Goal: Task Accomplishment & Management: Use online tool/utility

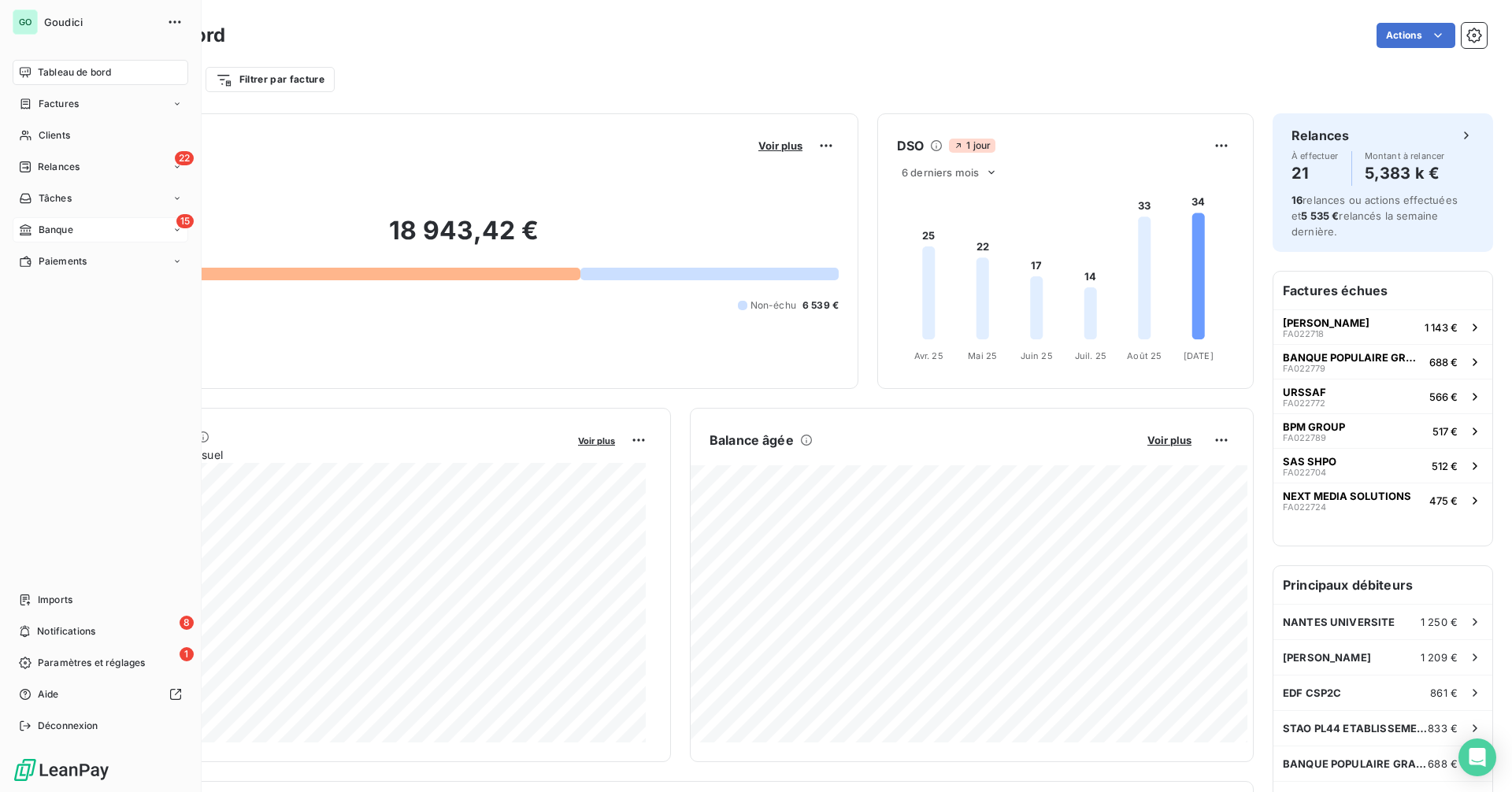
click at [54, 222] on span "Banque" at bounding box center [55, 230] width 35 height 14
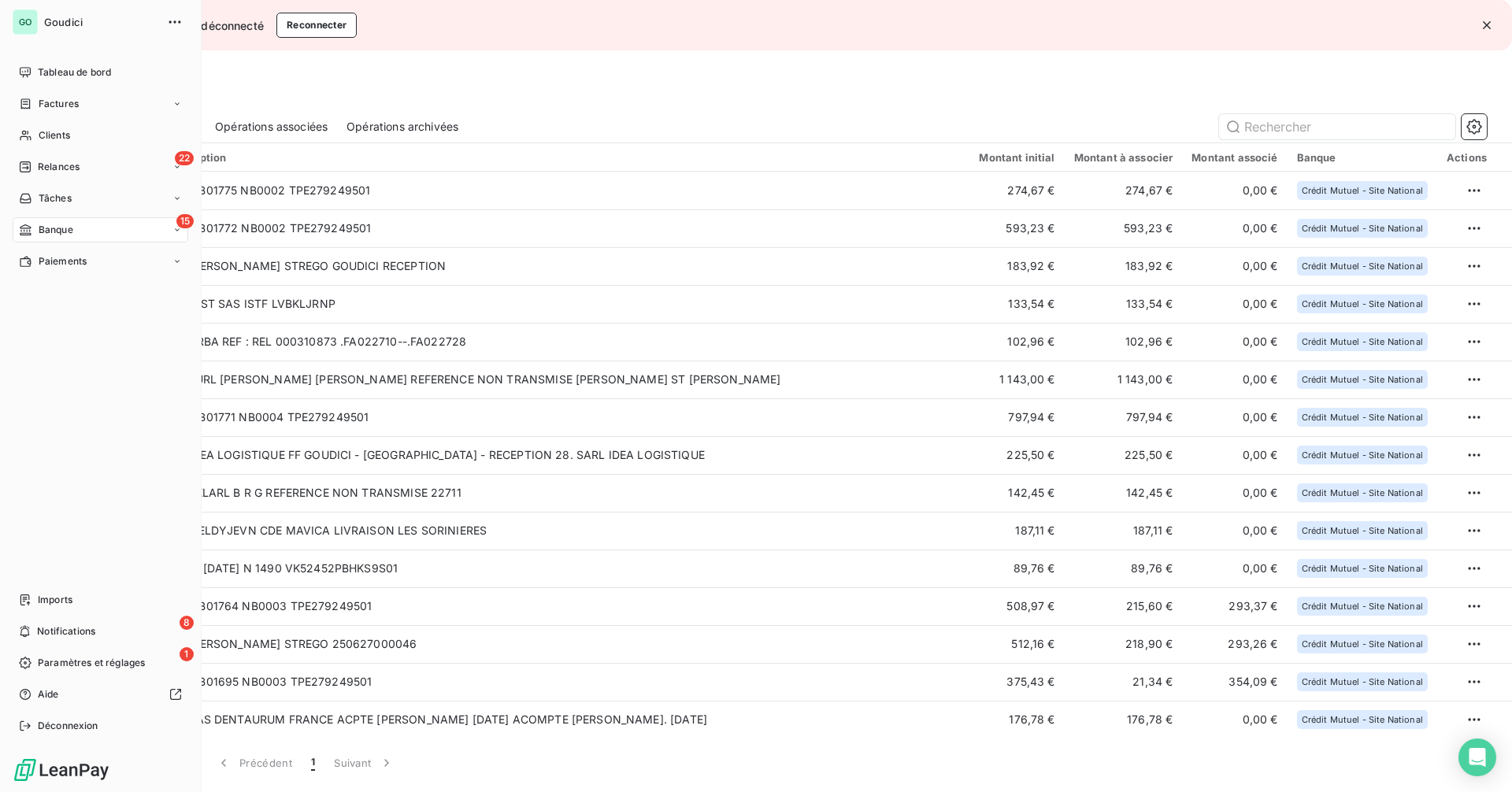
click at [67, 242] on div "15 Banque" at bounding box center [100, 230] width 175 height 25
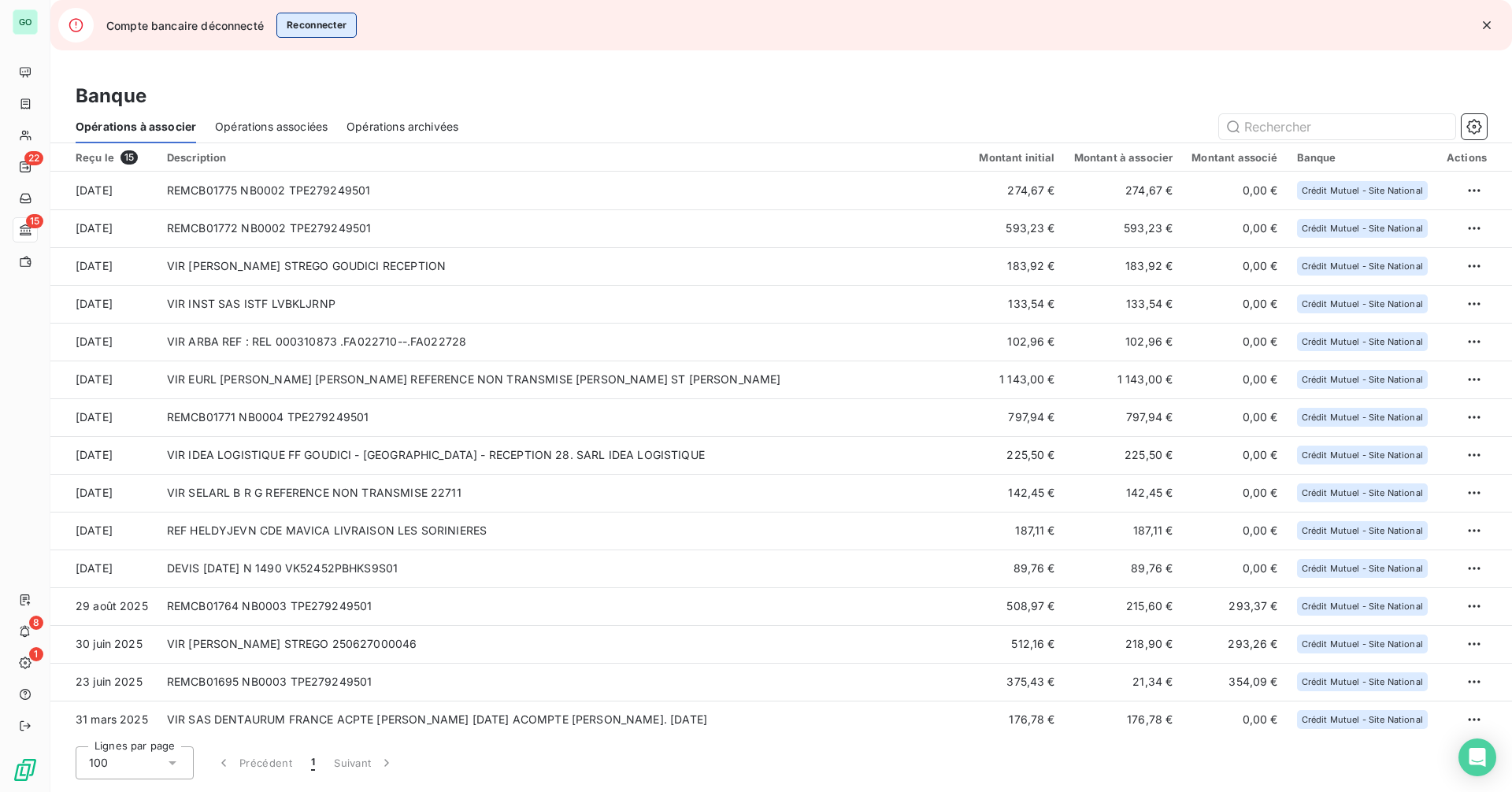
click at [302, 32] on button "Reconnecter" at bounding box center [317, 25] width 81 height 25
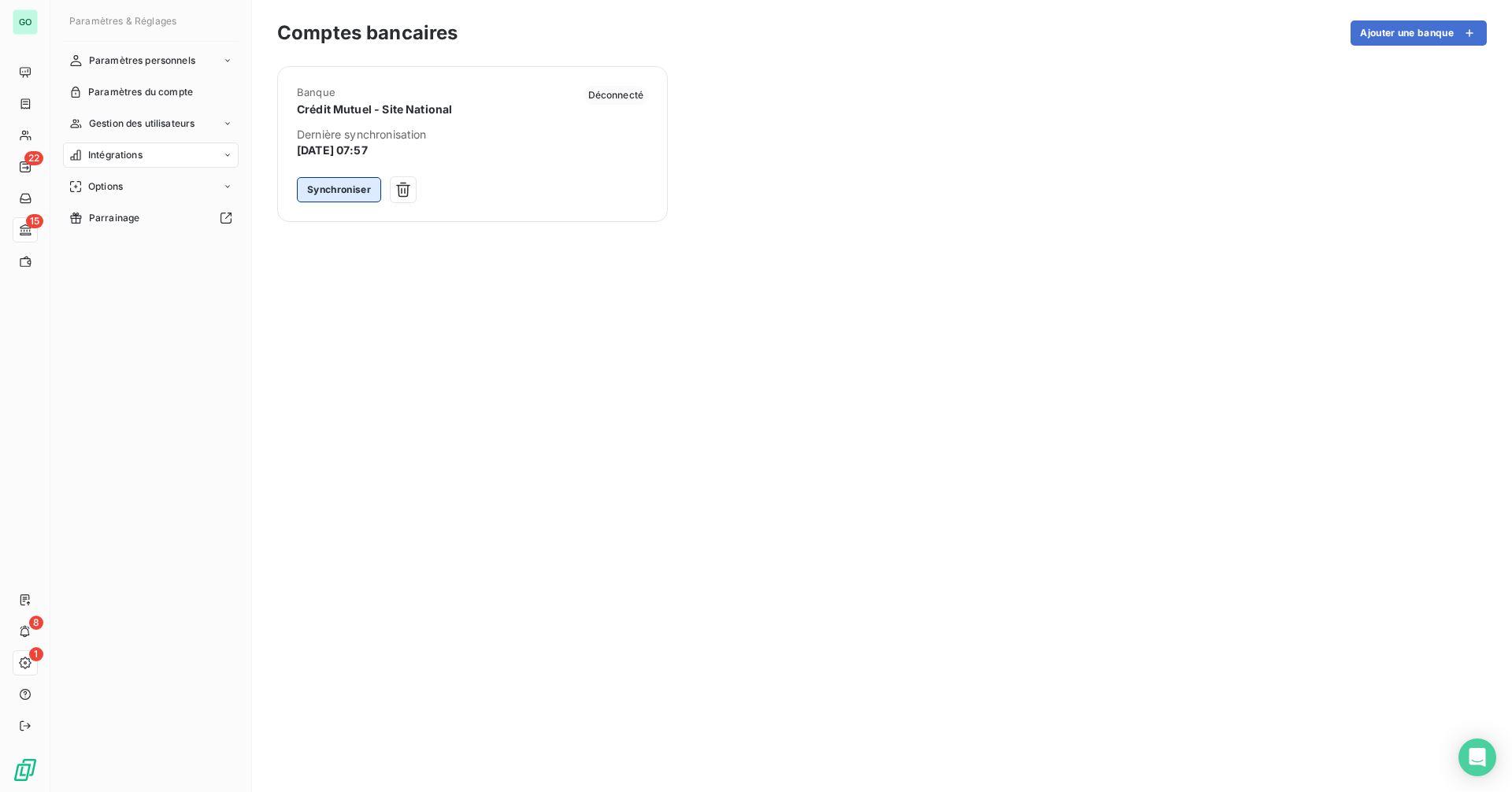
click at [359, 184] on button "Synchroniser" at bounding box center [339, 190] width 85 height 25
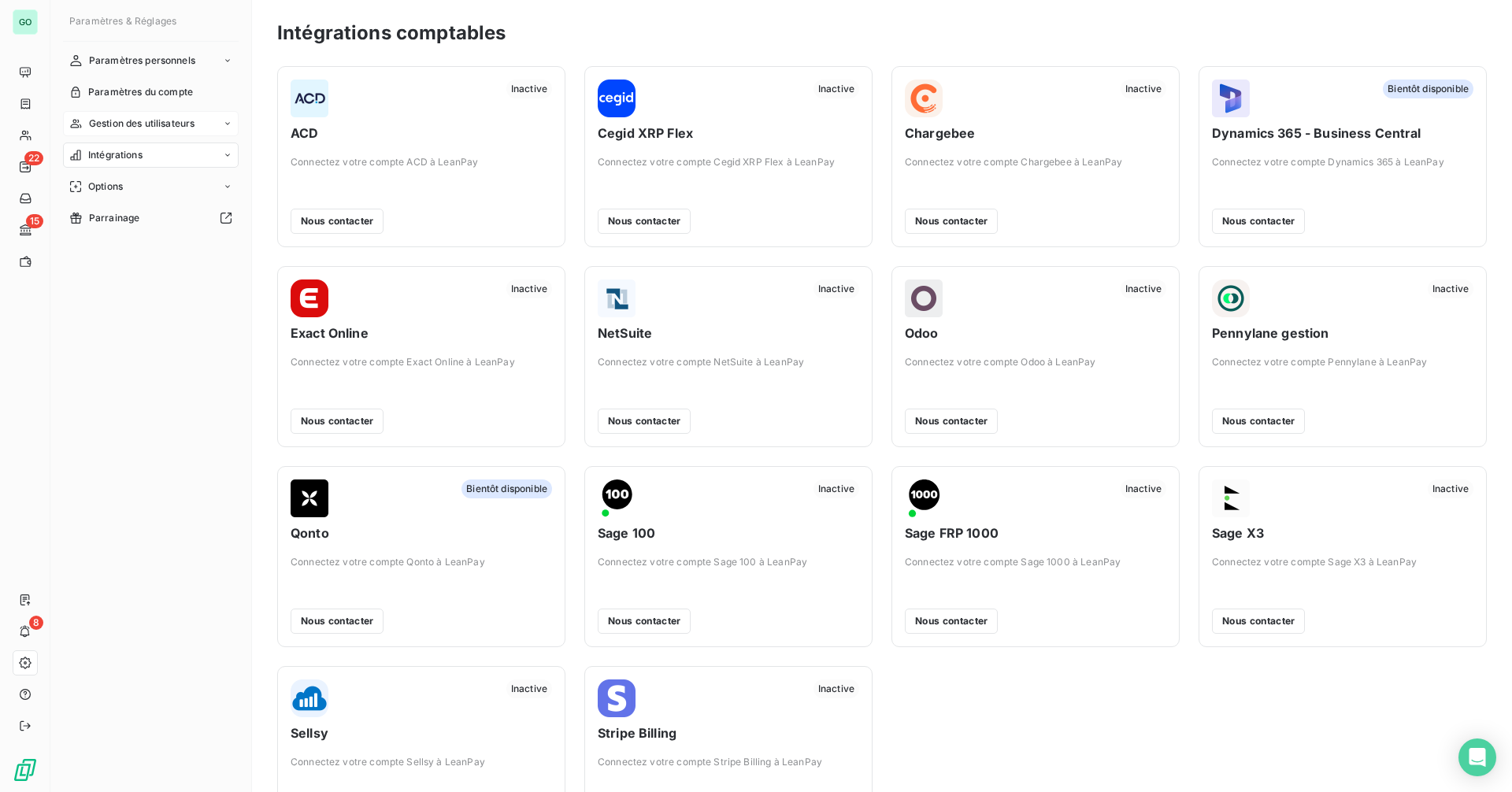
click at [214, 125] on div "Gestion des utilisateurs" at bounding box center [150, 124] width 175 height 25
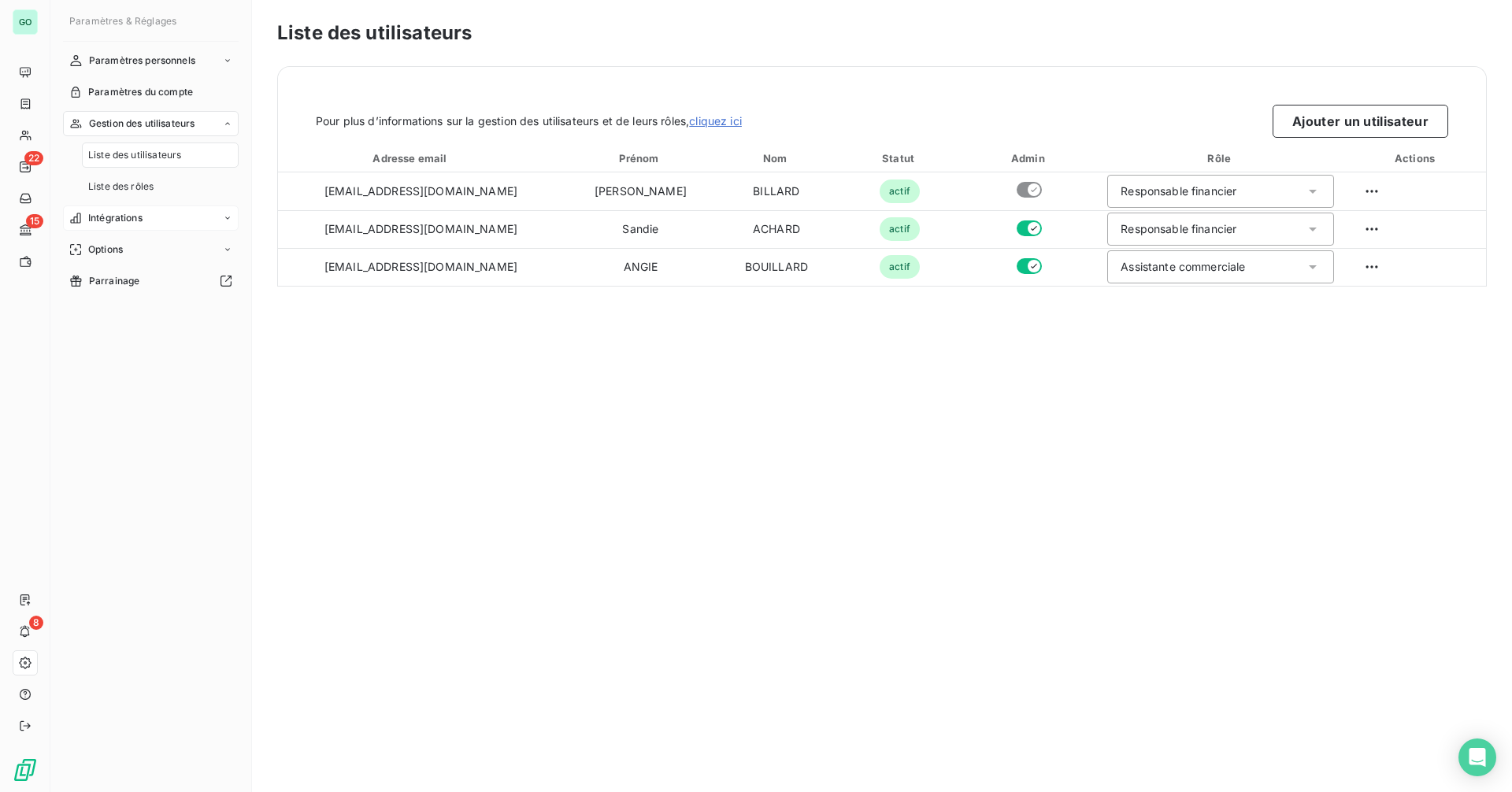
click at [203, 222] on div "Intégrations" at bounding box center [150, 218] width 175 height 25
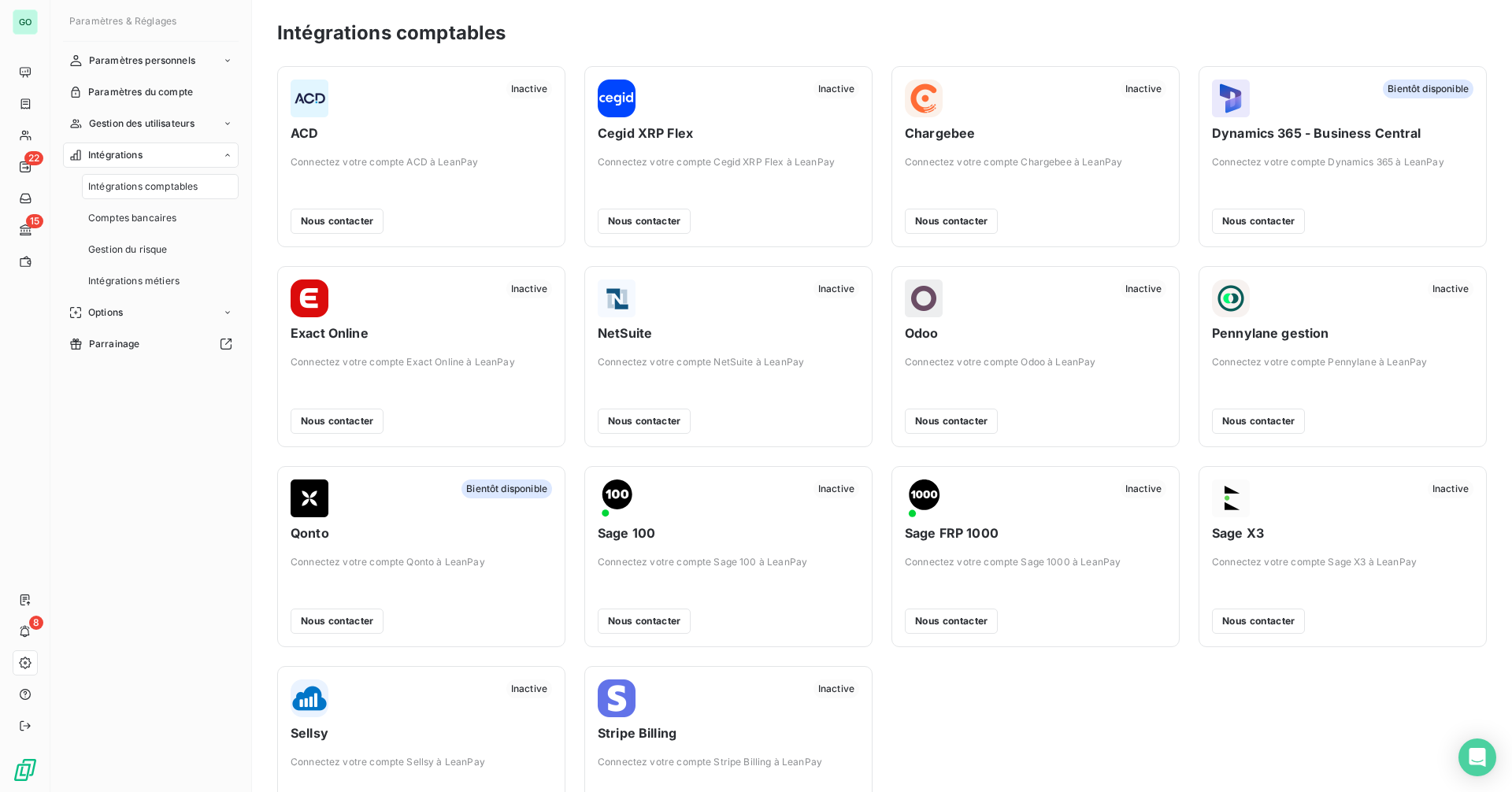
click at [298, 131] on span "ACD" at bounding box center [422, 133] width 262 height 19
drag, startPoint x: 598, startPoint y: 133, endPoint x: 705, endPoint y: 134, distance: 107.0
click at [705, 134] on span "Cegid XRP Flex" at bounding box center [729, 133] width 262 height 19
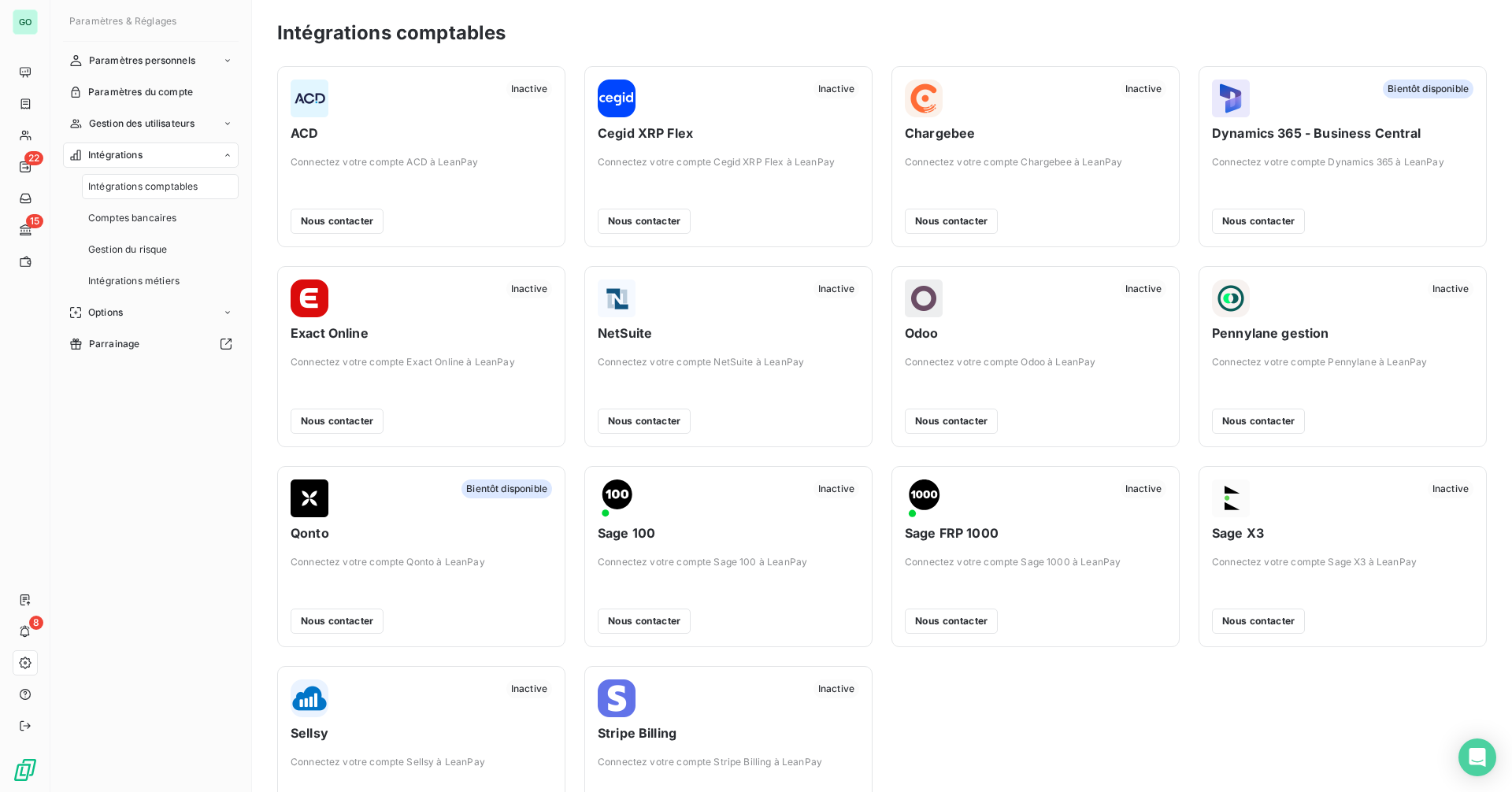
click at [306, 133] on span "ACD" at bounding box center [422, 133] width 262 height 19
click at [297, 327] on span "Exact Online" at bounding box center [422, 333] width 262 height 19
drag, startPoint x: 297, startPoint y: 327, endPoint x: 400, endPoint y: 331, distance: 103.1
click at [400, 331] on span "Exact Online" at bounding box center [422, 333] width 262 height 19
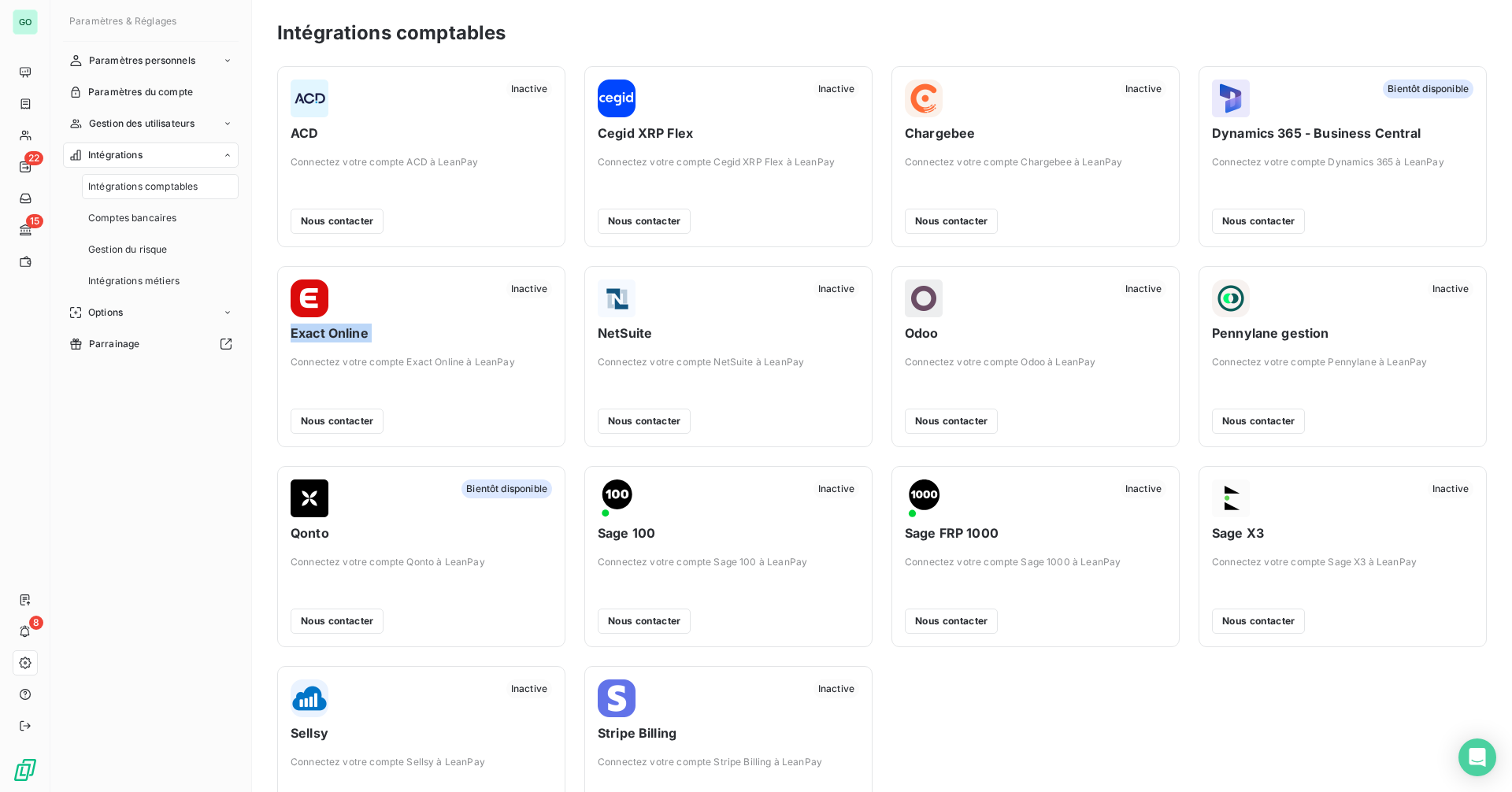
click at [400, 331] on span "Exact Online" at bounding box center [422, 333] width 262 height 19
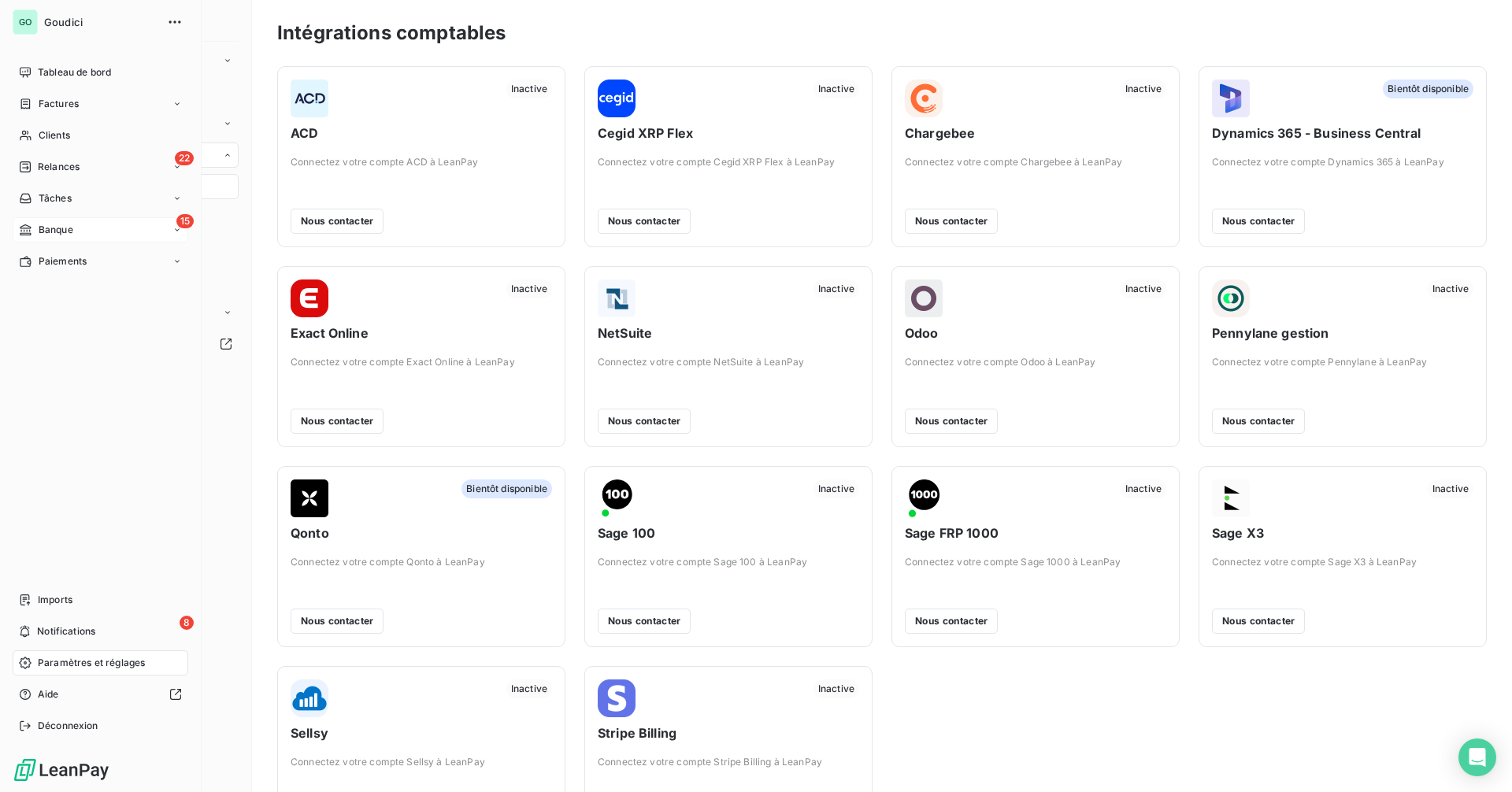
click at [56, 230] on span "Banque" at bounding box center [55, 230] width 35 height 14
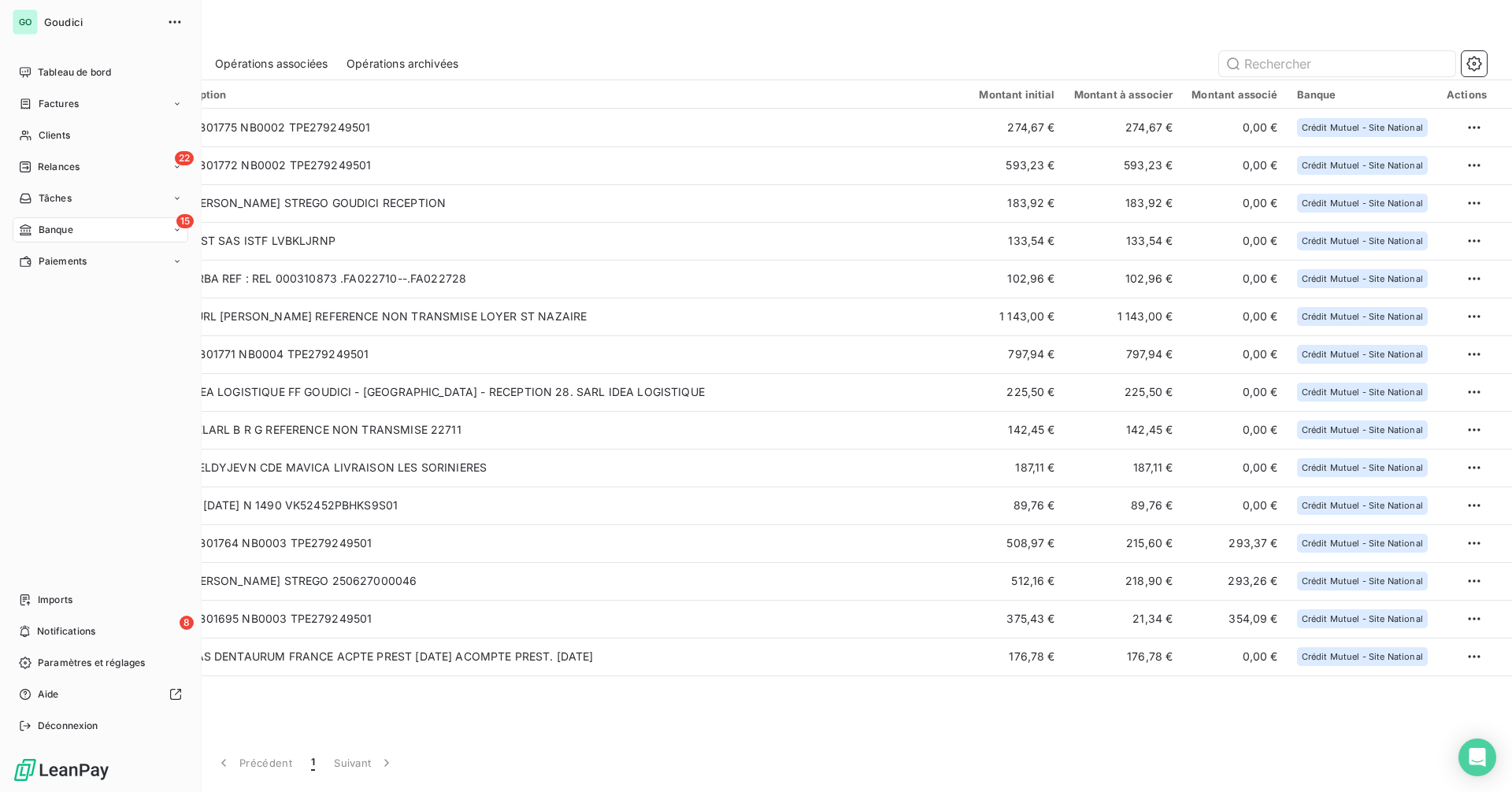
click at [69, 230] on span "Banque" at bounding box center [55, 230] width 35 height 14
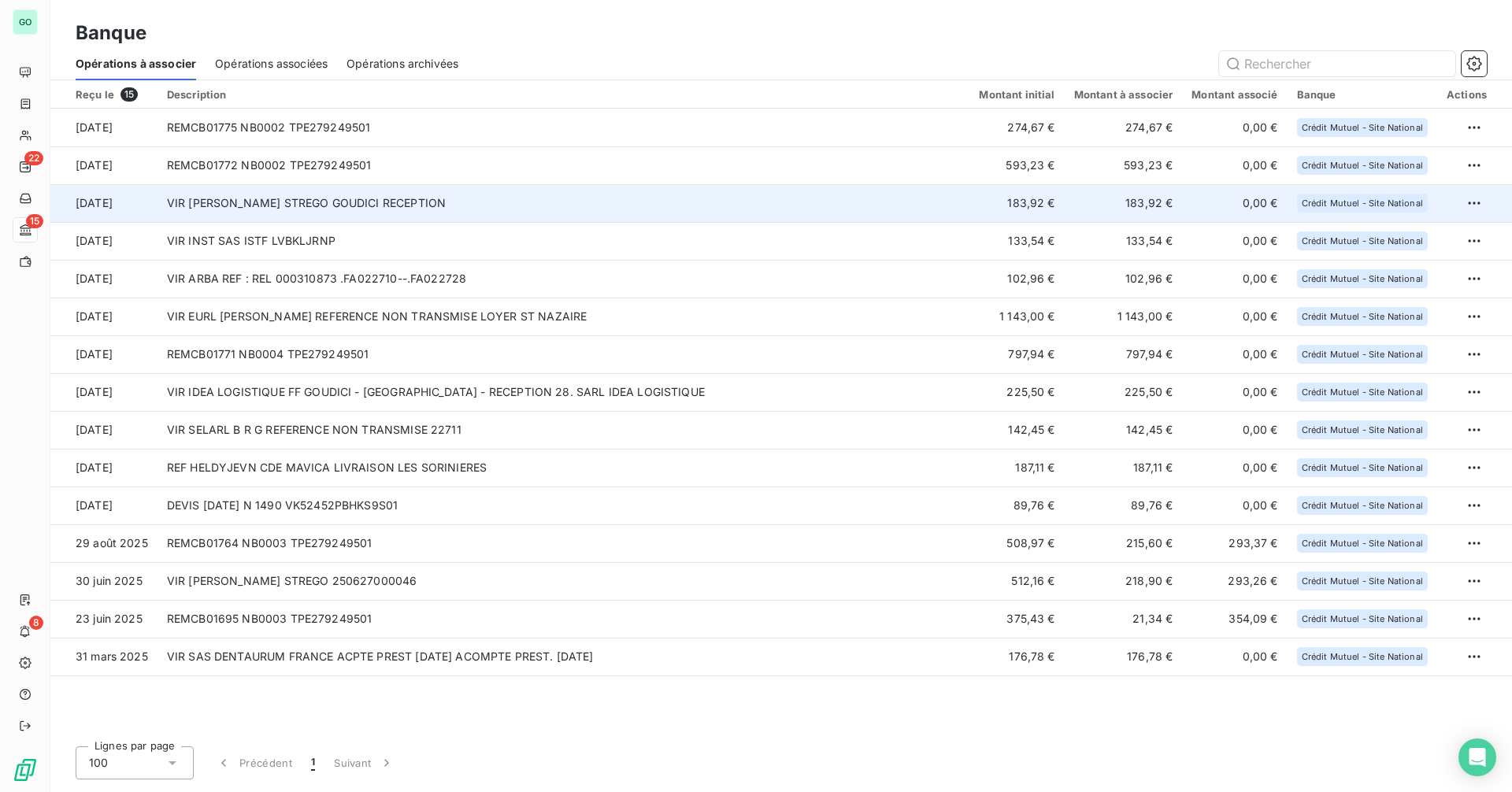
click at [481, 207] on td "VIR BAKER TILLY STREGO GOUDICI RECEPTION" at bounding box center [563, 203] width 813 height 37
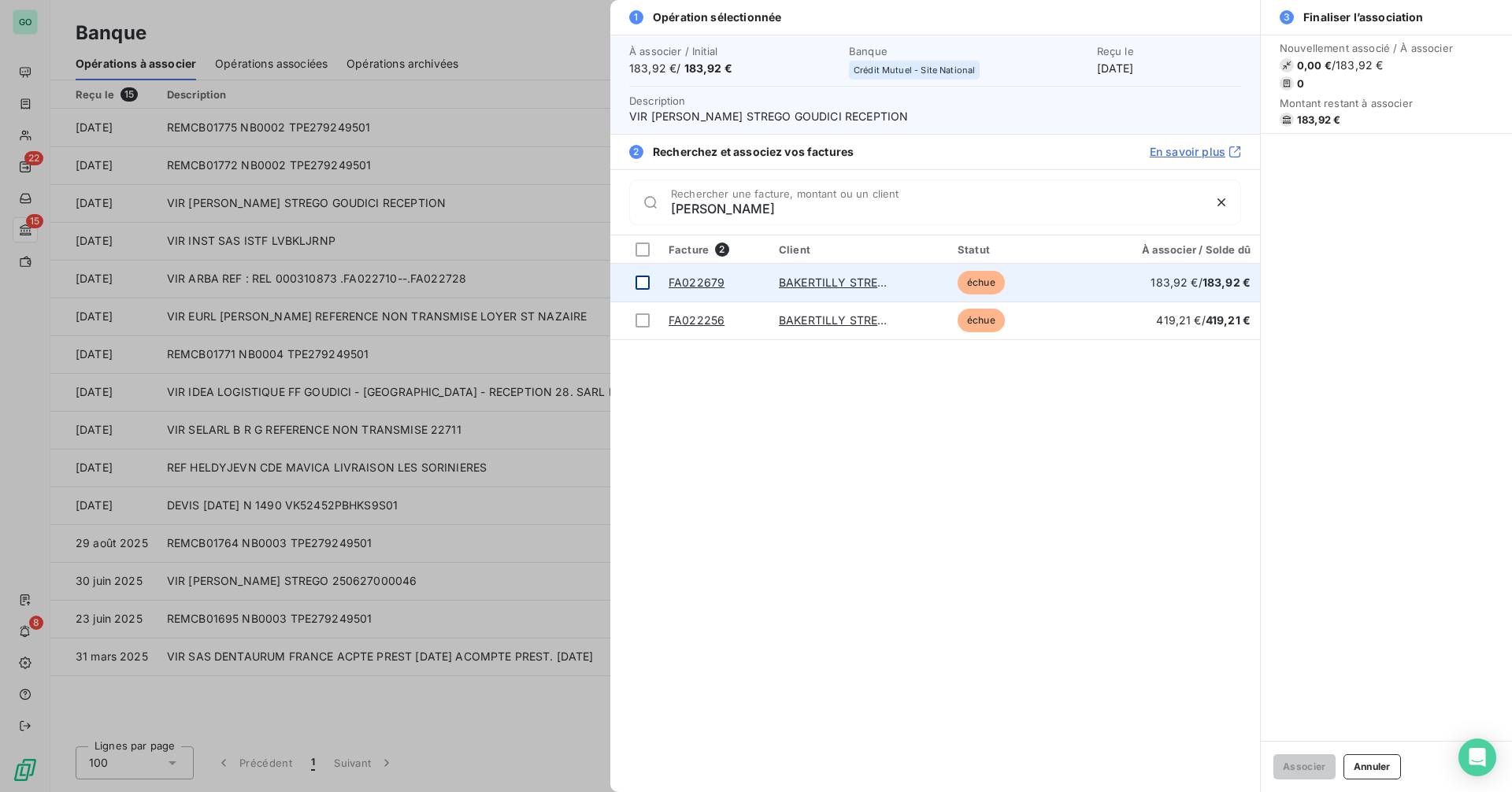
type input "BAKER"
click at [637, 280] on div at bounding box center [643, 283] width 14 height 14
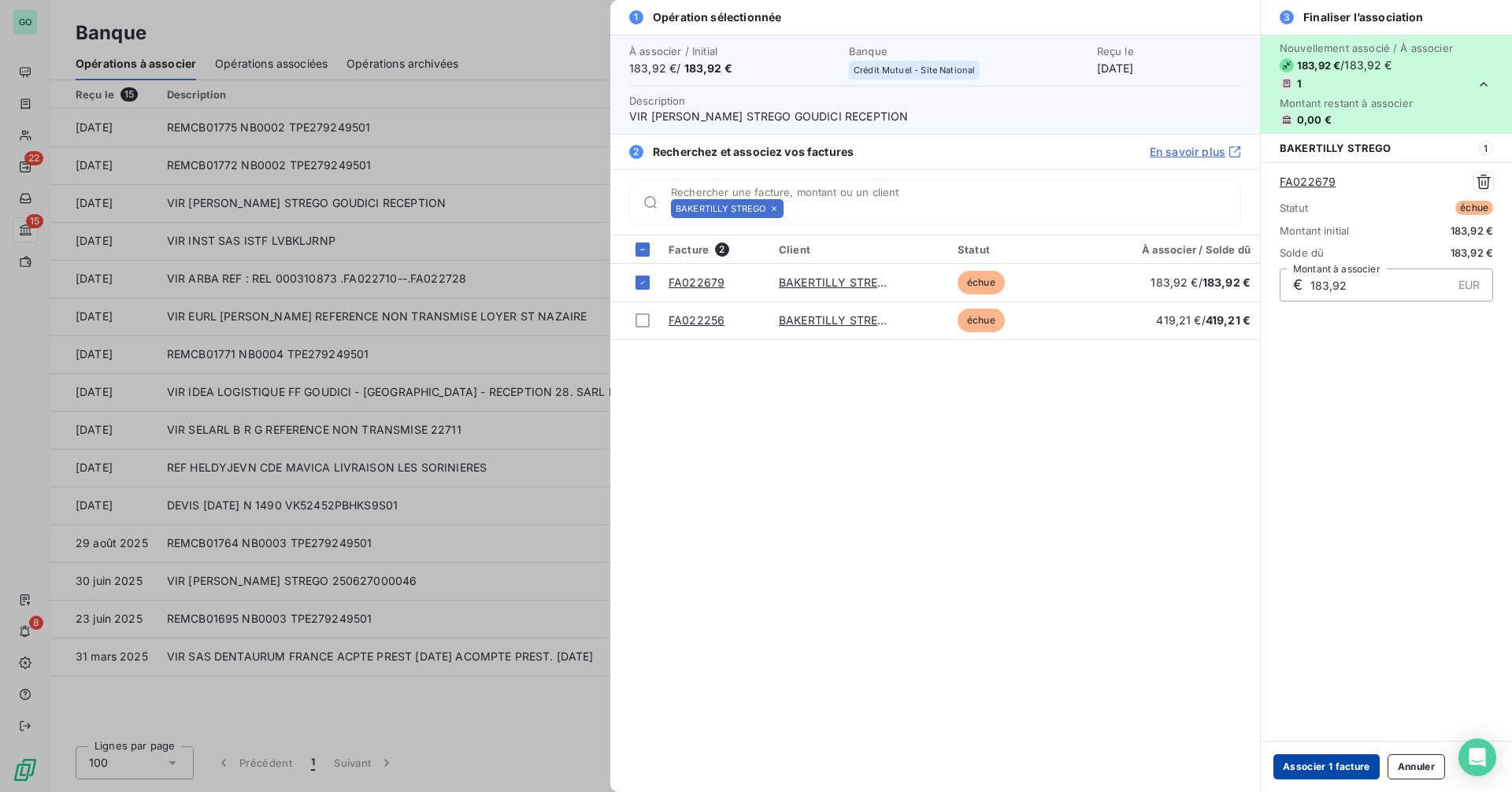
click at [1325, 767] on button "Associer 1 facture" at bounding box center [1326, 767] width 106 height 25
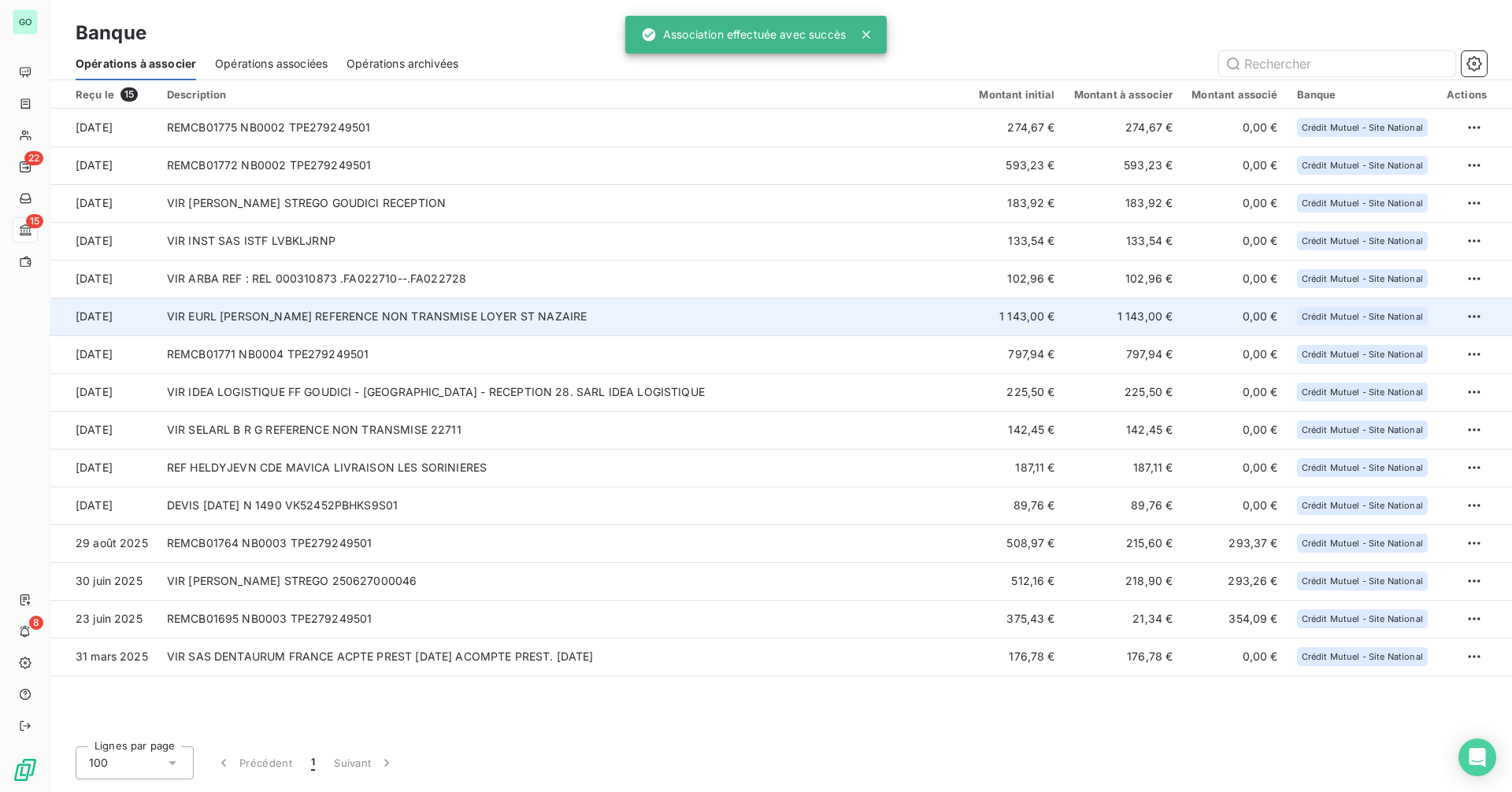
click at [485, 315] on td "VIR EURL BASTIEN COUSSOT REFERENCE NON TRANSMISE LOYER ST NAZAIRE" at bounding box center [563, 317] width 813 height 37
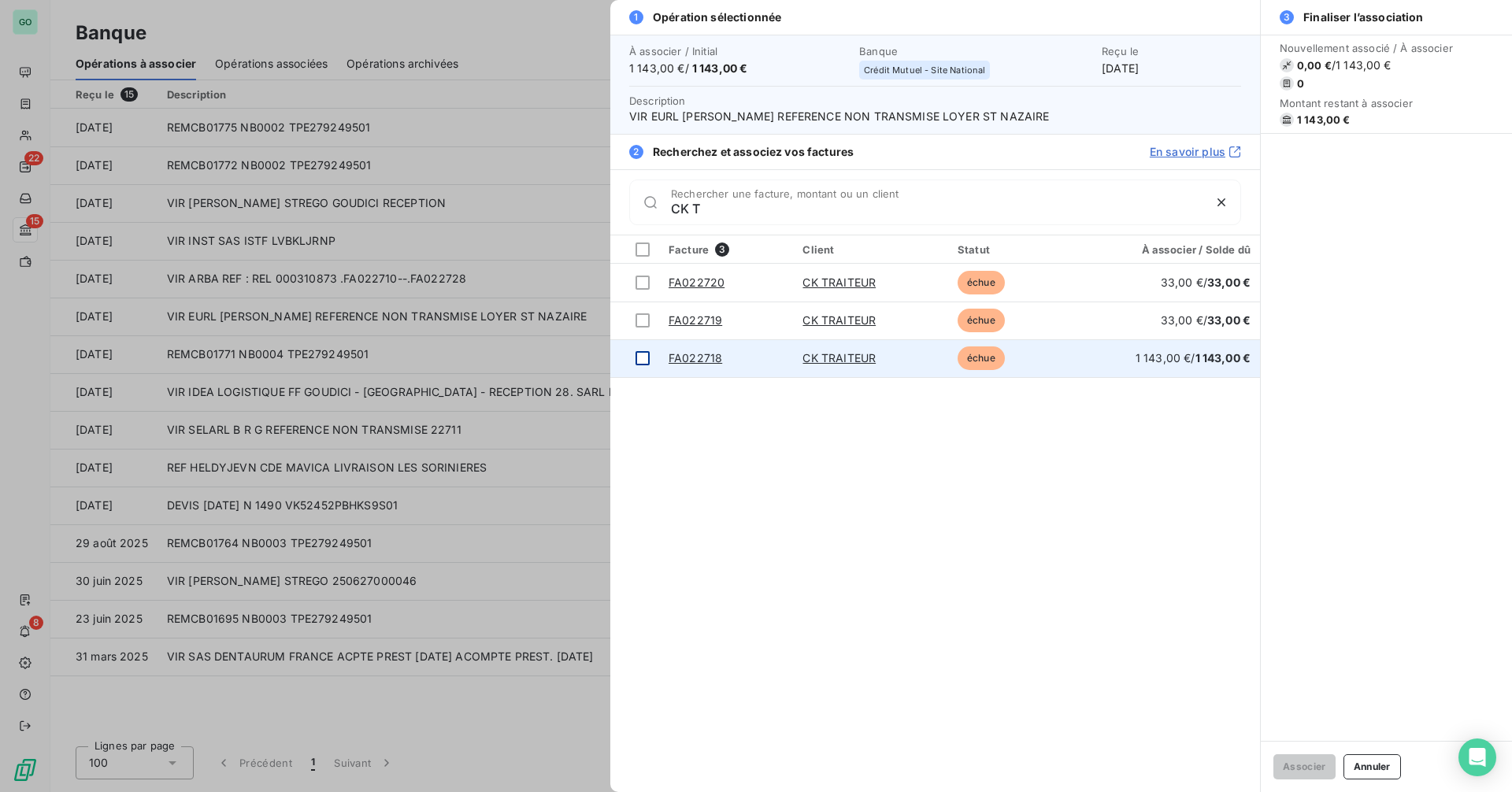
type input "CK T"
click at [641, 360] on div at bounding box center [643, 359] width 14 height 14
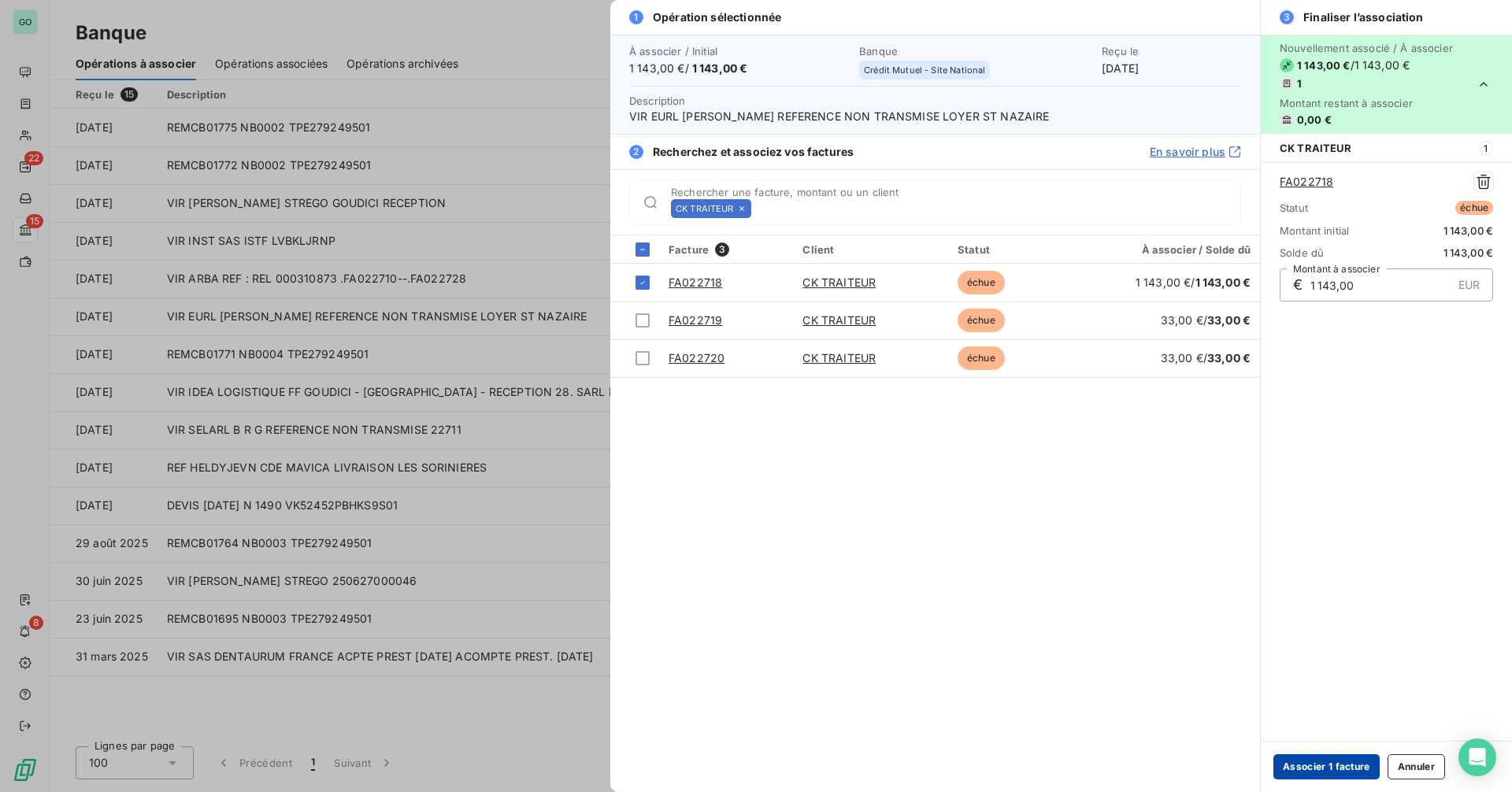
click at [1338, 763] on button "Associer 1 facture" at bounding box center [1326, 767] width 106 height 25
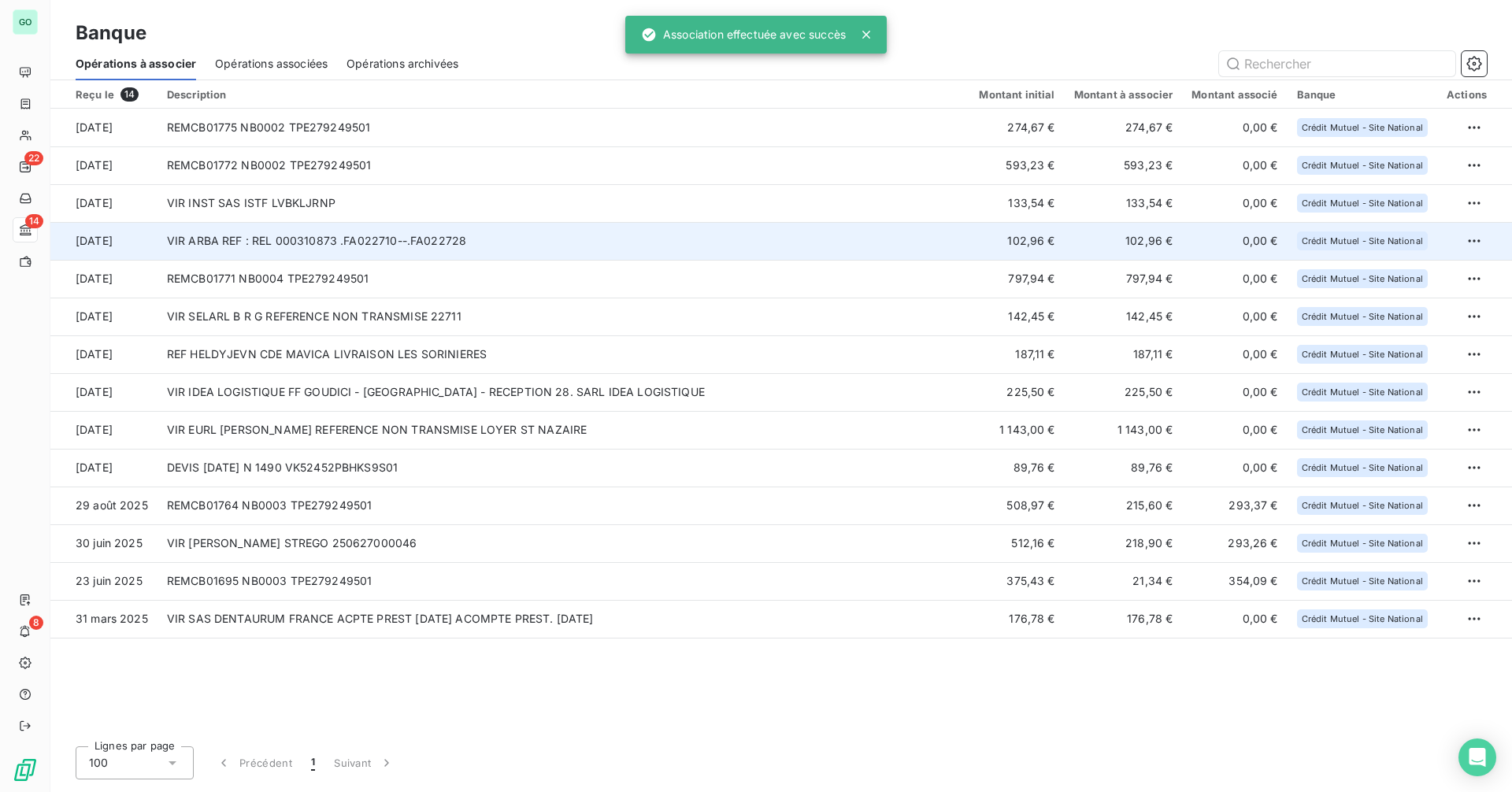
click at [513, 240] on td "VIR ARBA REF : REL 000310873 .FA022710--.FA022728" at bounding box center [563, 241] width 813 height 37
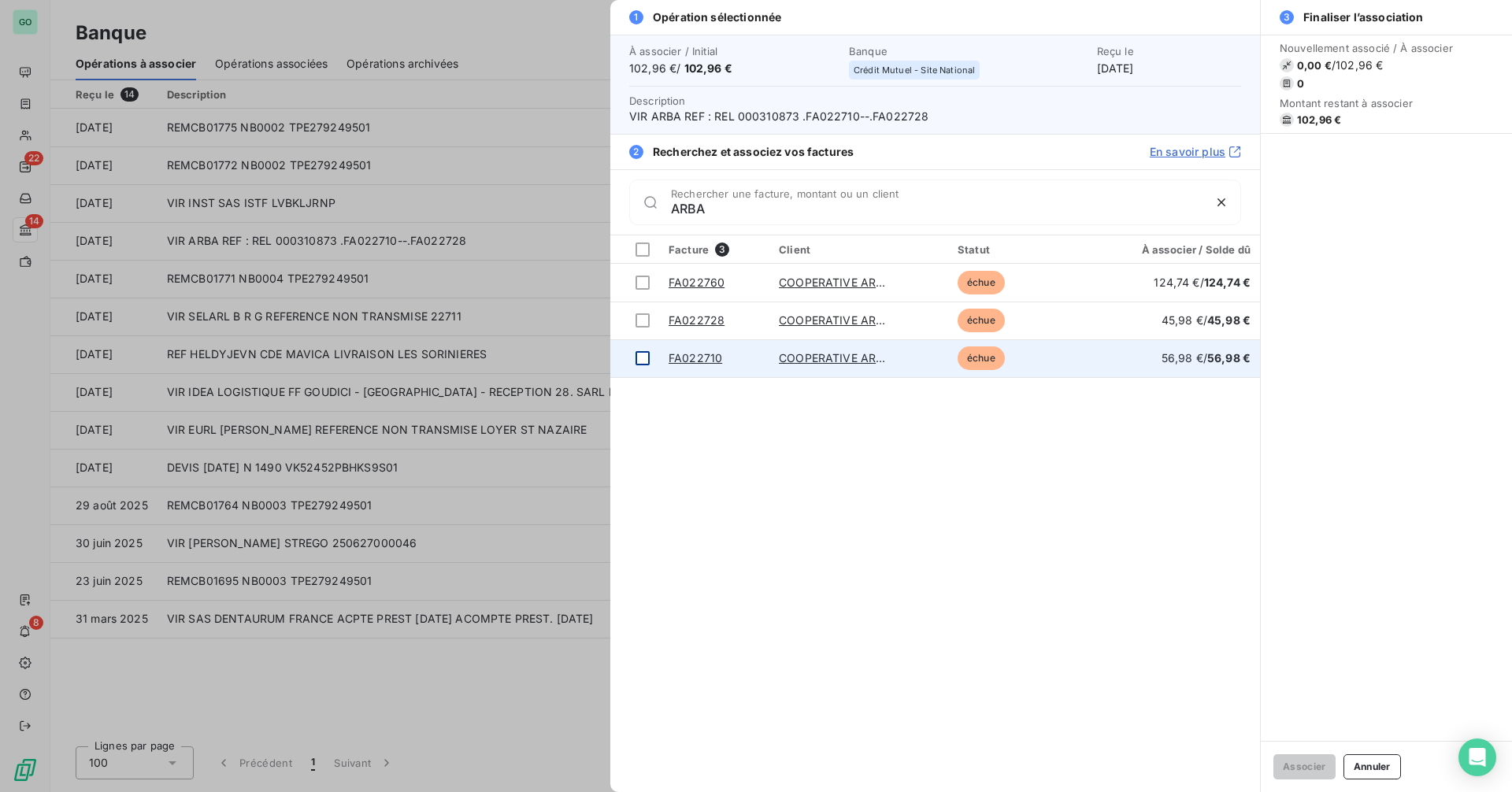
type input "ARBA"
click at [646, 362] on div at bounding box center [643, 359] width 14 height 14
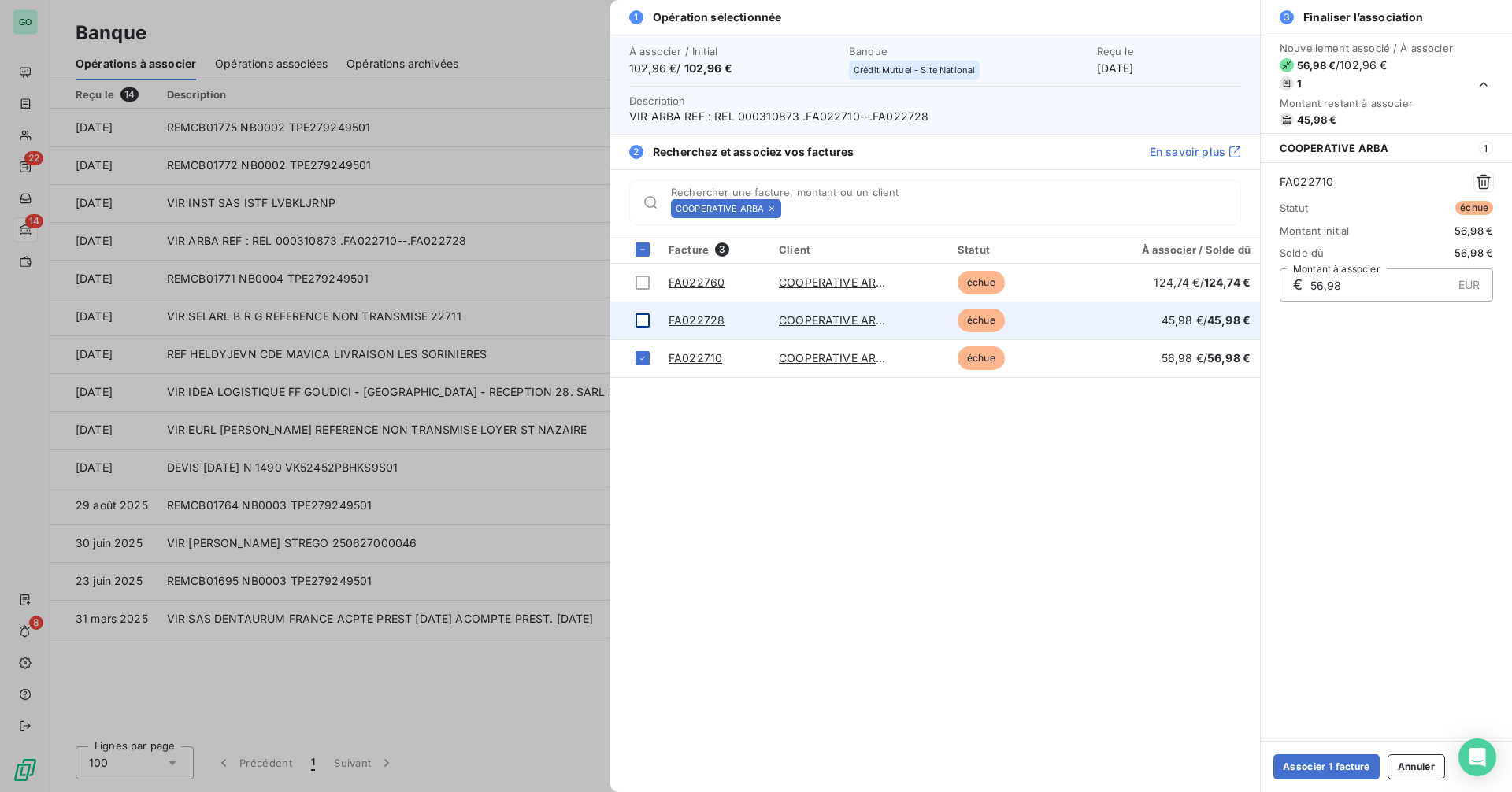
click at [644, 319] on div at bounding box center [643, 320] width 14 height 14
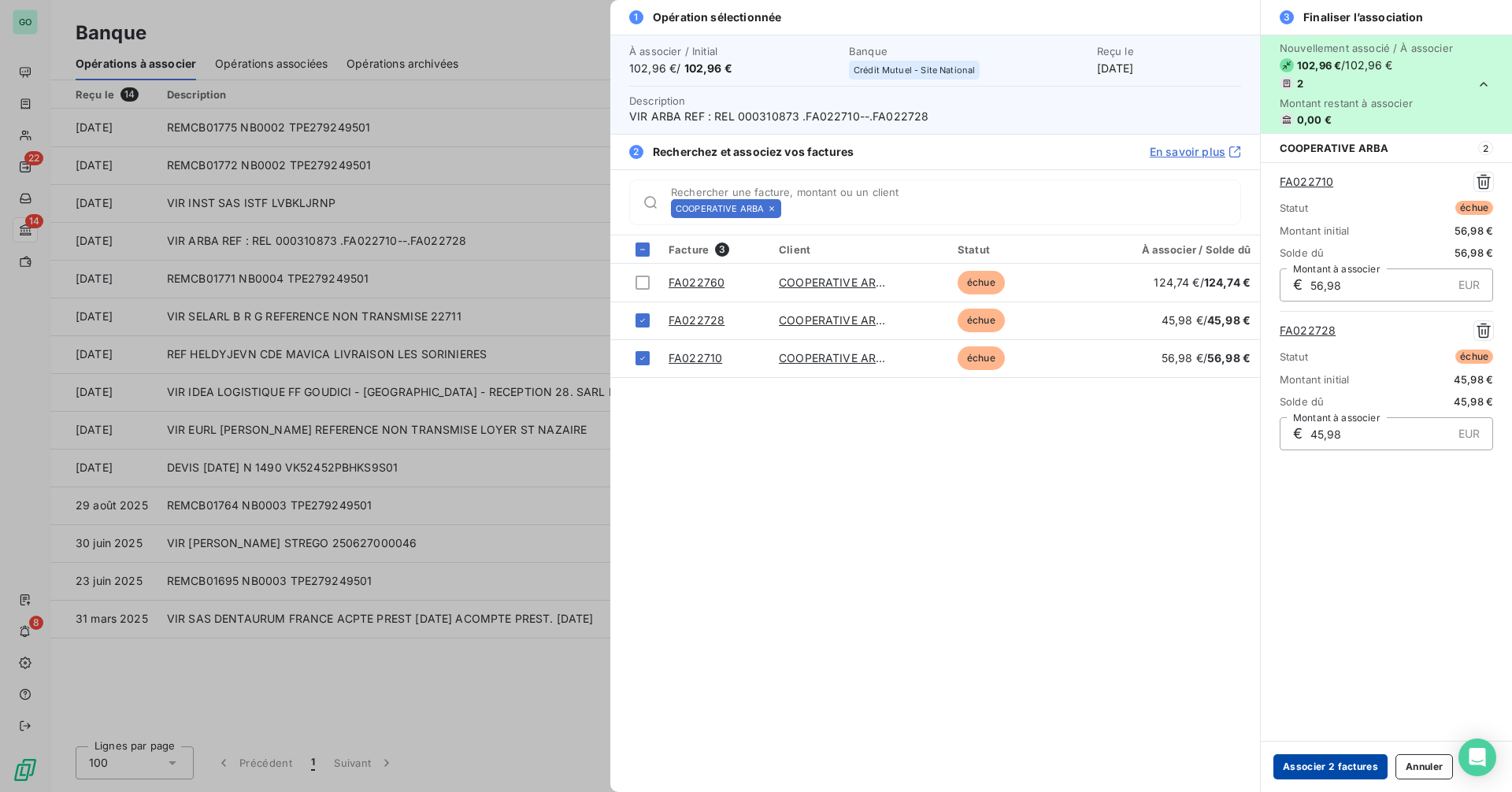
click at [1318, 764] on button "Associer 2 factures" at bounding box center [1330, 767] width 114 height 25
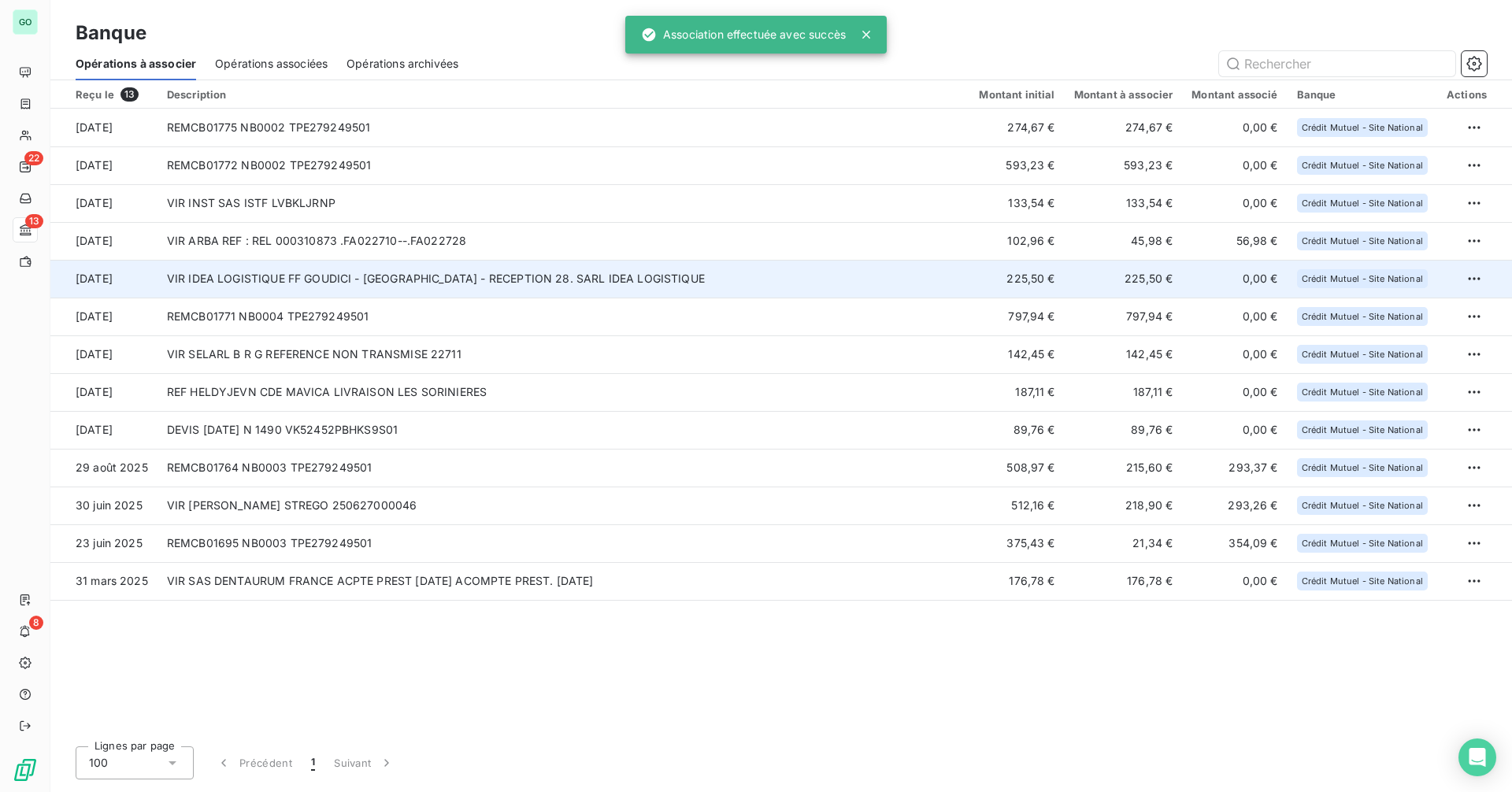
click at [372, 283] on td "VIR IDEA LOGISTIQUE FF GOUDICI - NANTES - RECEPTION 28. SARL IDEA LOGISTIQUE" at bounding box center [563, 279] width 813 height 37
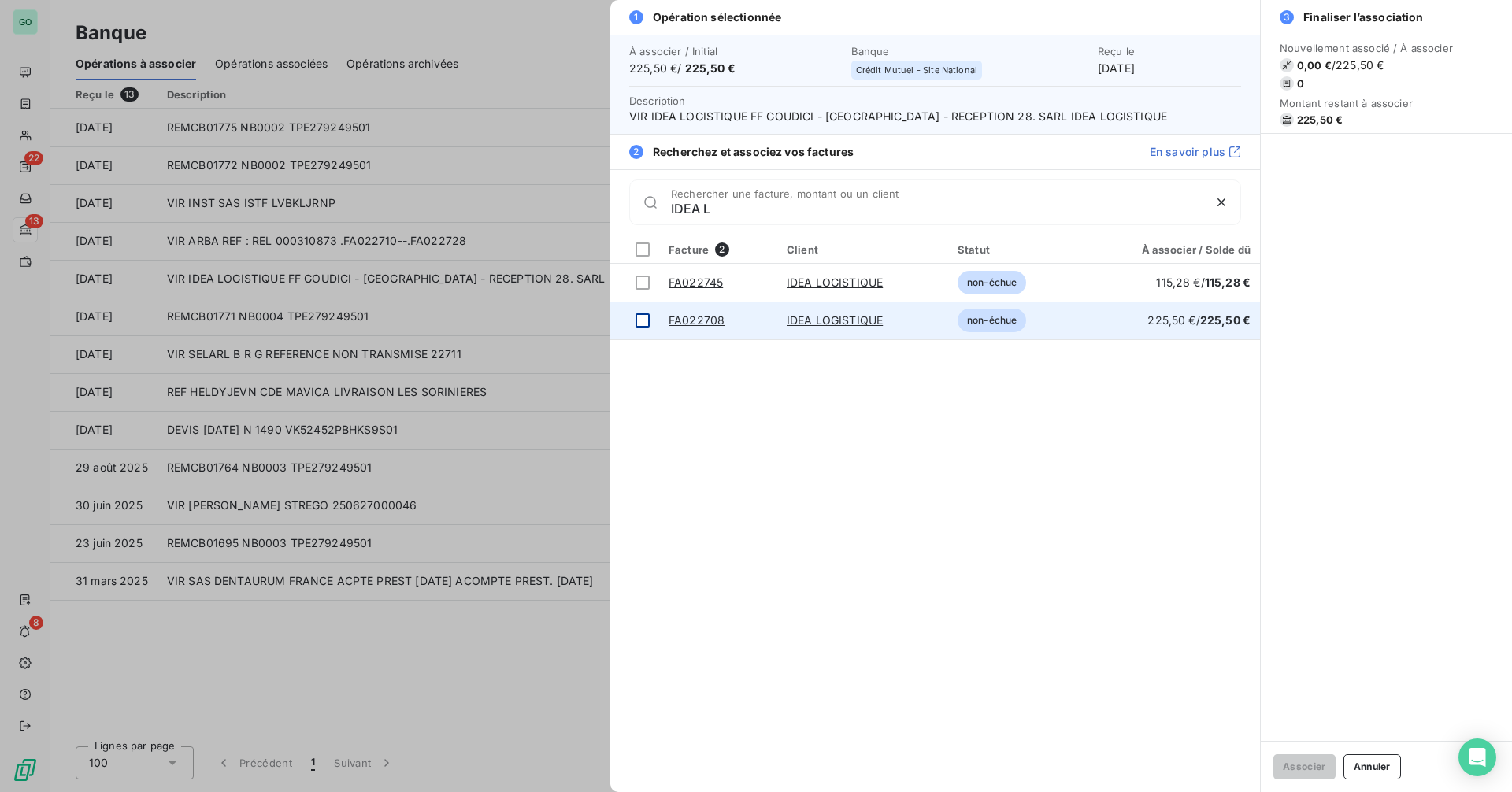
type input "IDEA L"
click at [639, 319] on div at bounding box center [643, 320] width 14 height 14
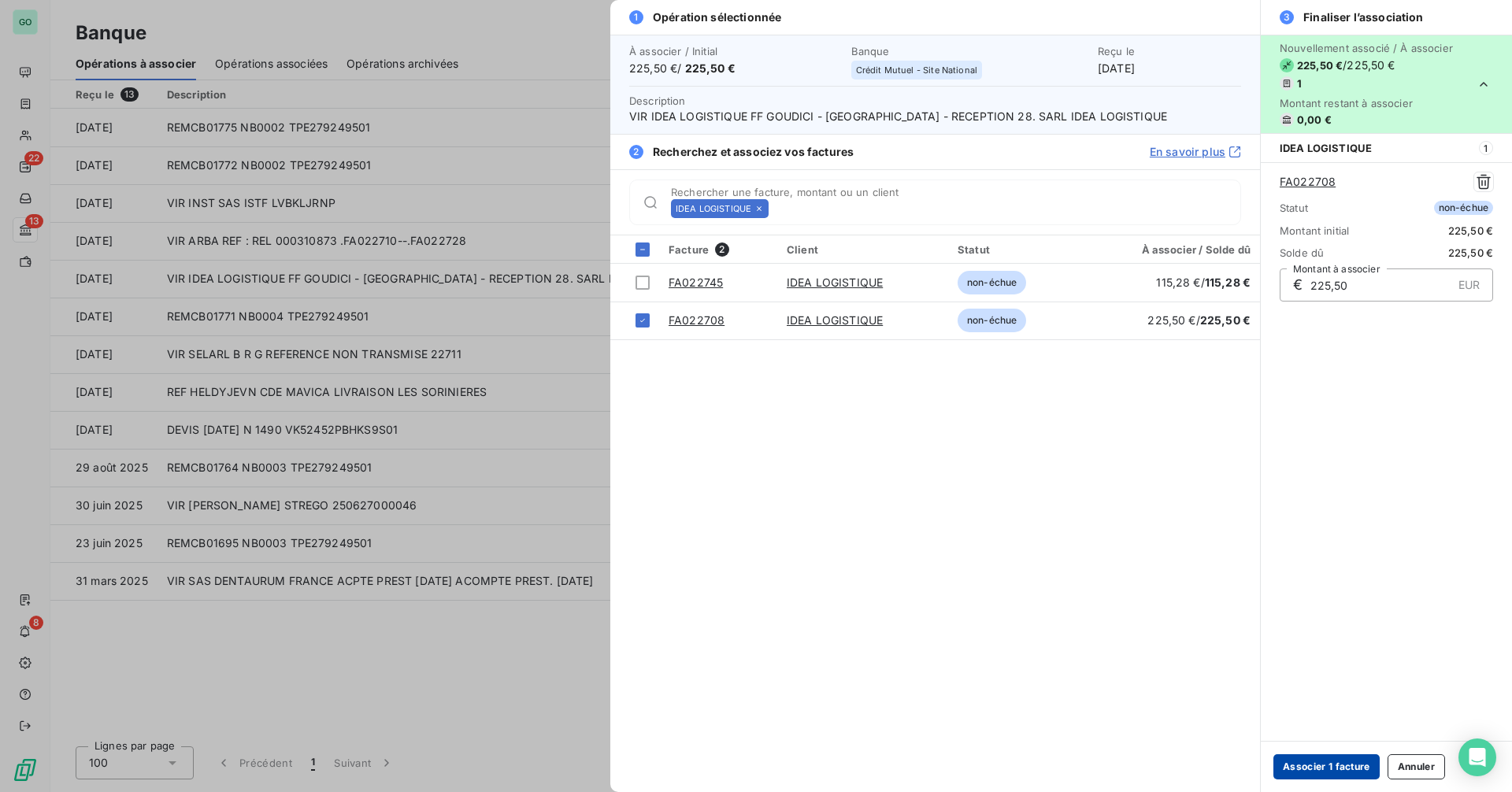
click at [1290, 760] on button "Associer 1 facture" at bounding box center [1326, 767] width 106 height 25
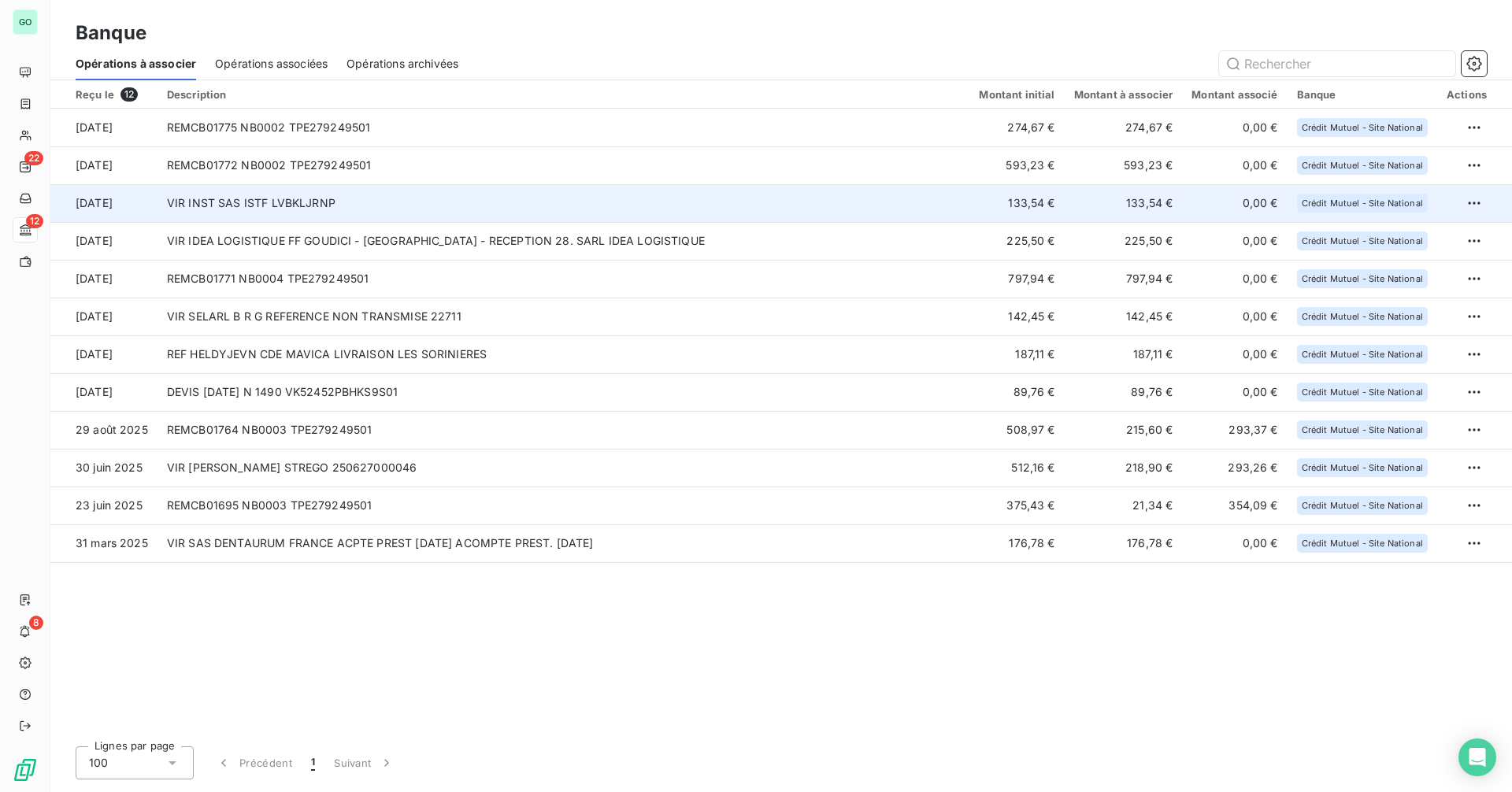
click at [366, 209] on td "VIR INST SAS ISTF LVBKLJRNP" at bounding box center [563, 203] width 813 height 37
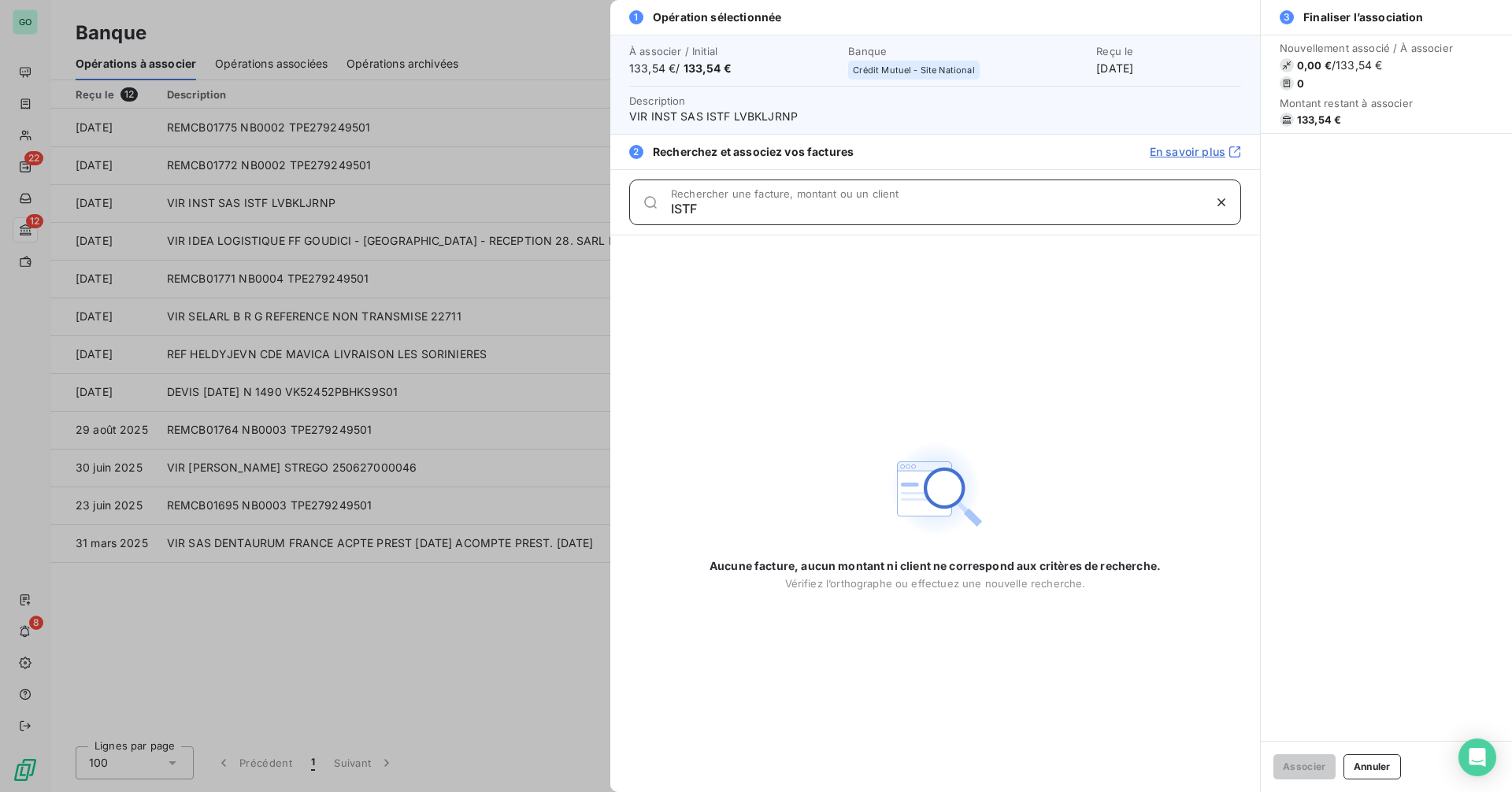
drag, startPoint x: 733, startPoint y: 209, endPoint x: 583, endPoint y: 217, distance: 150.2
click at [583, 791] on div "1 Opération sélectionnée À associer / Initial 133,54 € / 133,54 € Banque Crédit…" at bounding box center [756, 792] width 1512 height 0
type input "ECOLA"
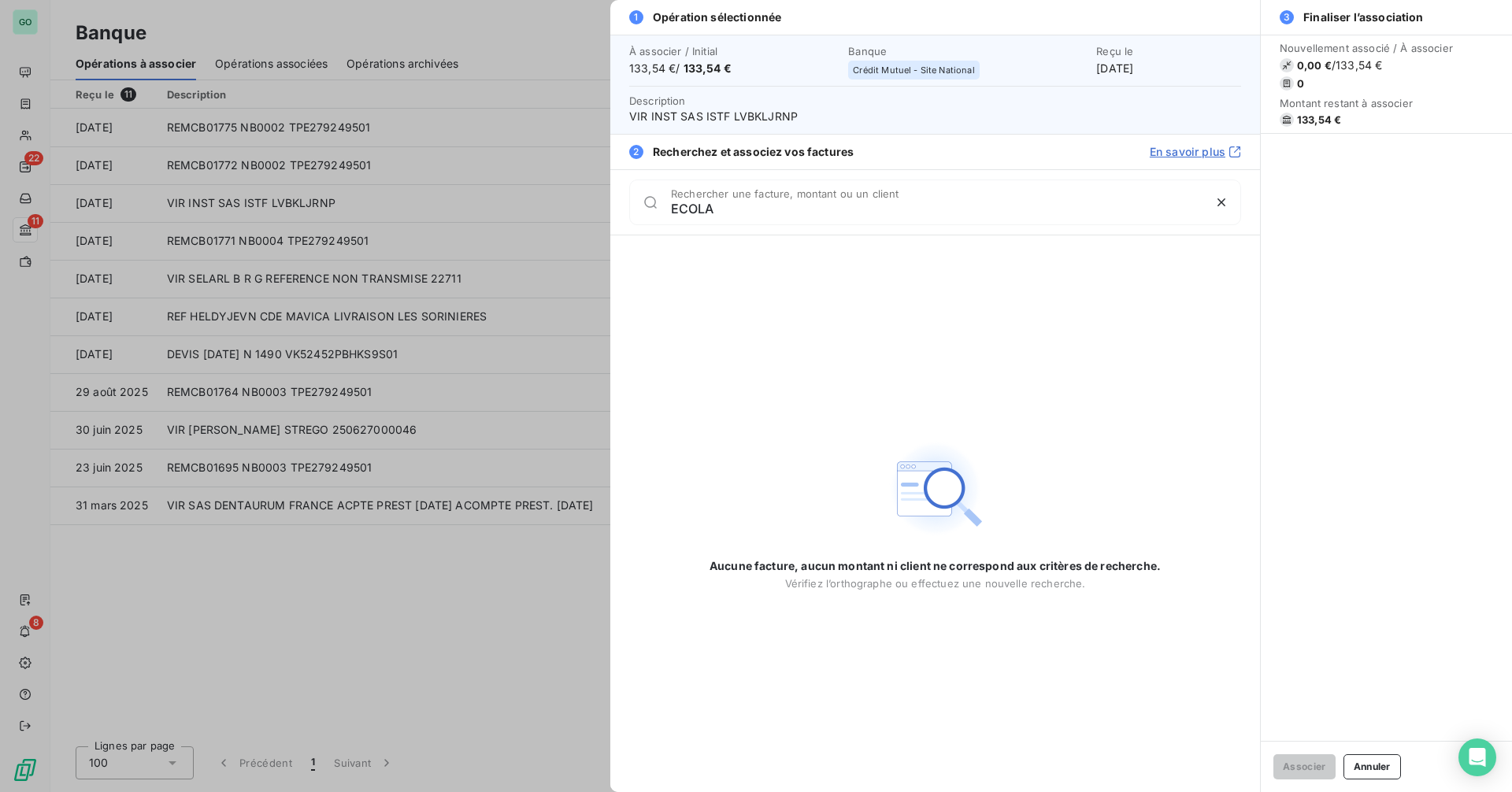
click at [112, 578] on div at bounding box center [756, 396] width 1512 height 792
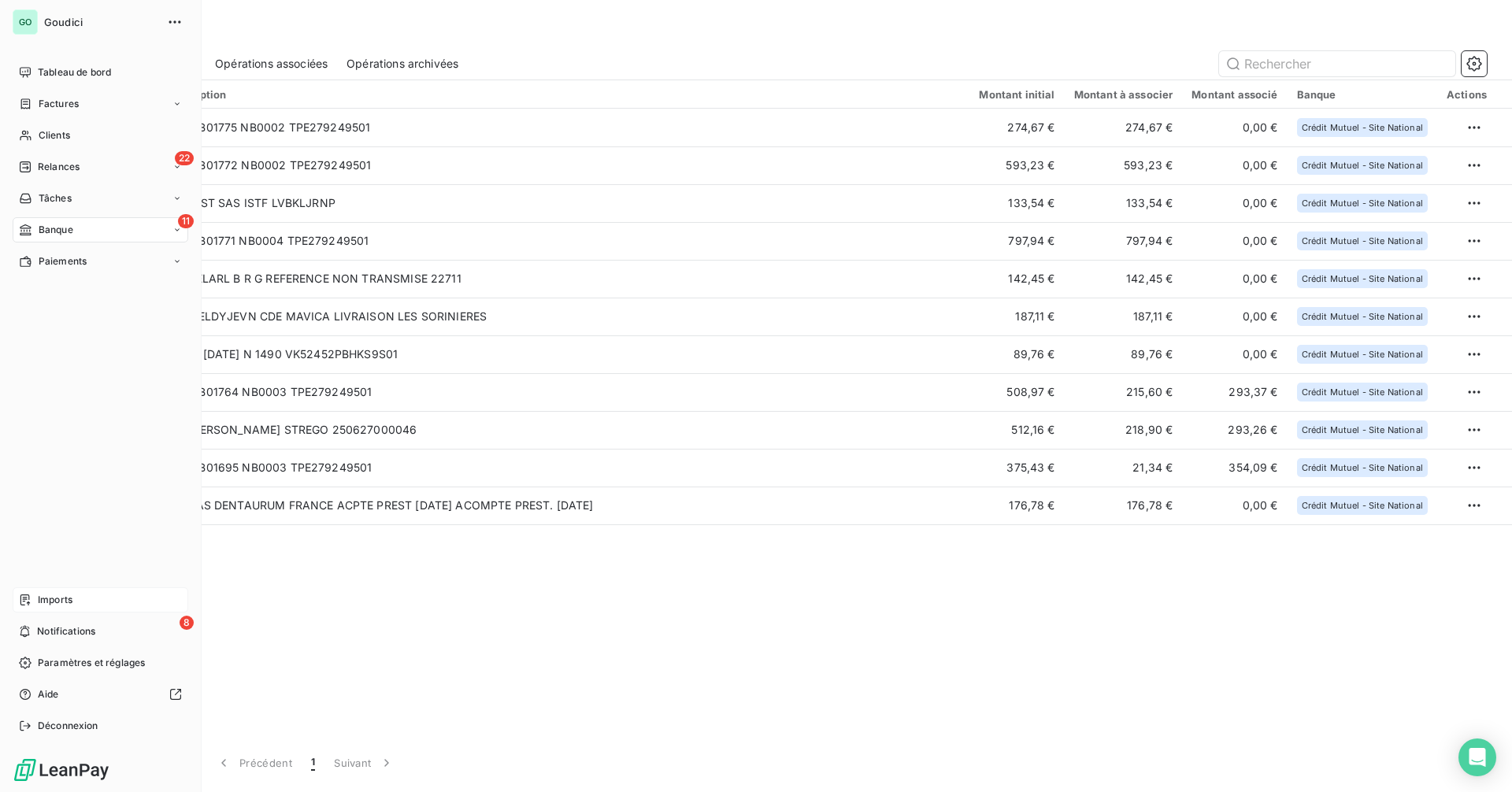
click at [47, 600] on span "Imports" at bounding box center [54, 600] width 35 height 14
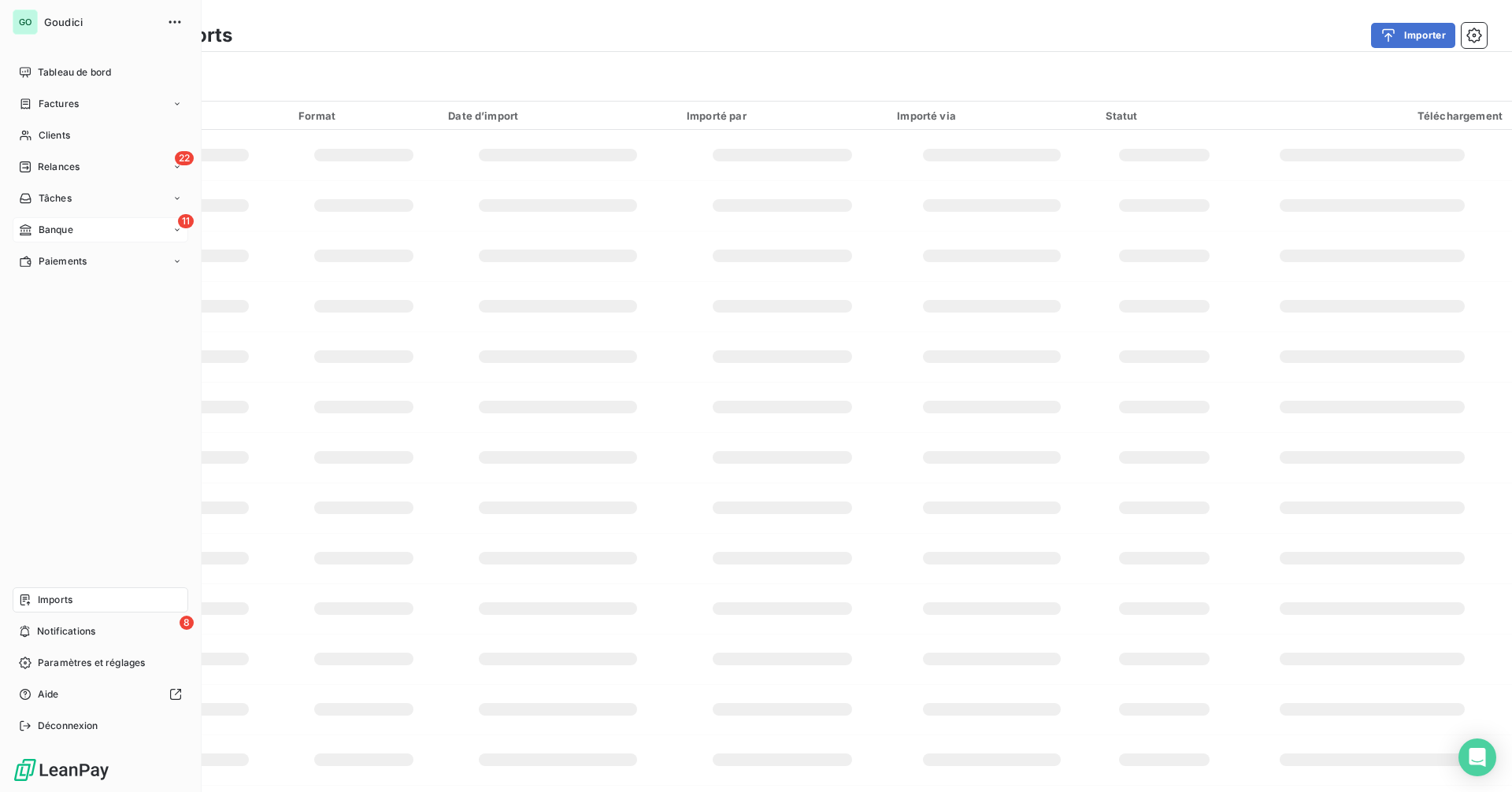
click at [39, 597] on span "Imports" at bounding box center [54, 600] width 35 height 14
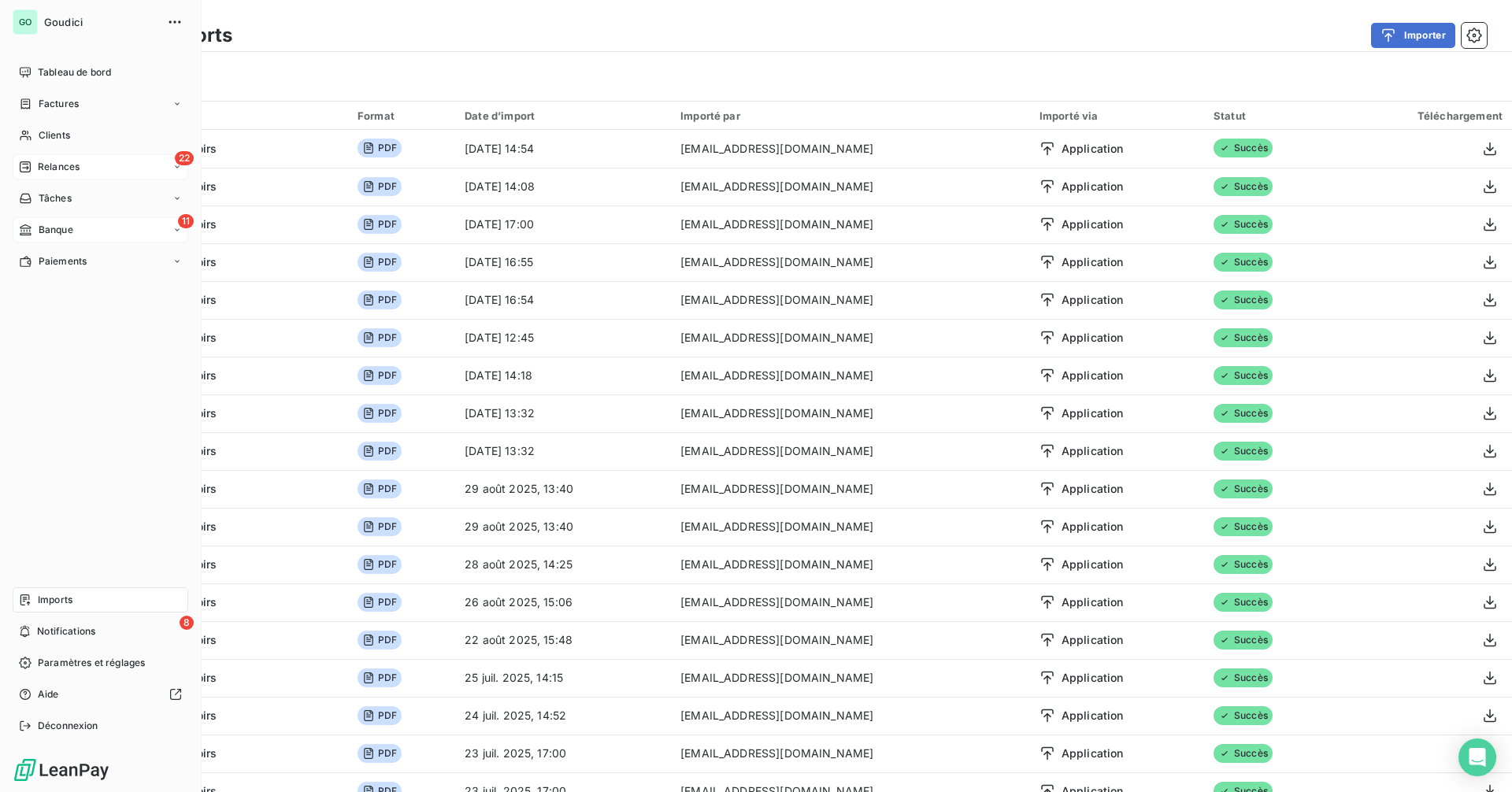
click at [49, 169] on span "Relances" at bounding box center [58, 167] width 42 height 14
click at [71, 238] on div "11 Banque" at bounding box center [100, 230] width 175 height 25
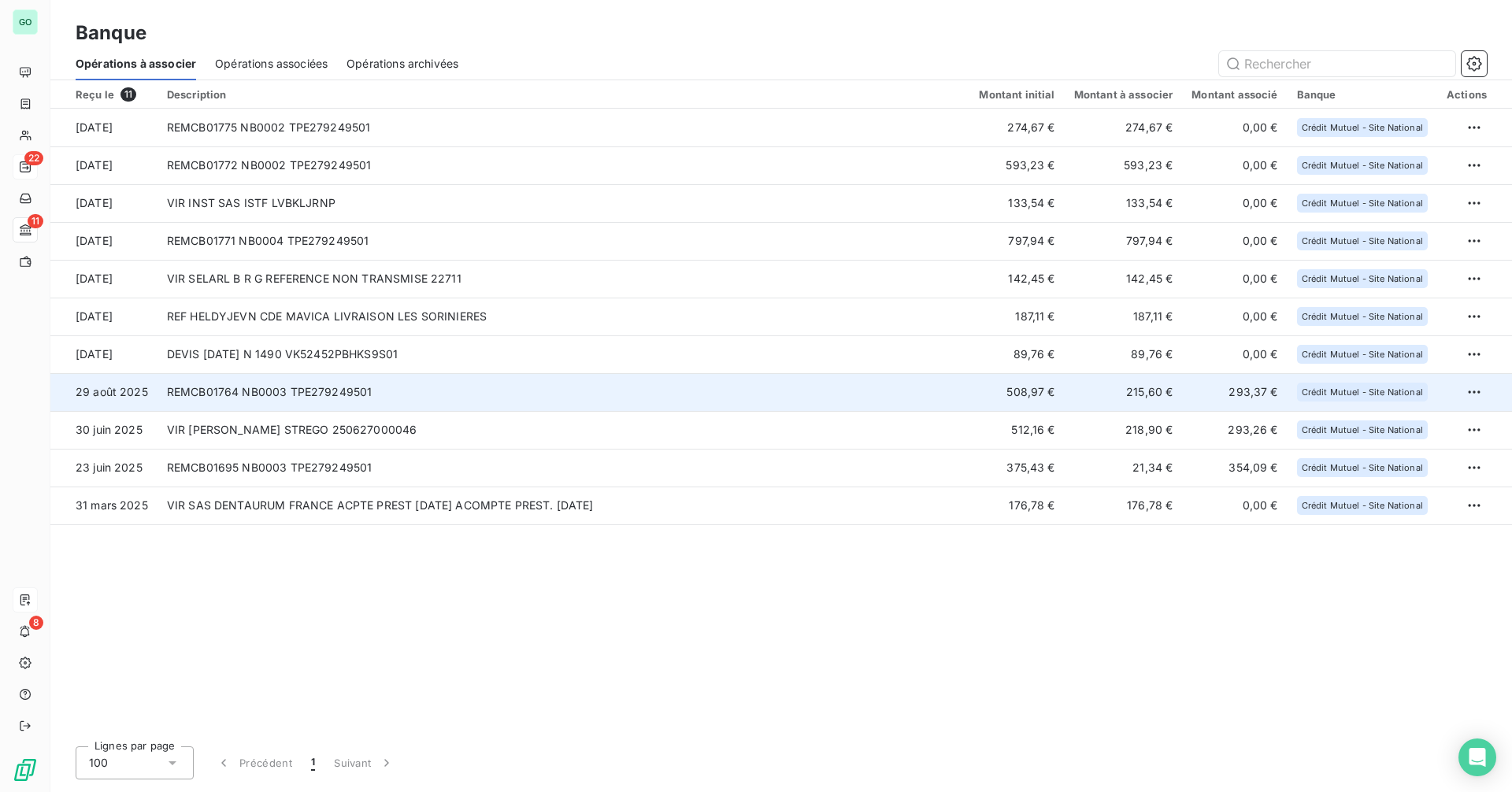
click at [597, 398] on td "REMCB01764 NB0003 TPE279249501" at bounding box center [563, 392] width 813 height 37
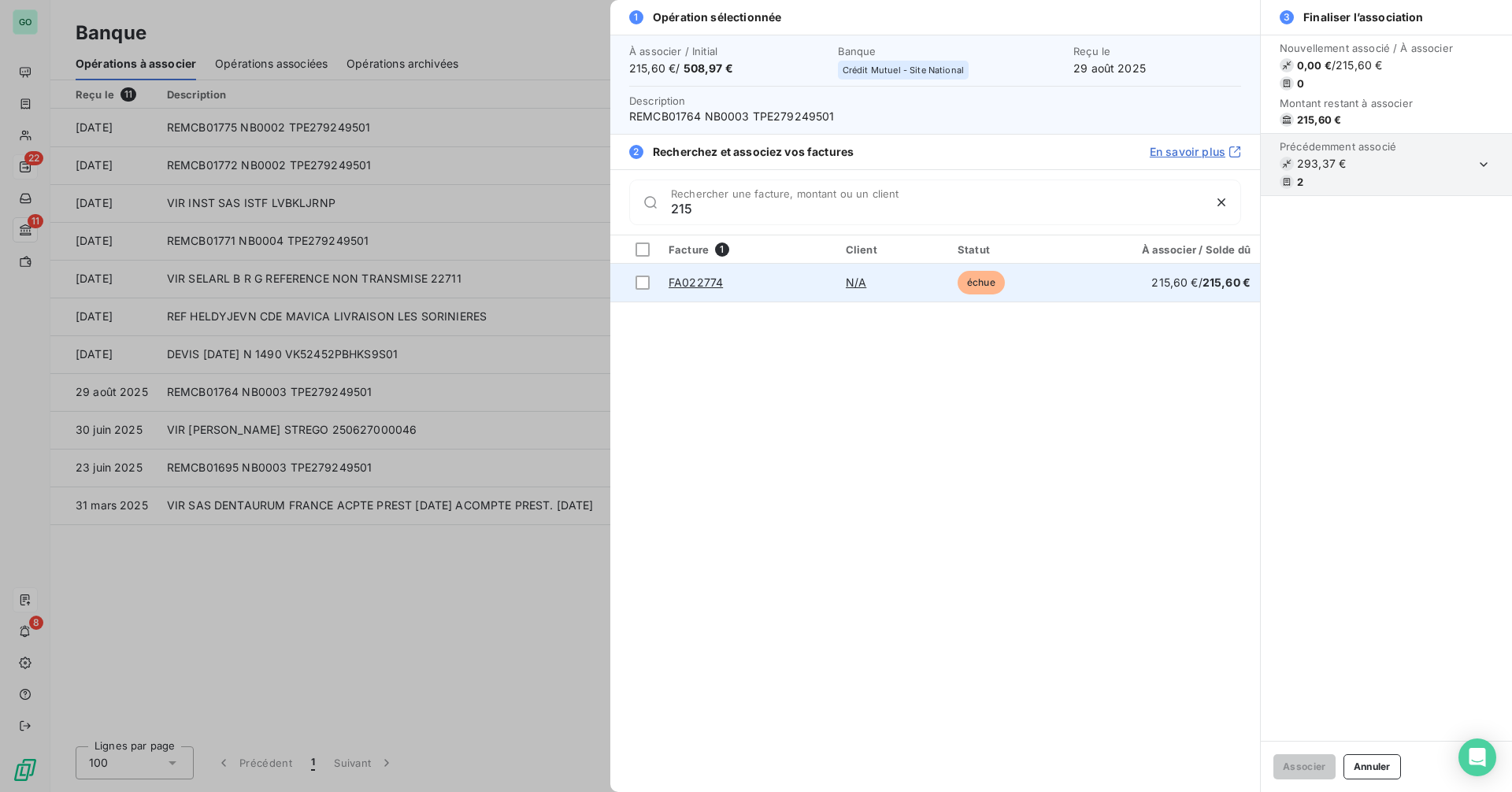
type input "215"
click at [860, 283] on link "N/A" at bounding box center [855, 282] width 20 height 13
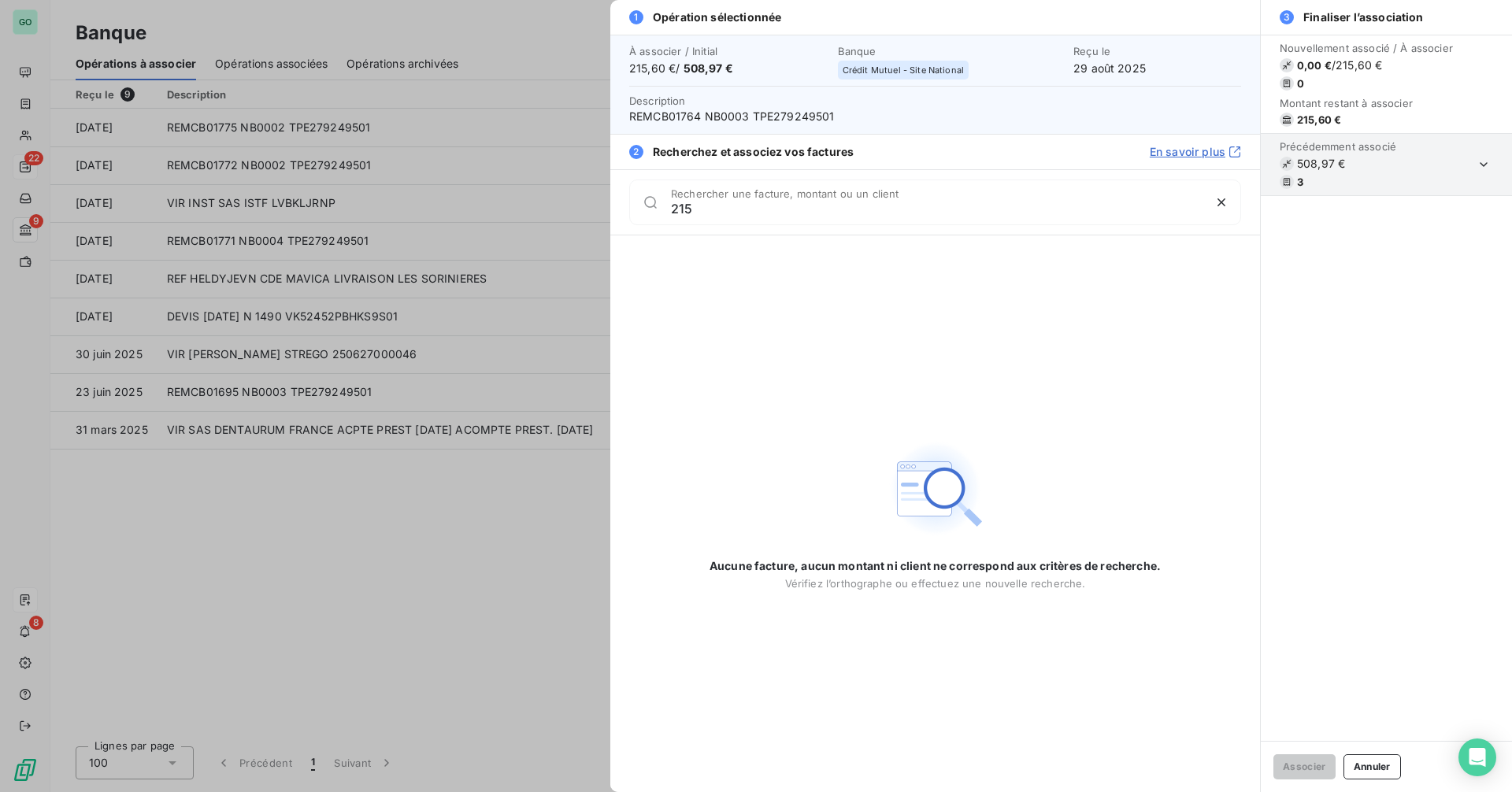
click at [383, 405] on div at bounding box center [756, 396] width 1512 height 792
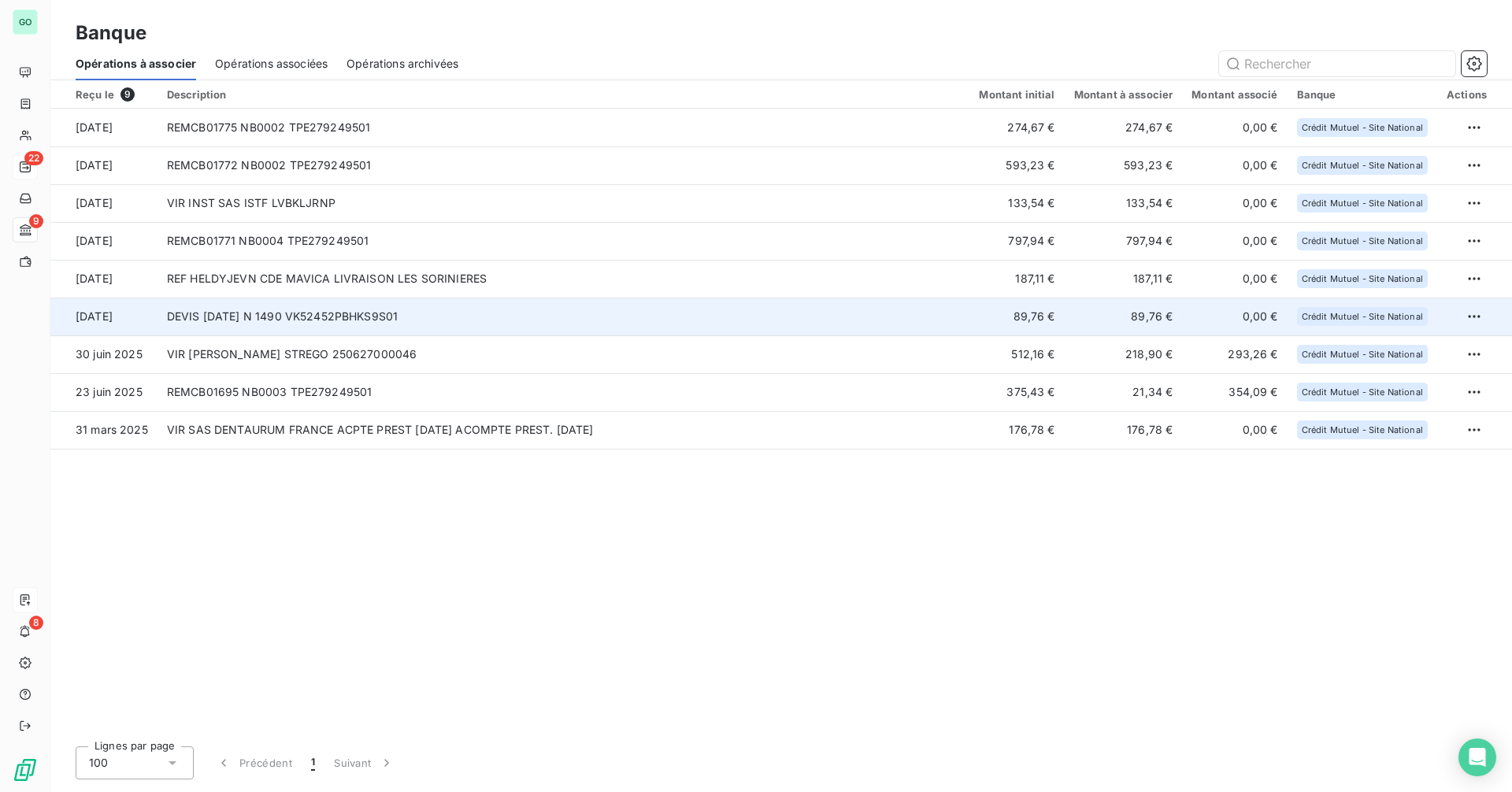
click at [452, 311] on td "DEVIS [DATE] N 1490 VK52452PBHKS9S01" at bounding box center [563, 317] width 813 height 37
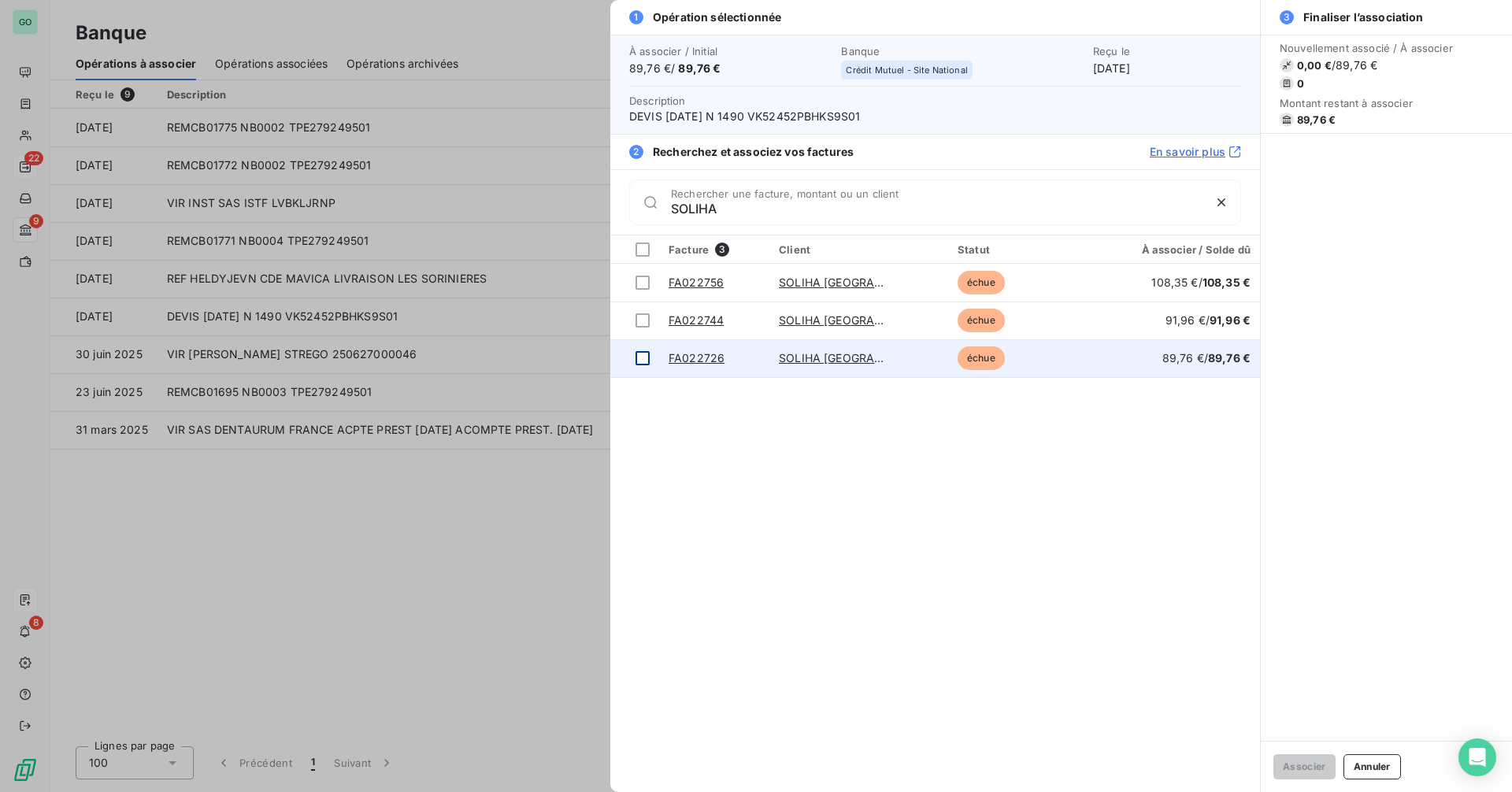
type input "SOLIHA"
click at [646, 360] on div at bounding box center [643, 359] width 14 height 14
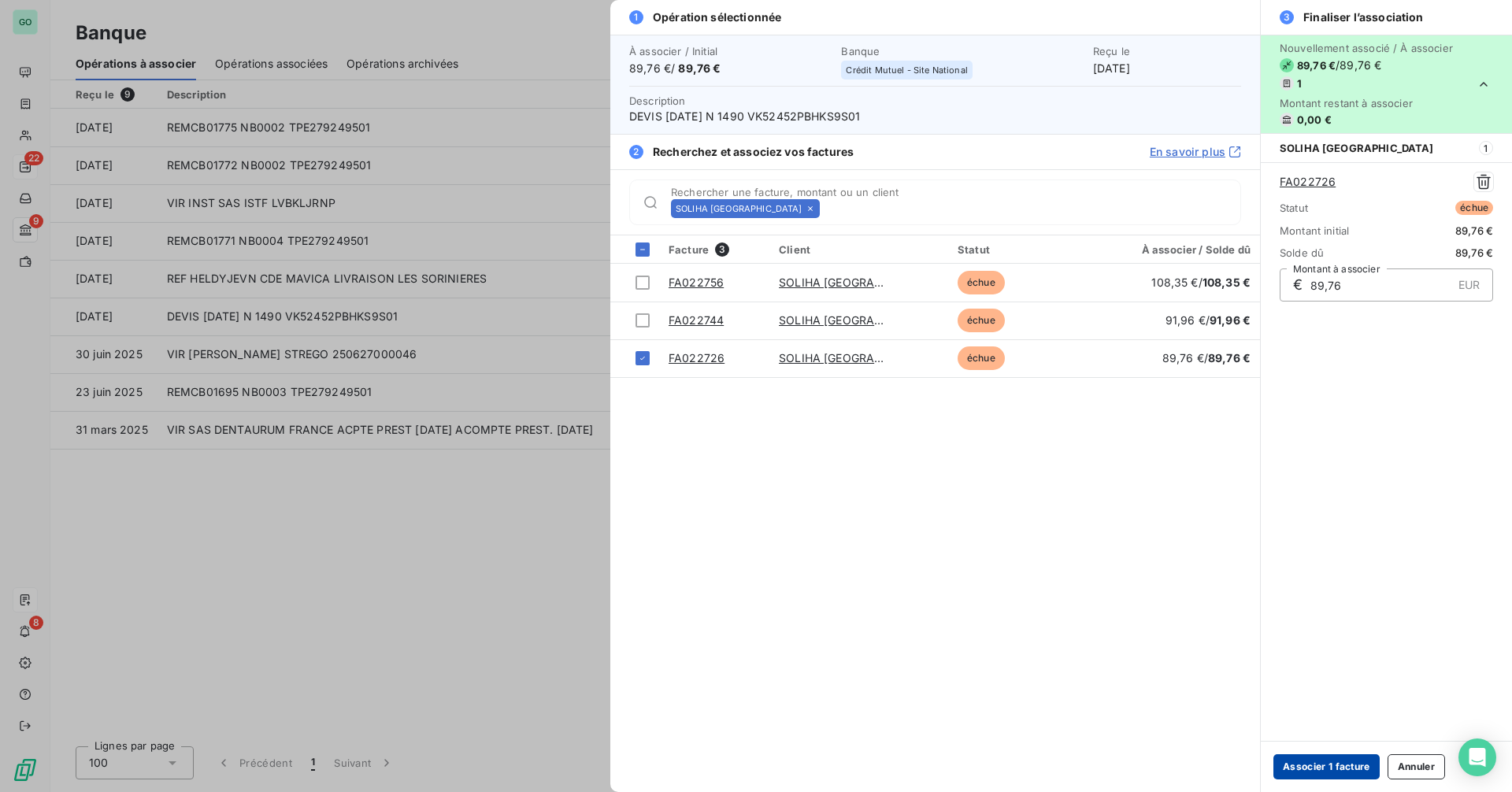
click at [1326, 771] on button "Associer 1 facture" at bounding box center [1326, 767] width 106 height 25
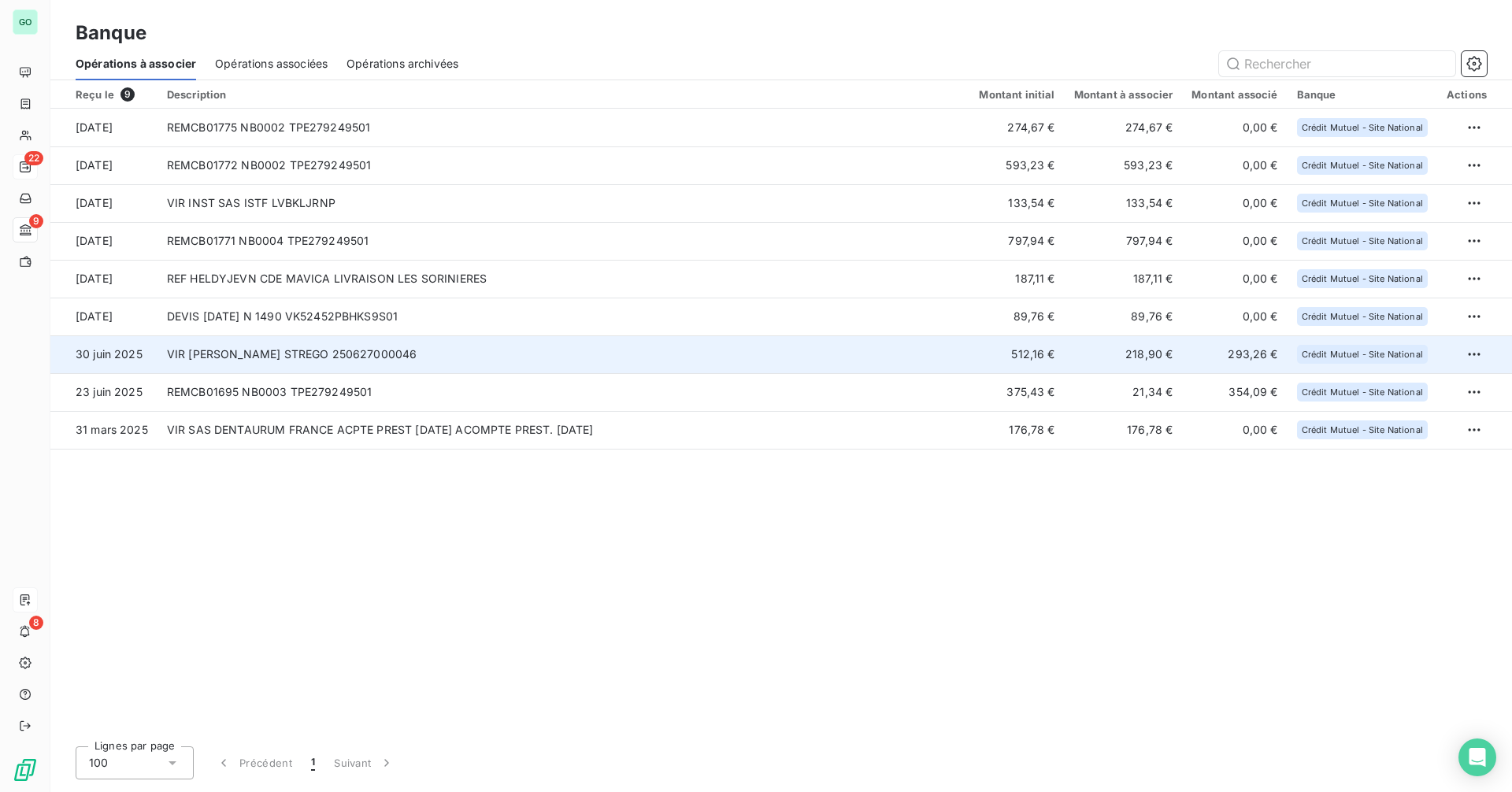
click at [449, 339] on td "VIR [PERSON_NAME] STREGO 250627000046" at bounding box center [563, 354] width 813 height 37
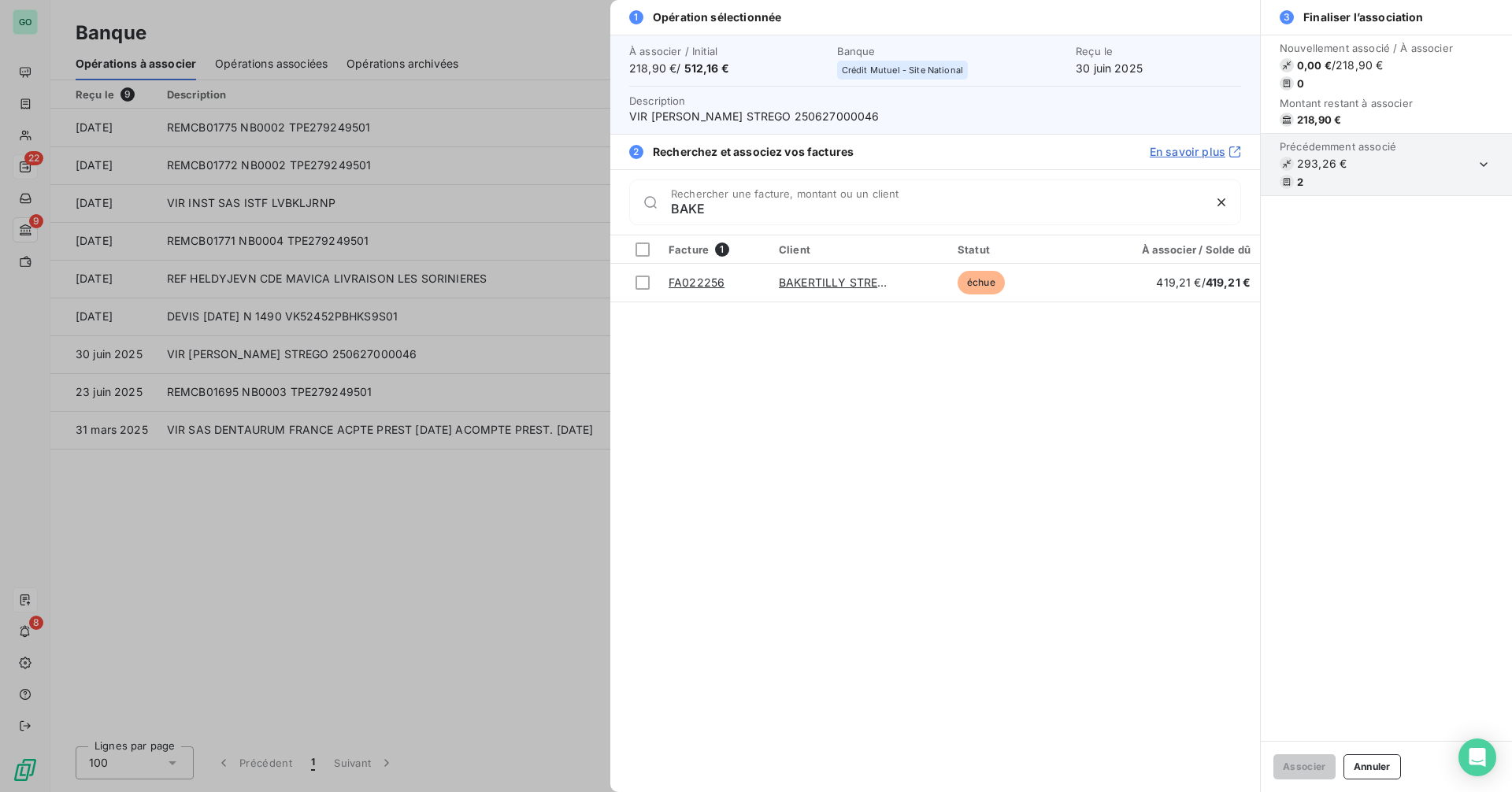
type input "BAKE"
click at [449, 592] on div at bounding box center [756, 396] width 1512 height 792
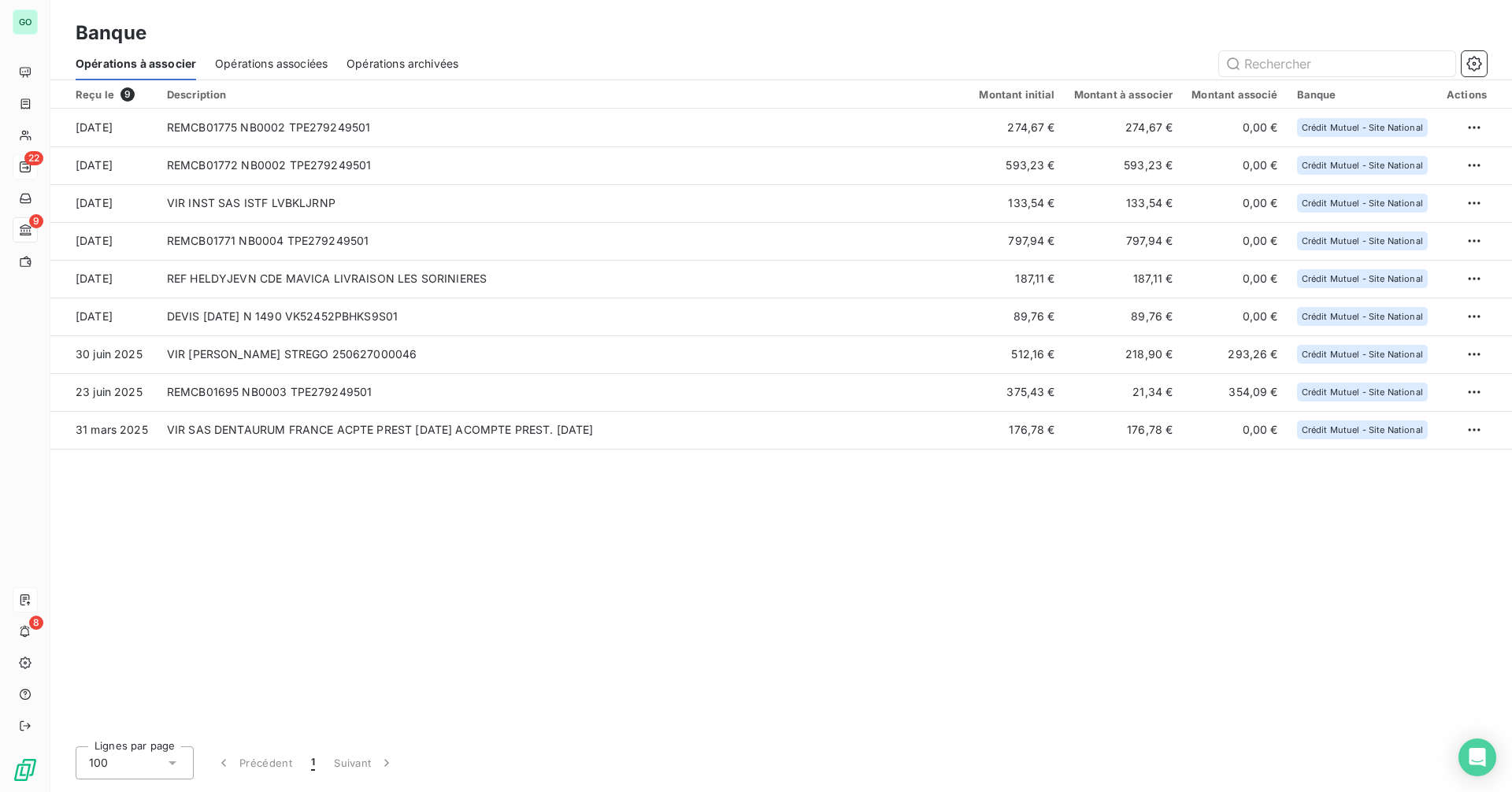
click at [289, 56] on span "Opérations associées" at bounding box center [271, 64] width 113 height 16
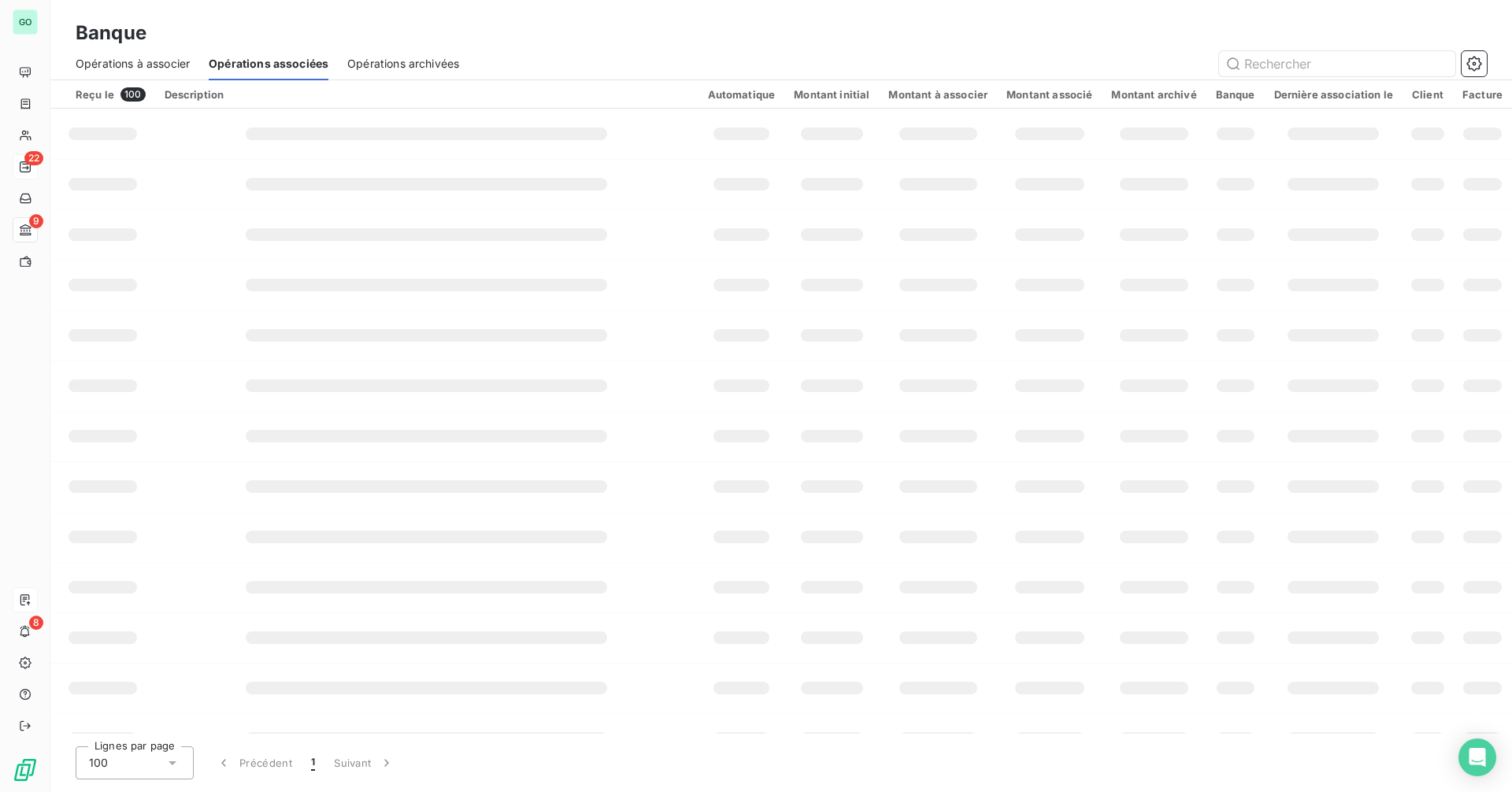
click at [157, 63] on span "Opérations à associer" at bounding box center [133, 64] width 114 height 16
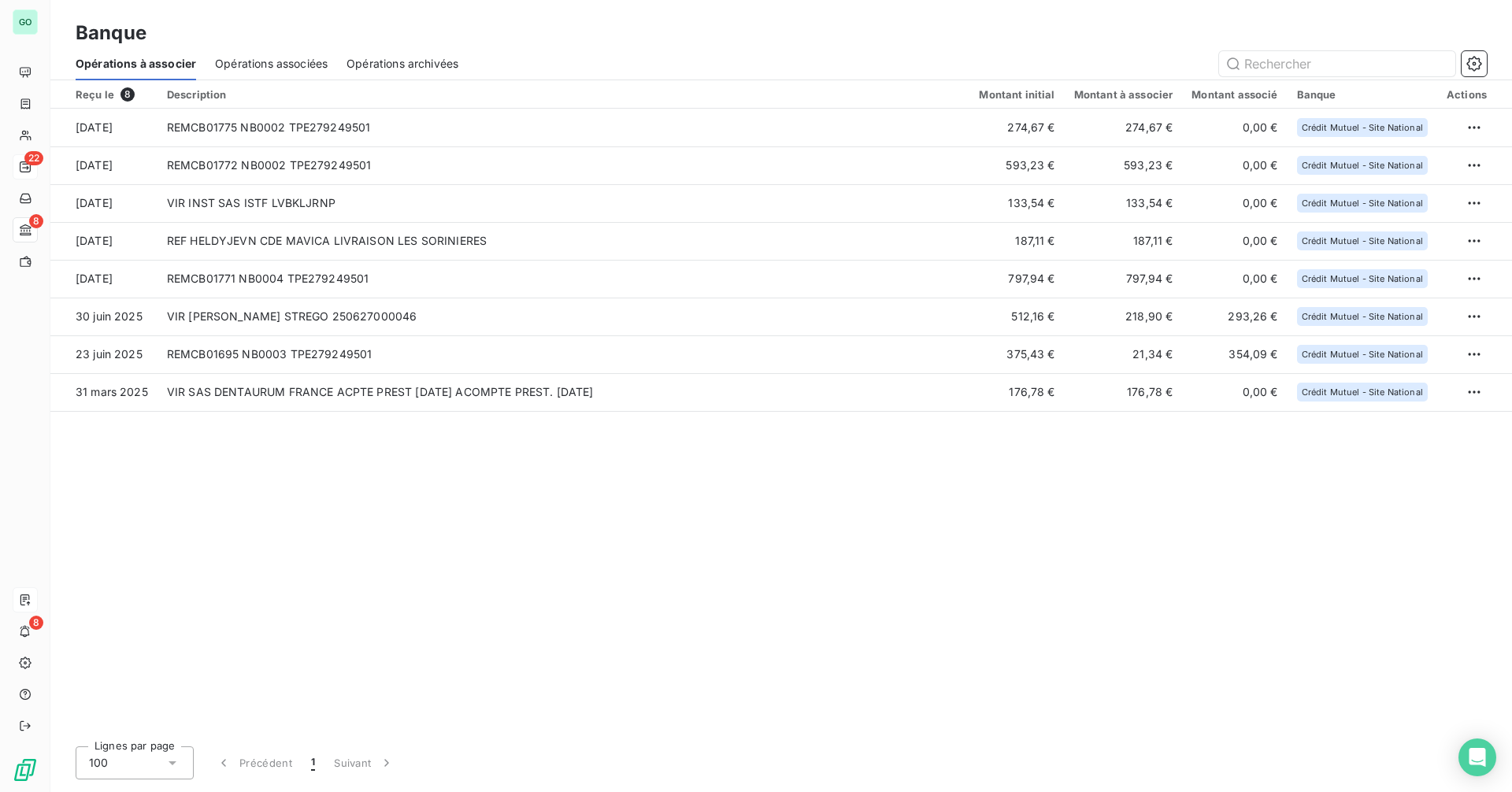
click at [673, 606] on div "Reçu le 8 Description Montant initial Montant à associer Montant associé Banque…" at bounding box center [781, 407] width 1462 height 654
click at [262, 61] on span "Opérations associées" at bounding box center [271, 64] width 113 height 16
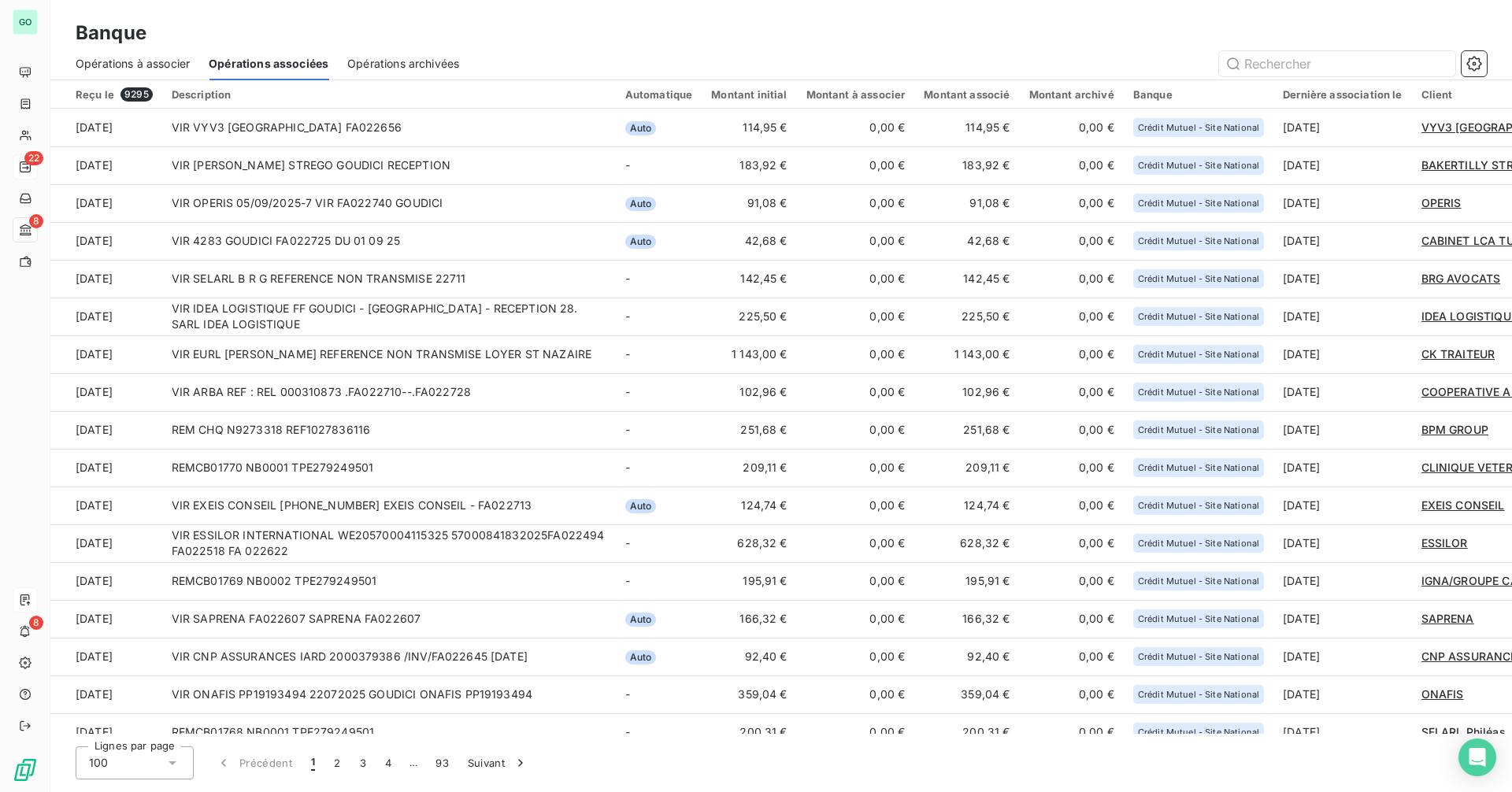
drag, startPoint x: 147, startPoint y: 63, endPoint x: 220, endPoint y: 65, distance: 73.0
click at [148, 64] on span "Opérations à associer" at bounding box center [133, 64] width 114 height 16
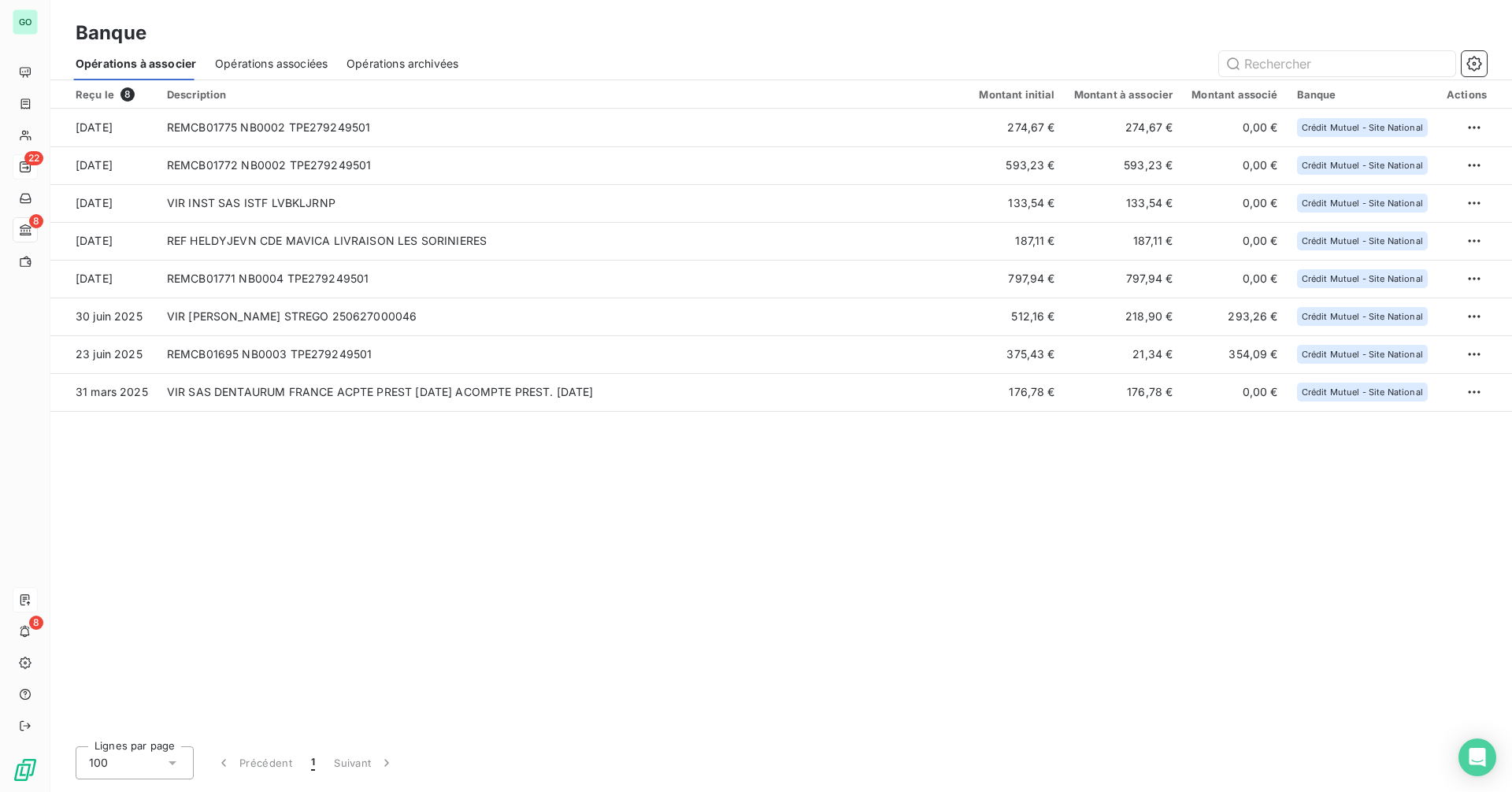
click at [376, 81] on th "Description" at bounding box center [563, 94] width 813 height 28
click at [274, 64] on span "Opérations associées" at bounding box center [271, 64] width 113 height 16
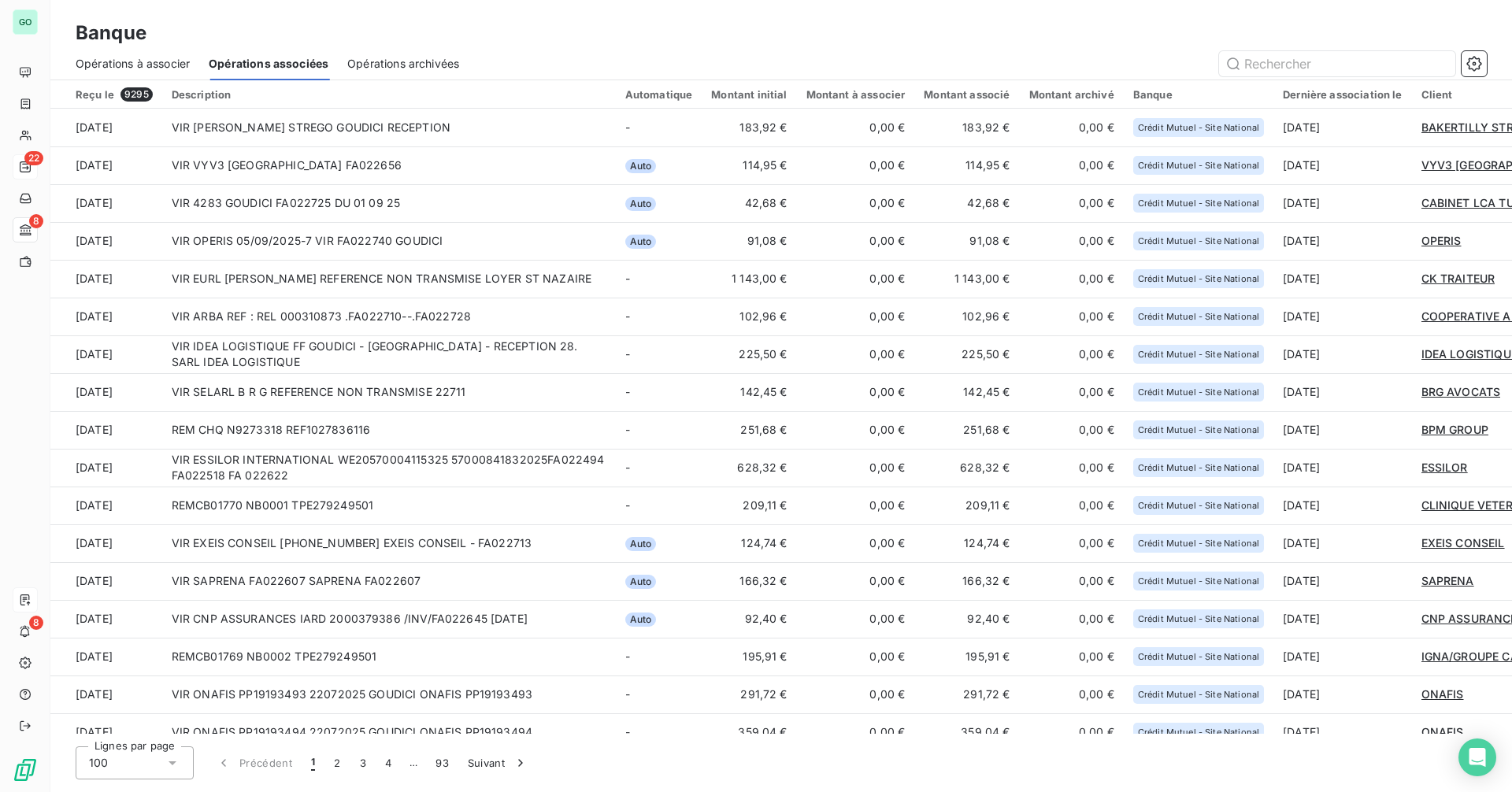
click at [163, 62] on span "Opérations à associer" at bounding box center [133, 64] width 114 height 16
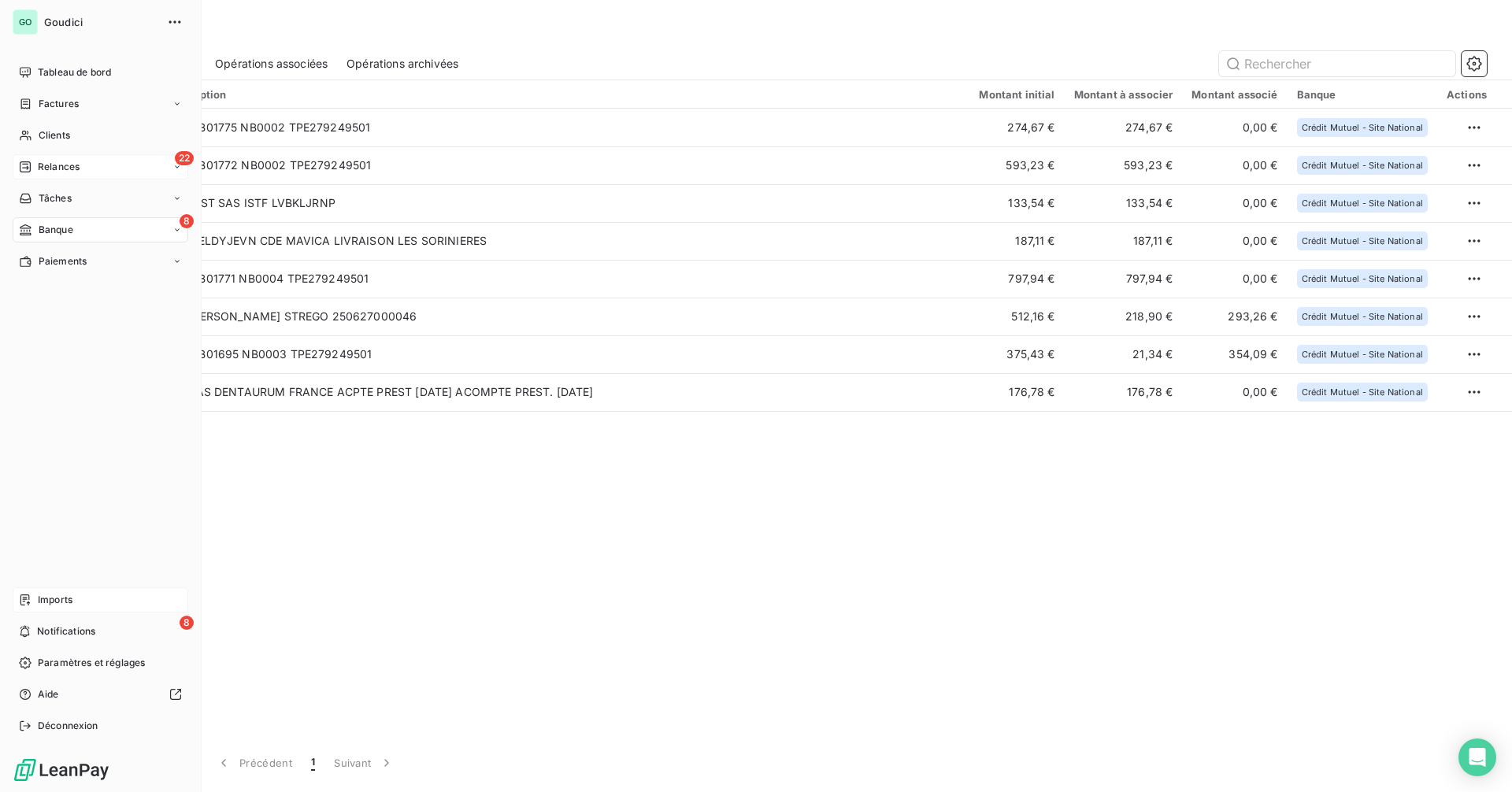
click at [78, 166] on span "Relances" at bounding box center [58, 167] width 42 height 14
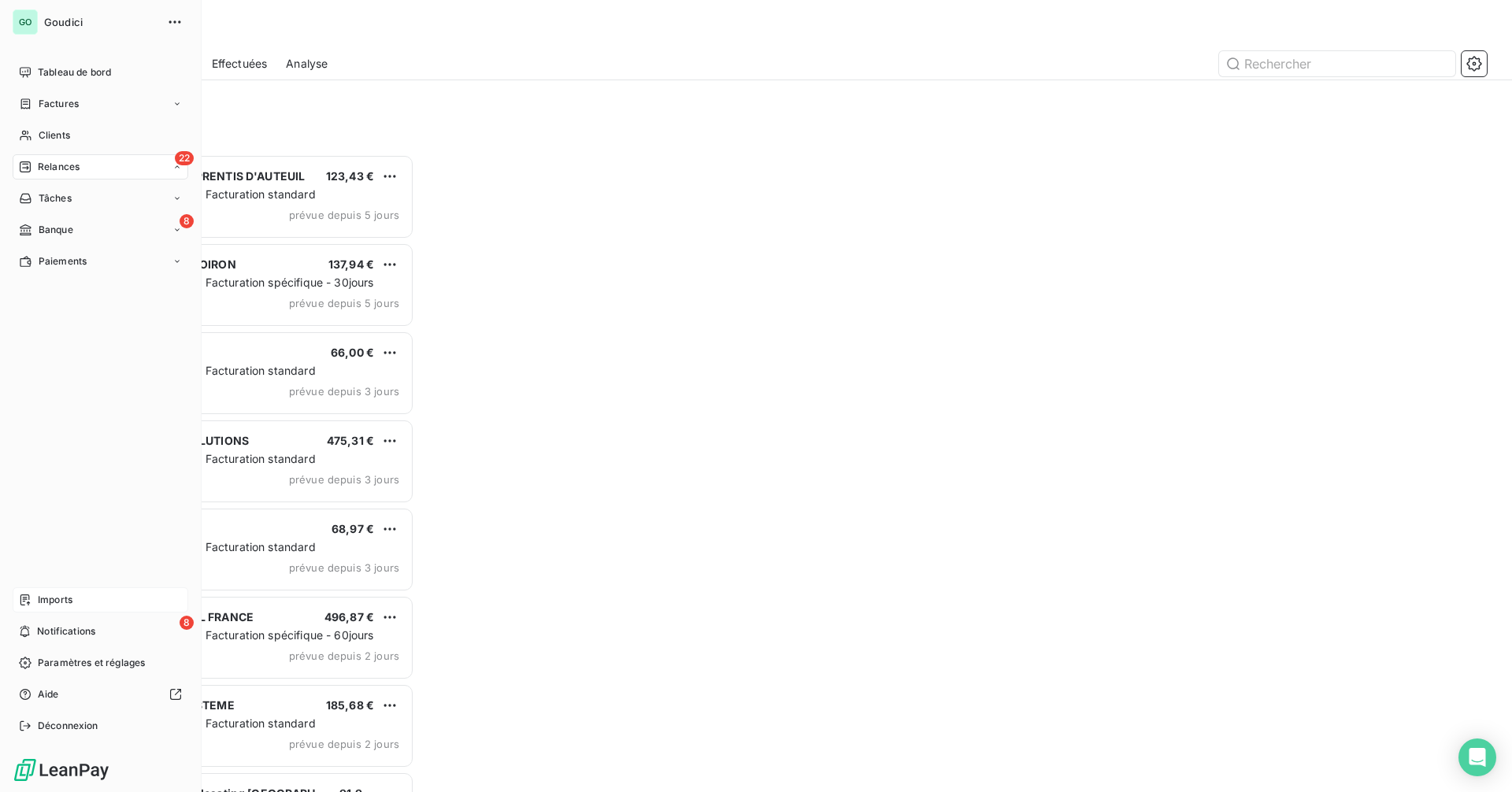
scroll to position [626, 327]
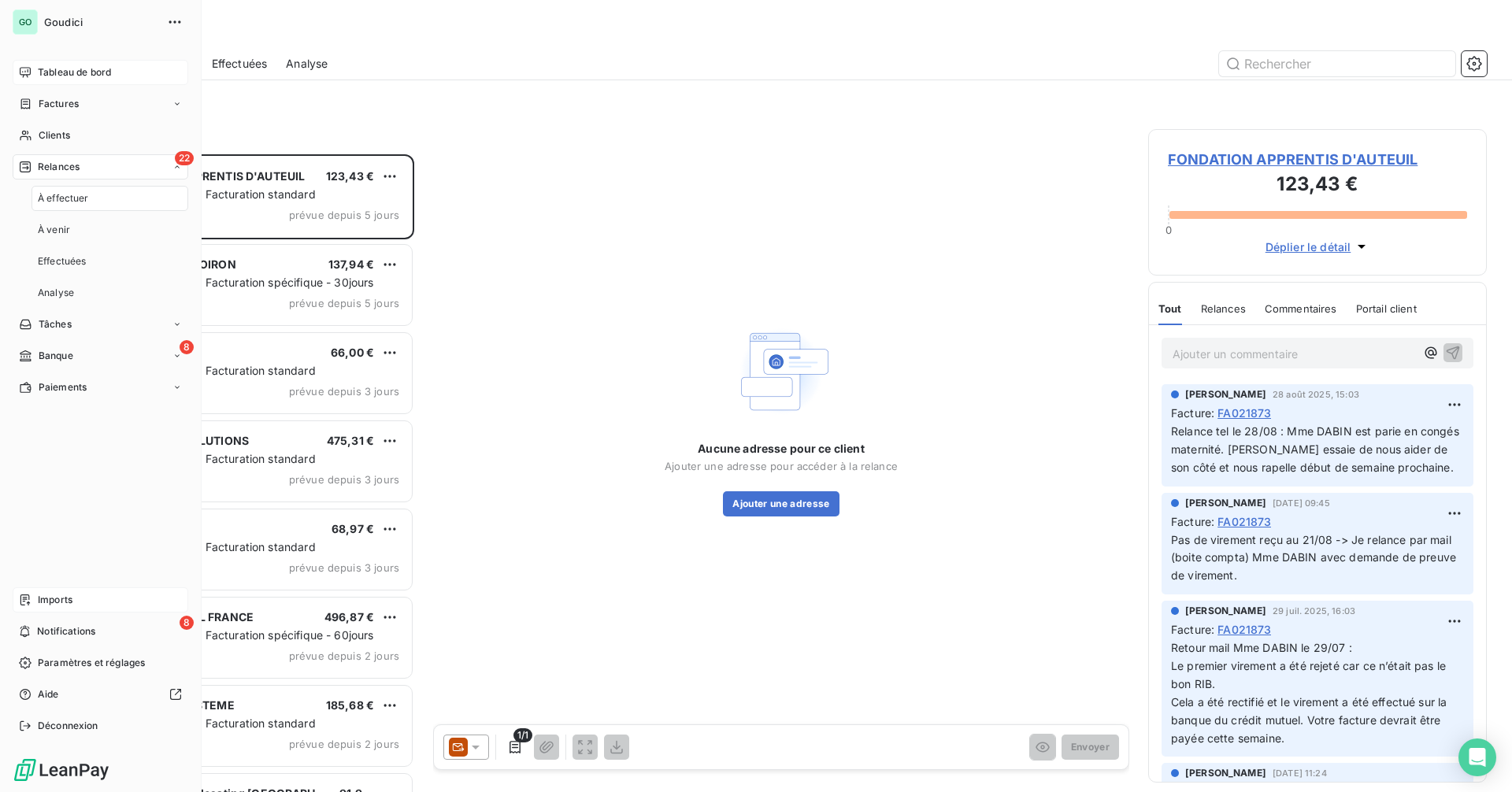
click at [85, 67] on span "Tableau de bord" at bounding box center [74, 72] width 73 height 14
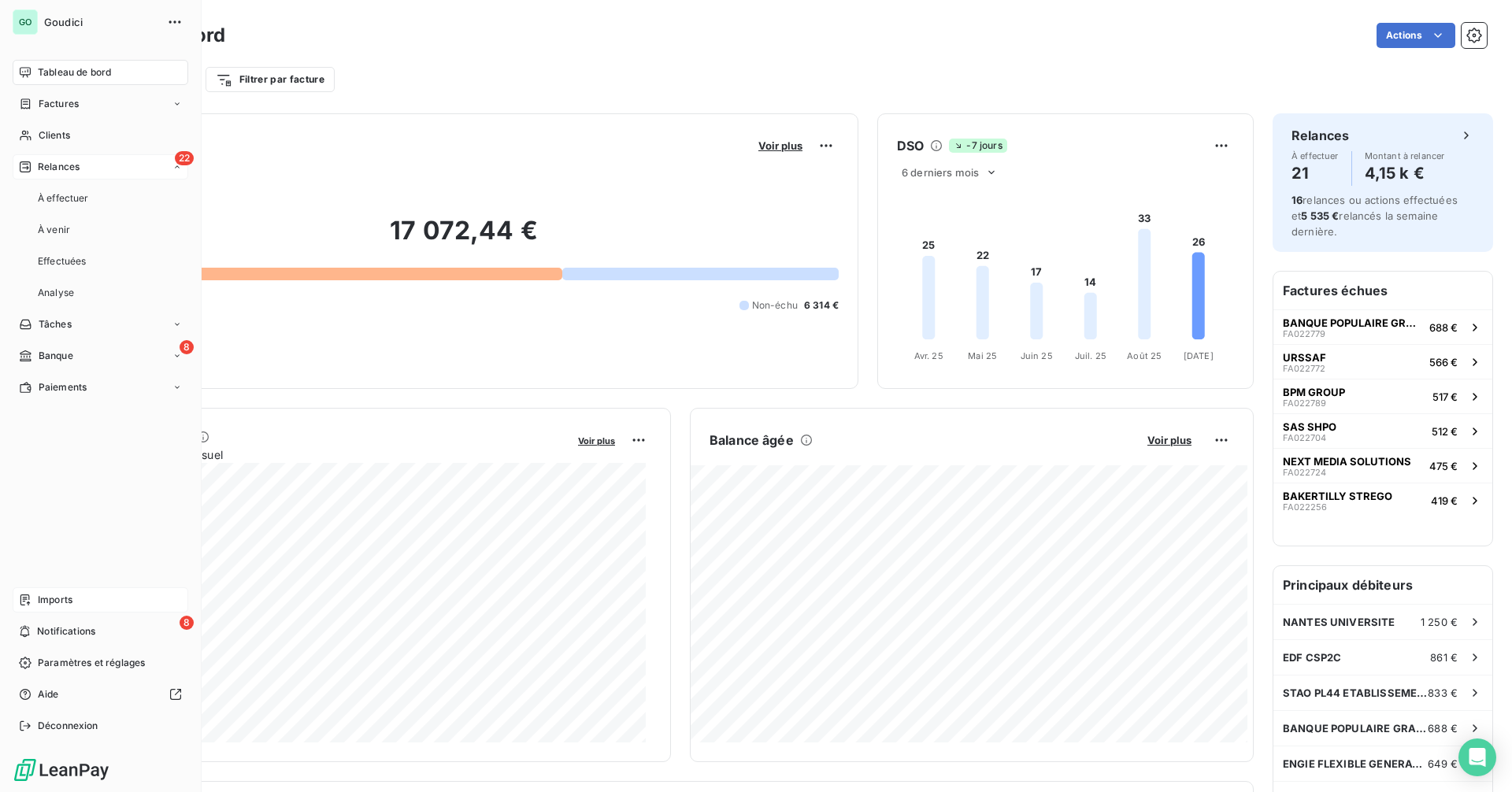
click at [122, 172] on div "22 Relances" at bounding box center [100, 166] width 175 height 25
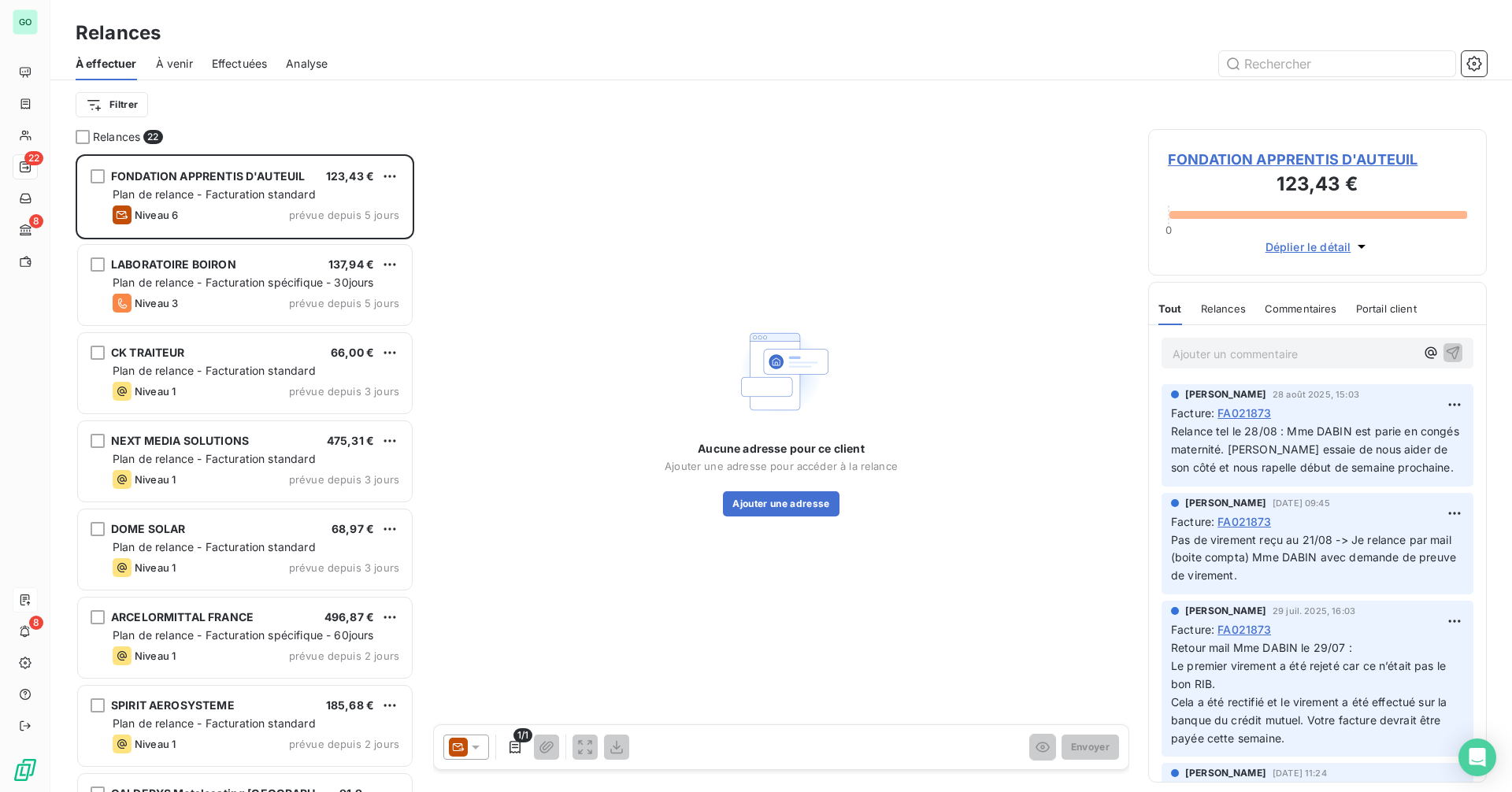
scroll to position [626, 327]
click at [529, 53] on div at bounding box center [916, 64] width 1140 height 25
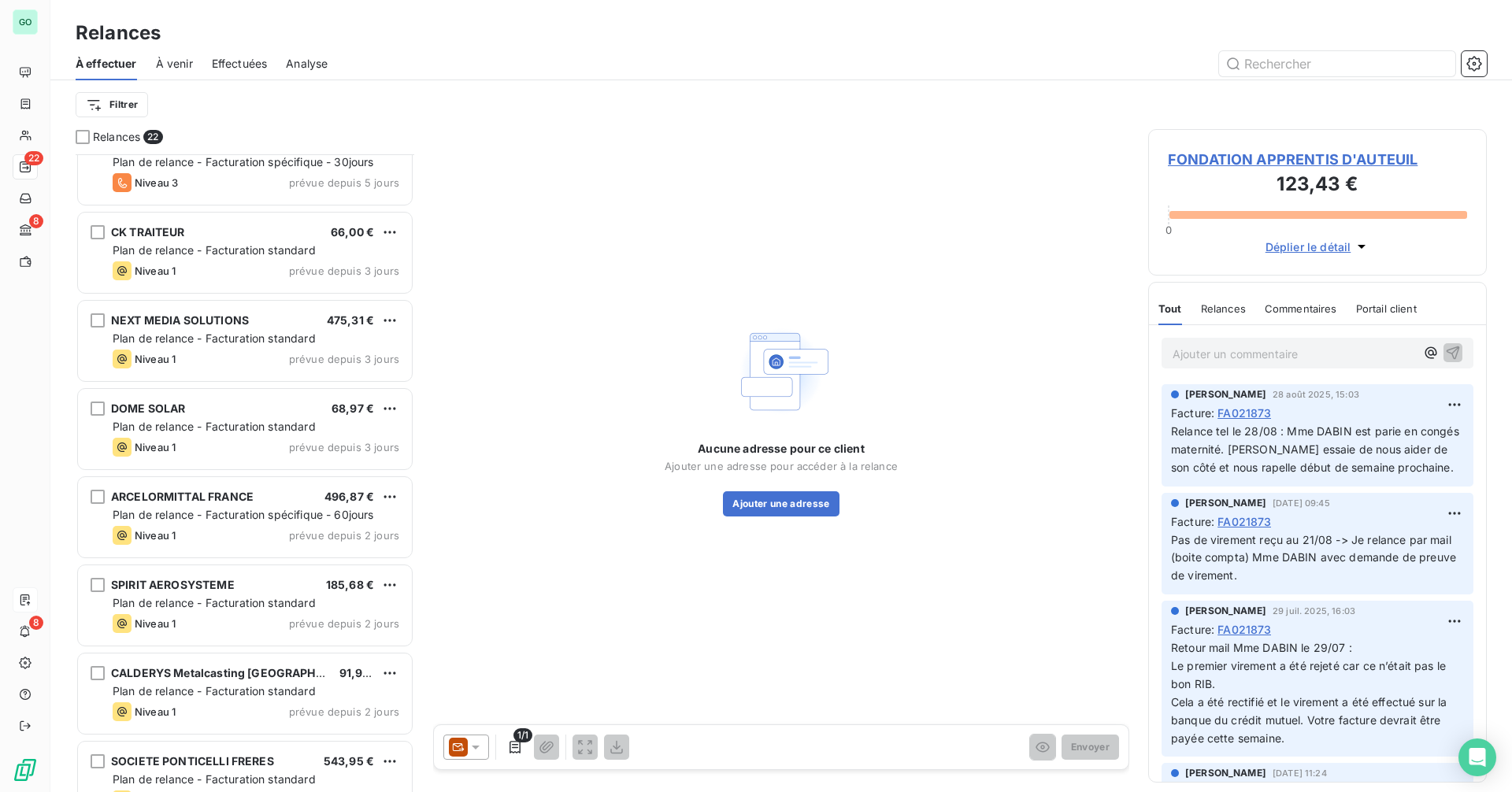
scroll to position [0, 0]
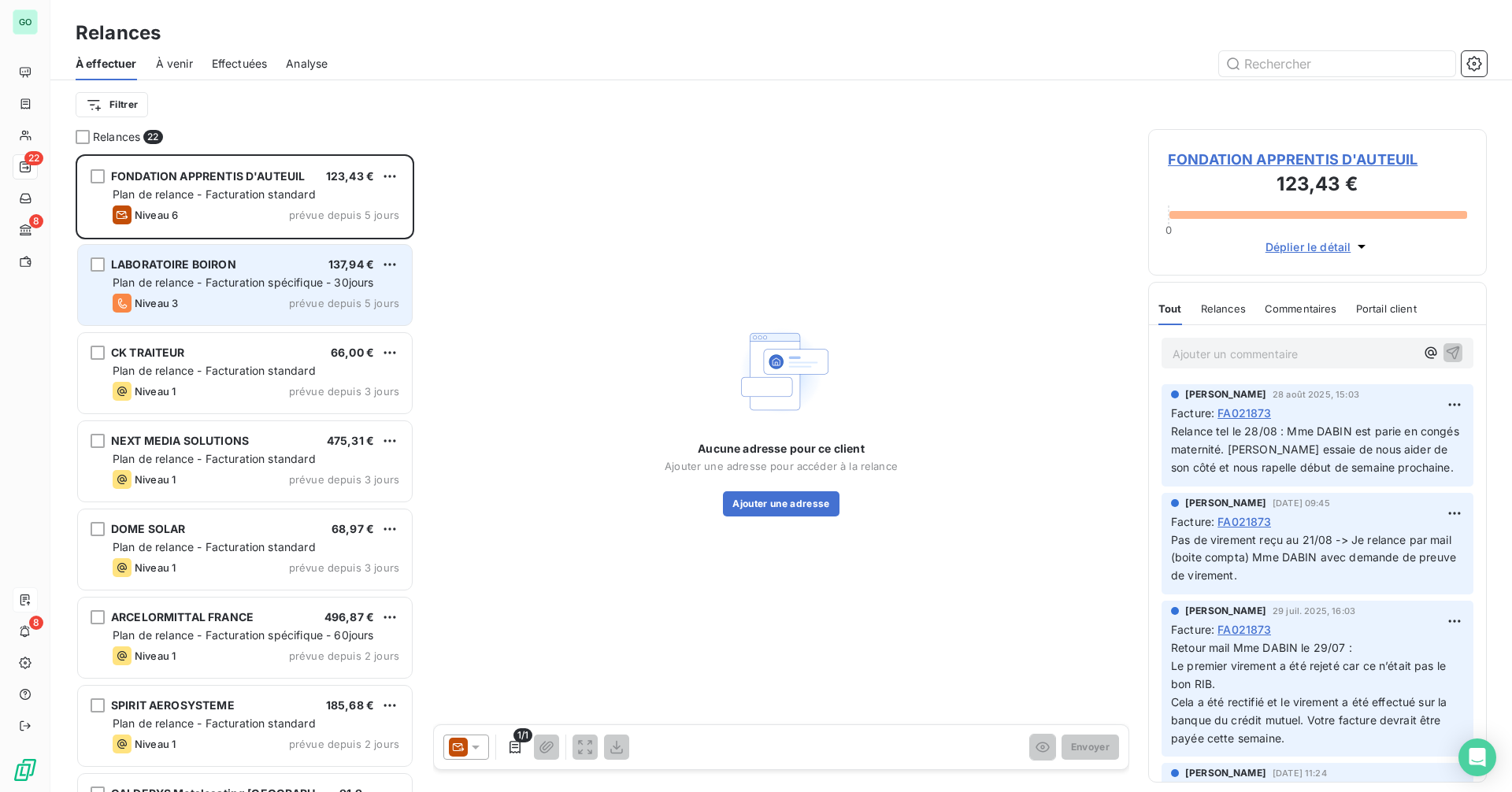
click at [215, 297] on div "Niveau 3 prévue depuis 5 jours" at bounding box center [256, 303] width 287 height 19
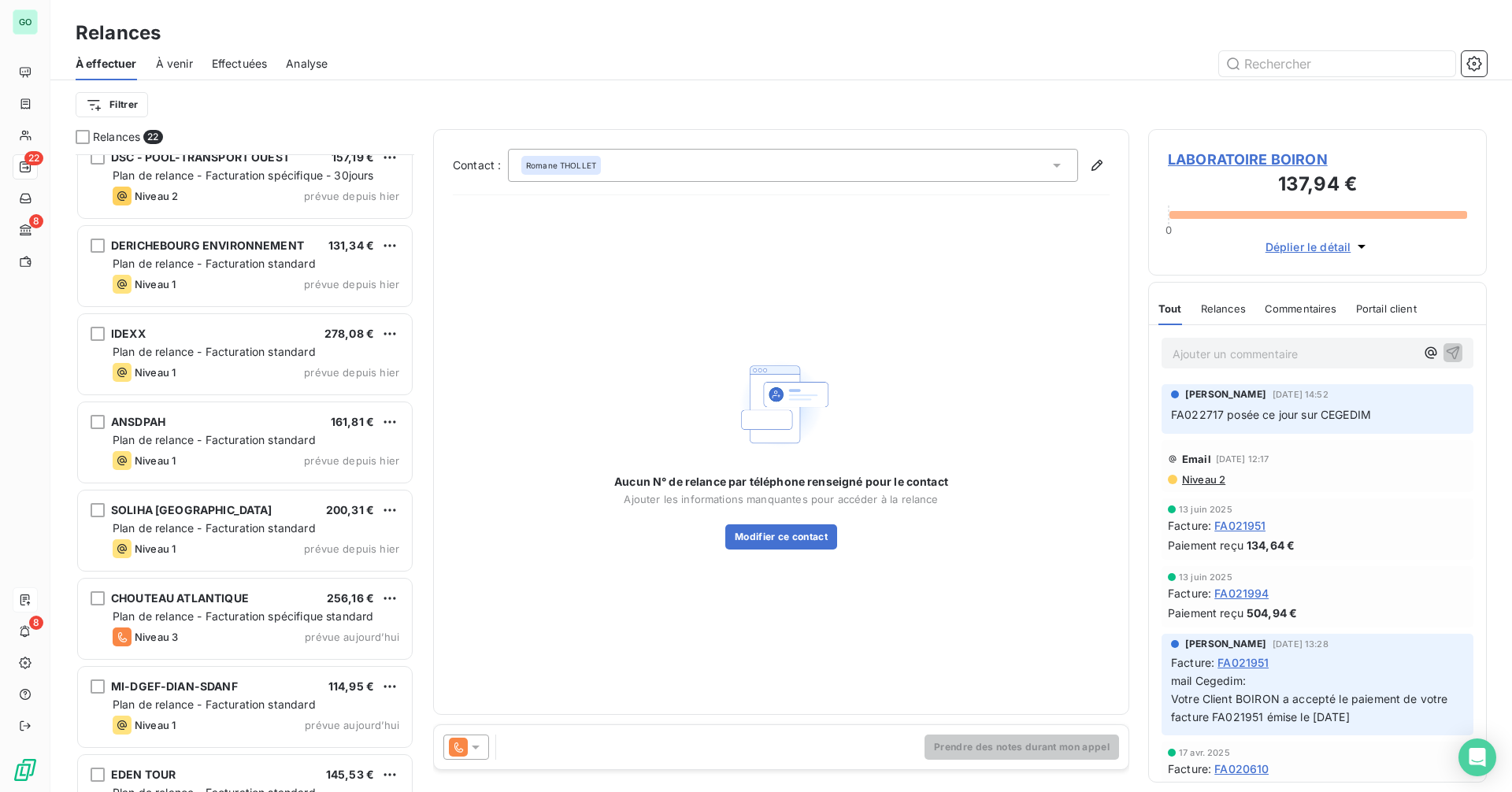
scroll to position [1304, 0]
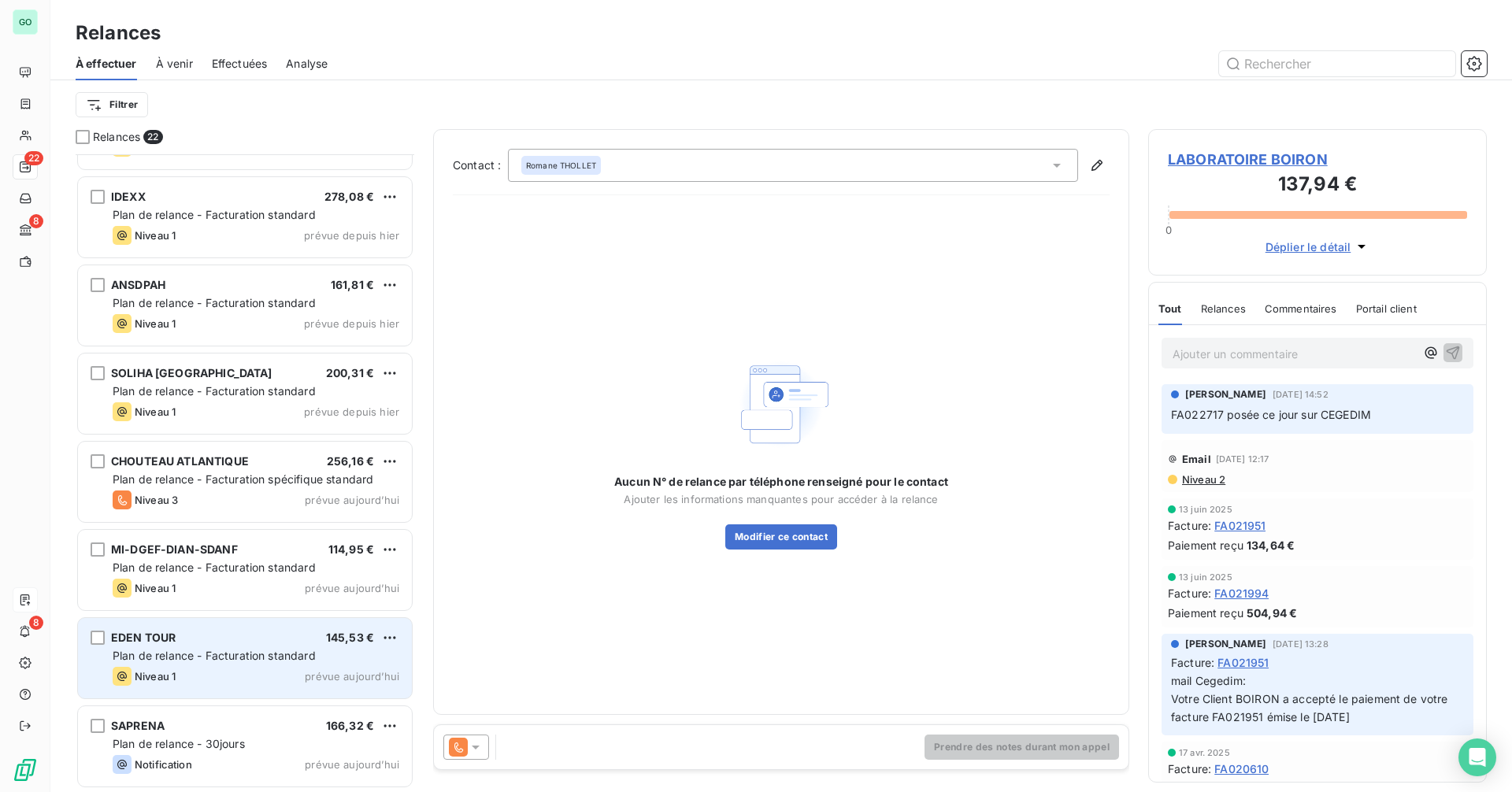
click at [239, 670] on div "Niveau 1 prévue aujourd’hui" at bounding box center [256, 676] width 287 height 19
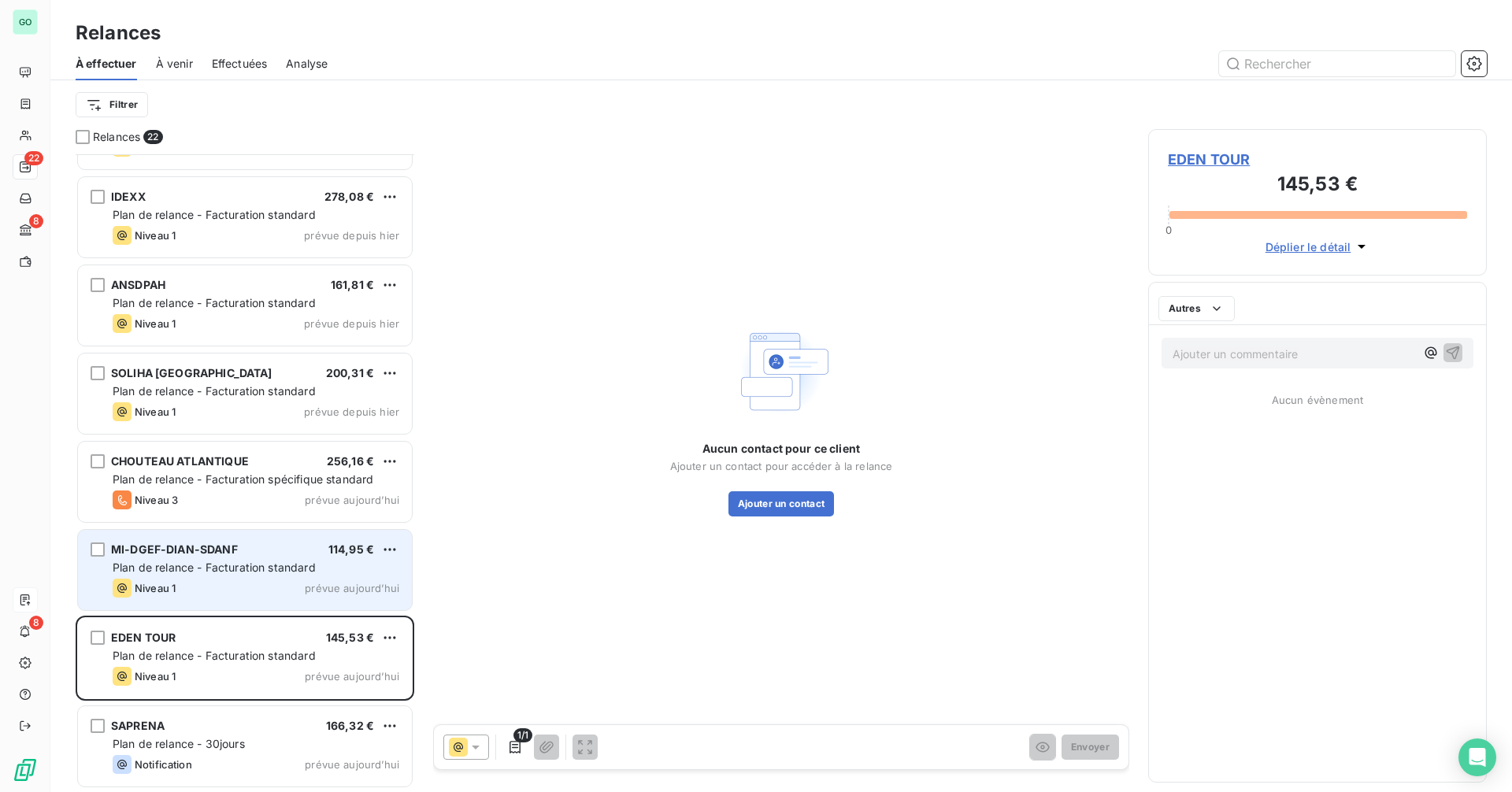
click at [241, 567] on span "Plan de relance - Facturation standard" at bounding box center [214, 567] width 203 height 13
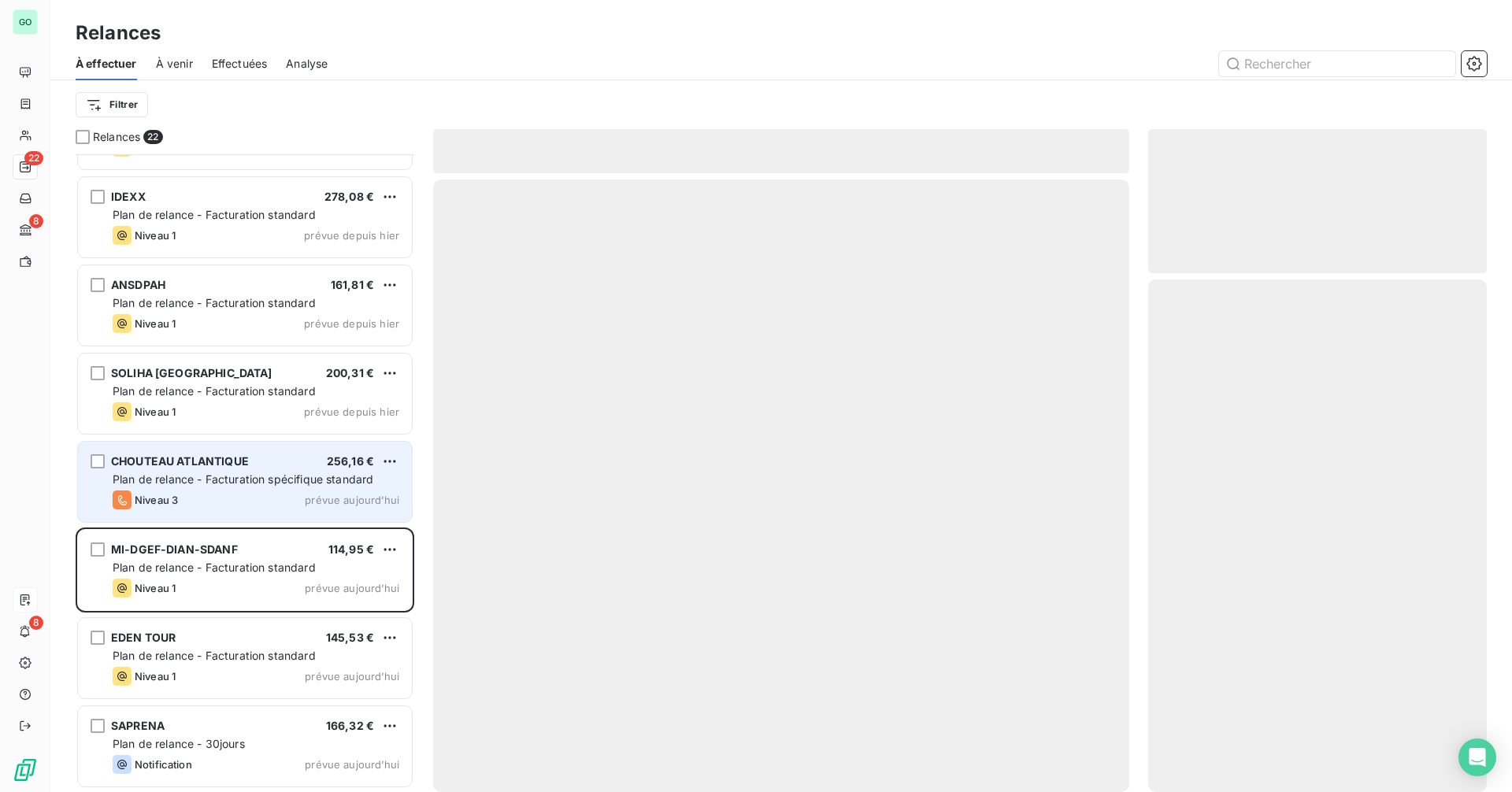
click at [242, 469] on div "CHOUTEAU ATLANTIQUE" at bounding box center [180, 462] width 138 height 16
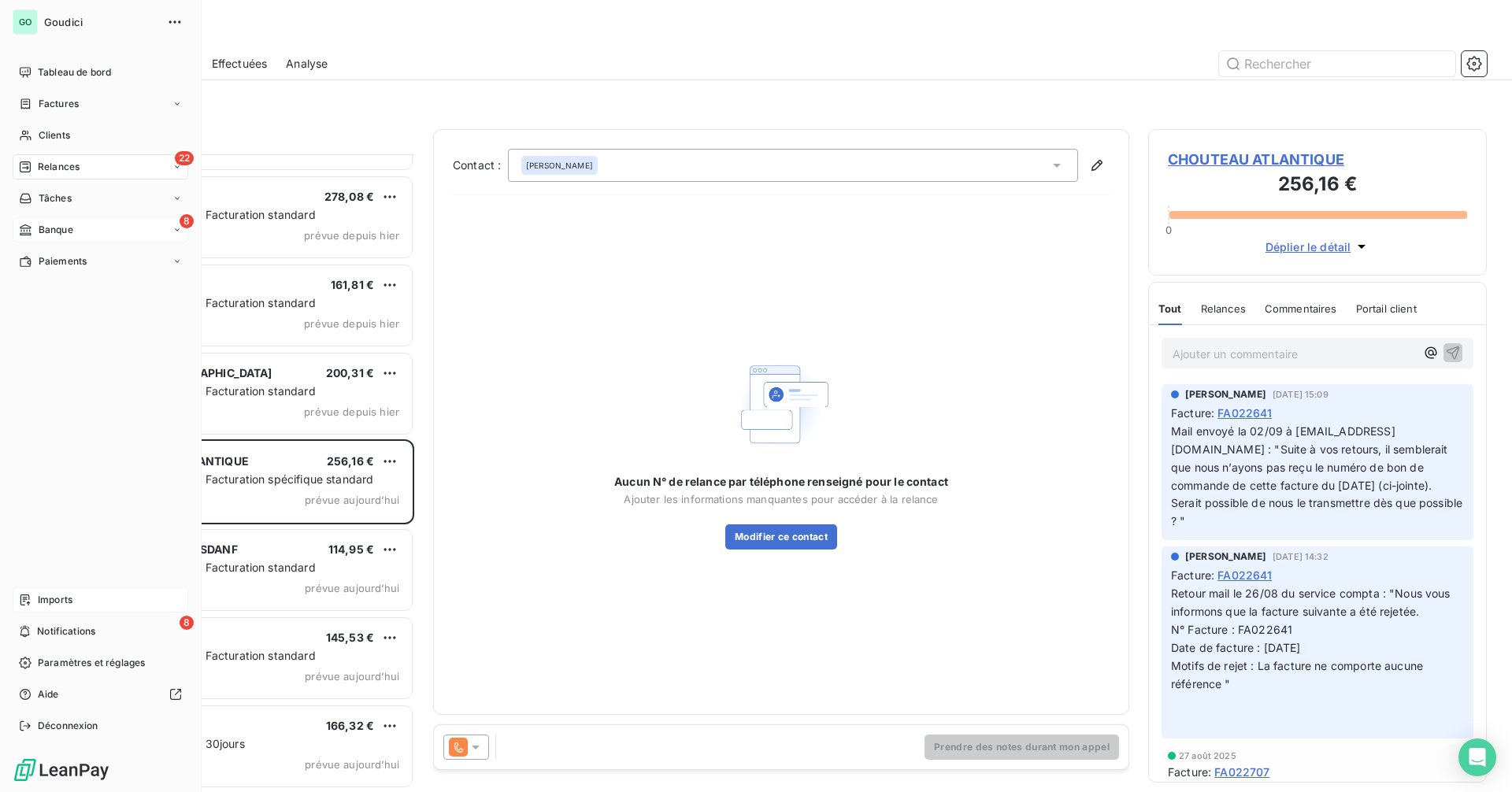
click at [85, 220] on div "8 Banque" at bounding box center [100, 230] width 175 height 25
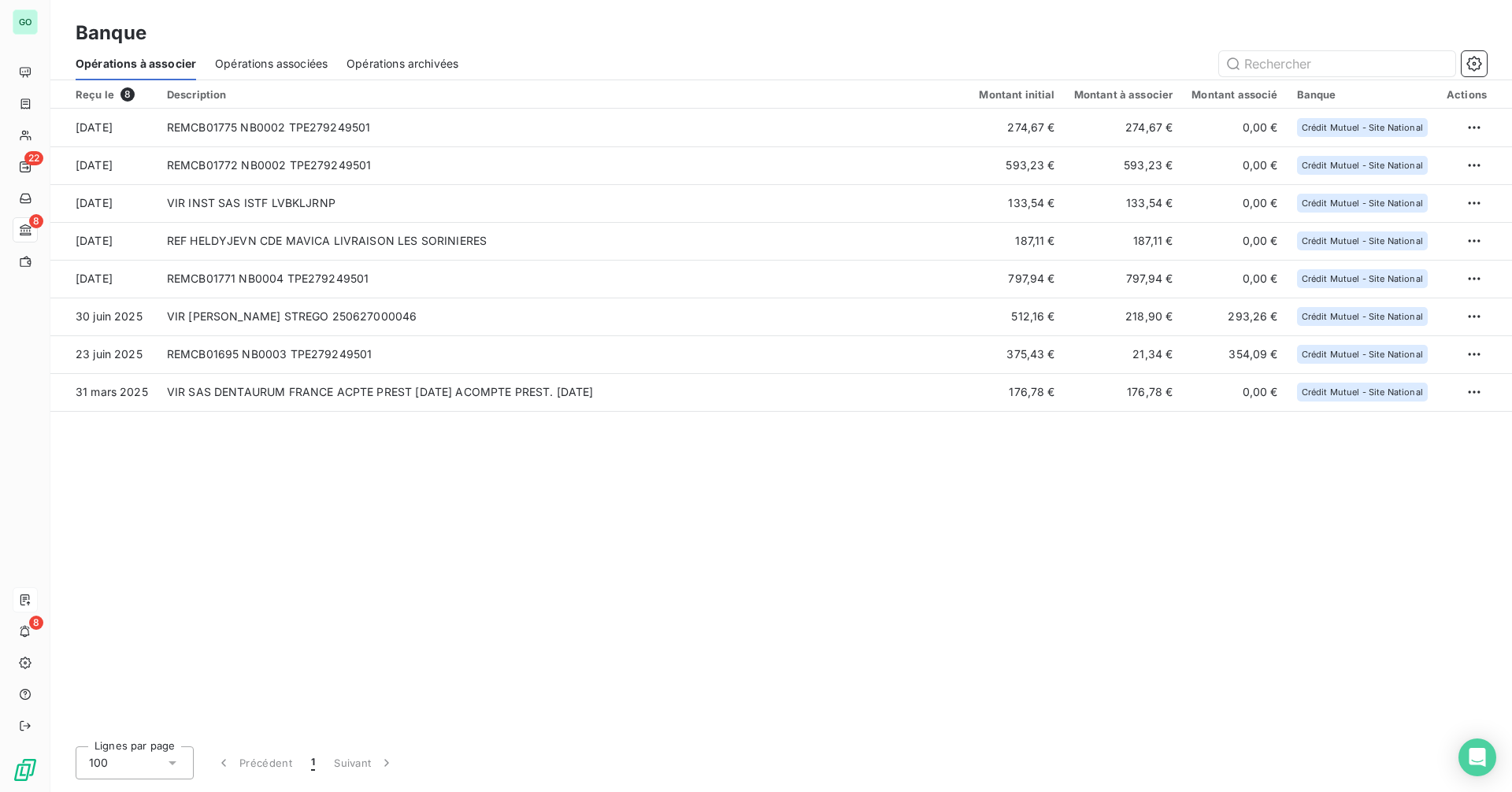
click at [293, 65] on span "Opérations associées" at bounding box center [271, 64] width 113 height 16
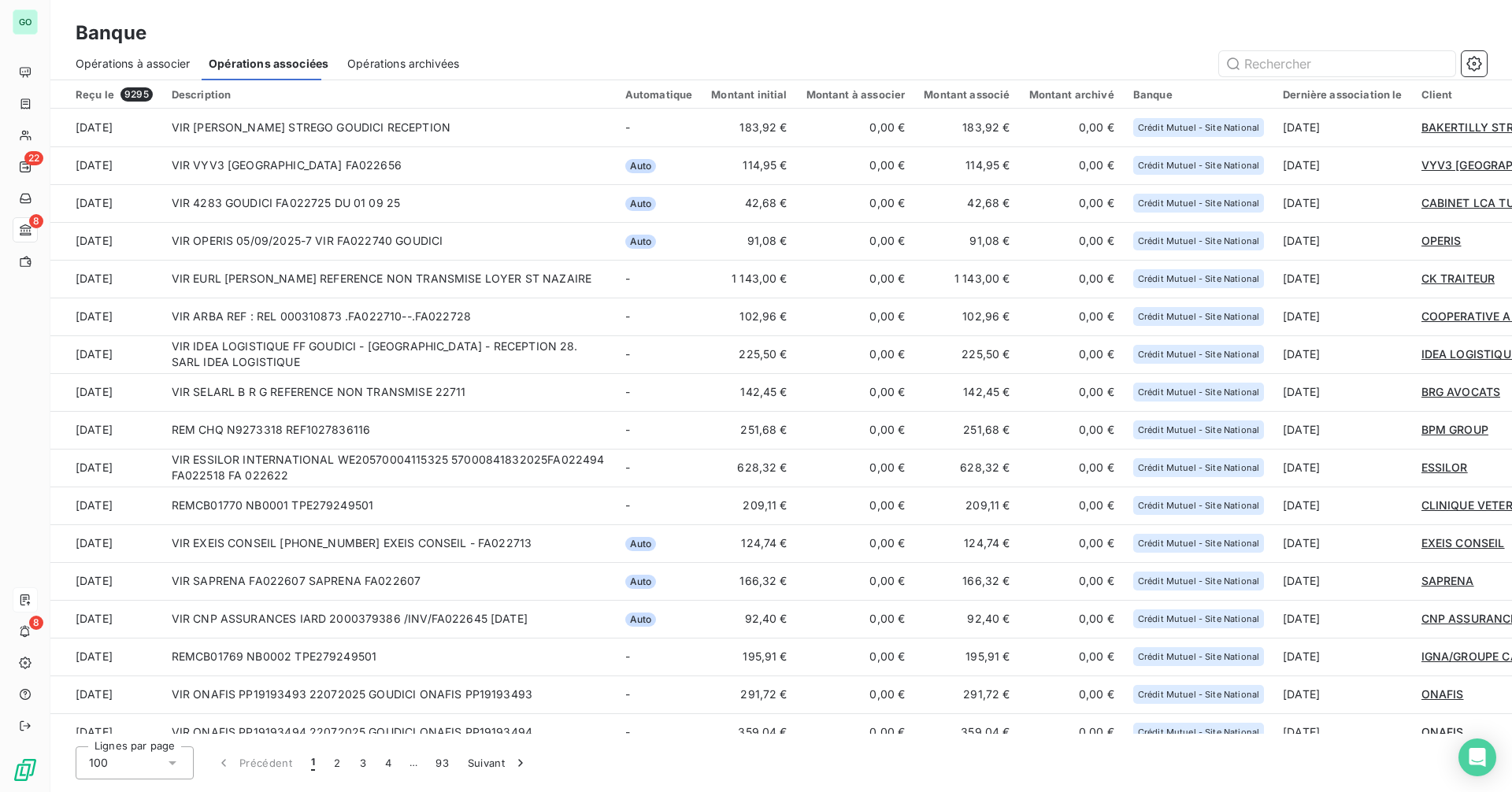
click at [173, 66] on span "Opérations à associer" at bounding box center [133, 64] width 114 height 16
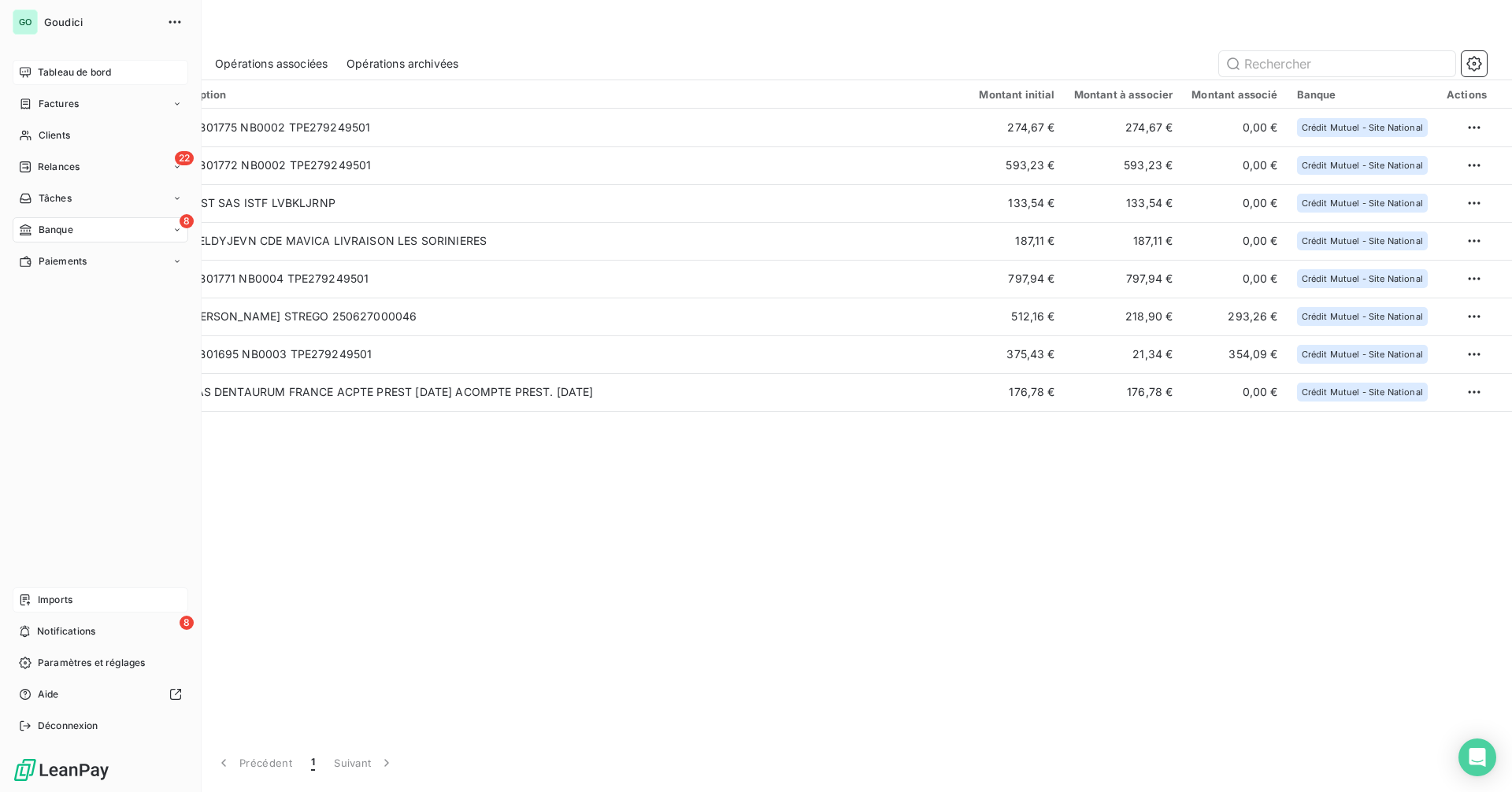
click at [65, 62] on div "Tableau de bord" at bounding box center [100, 72] width 175 height 25
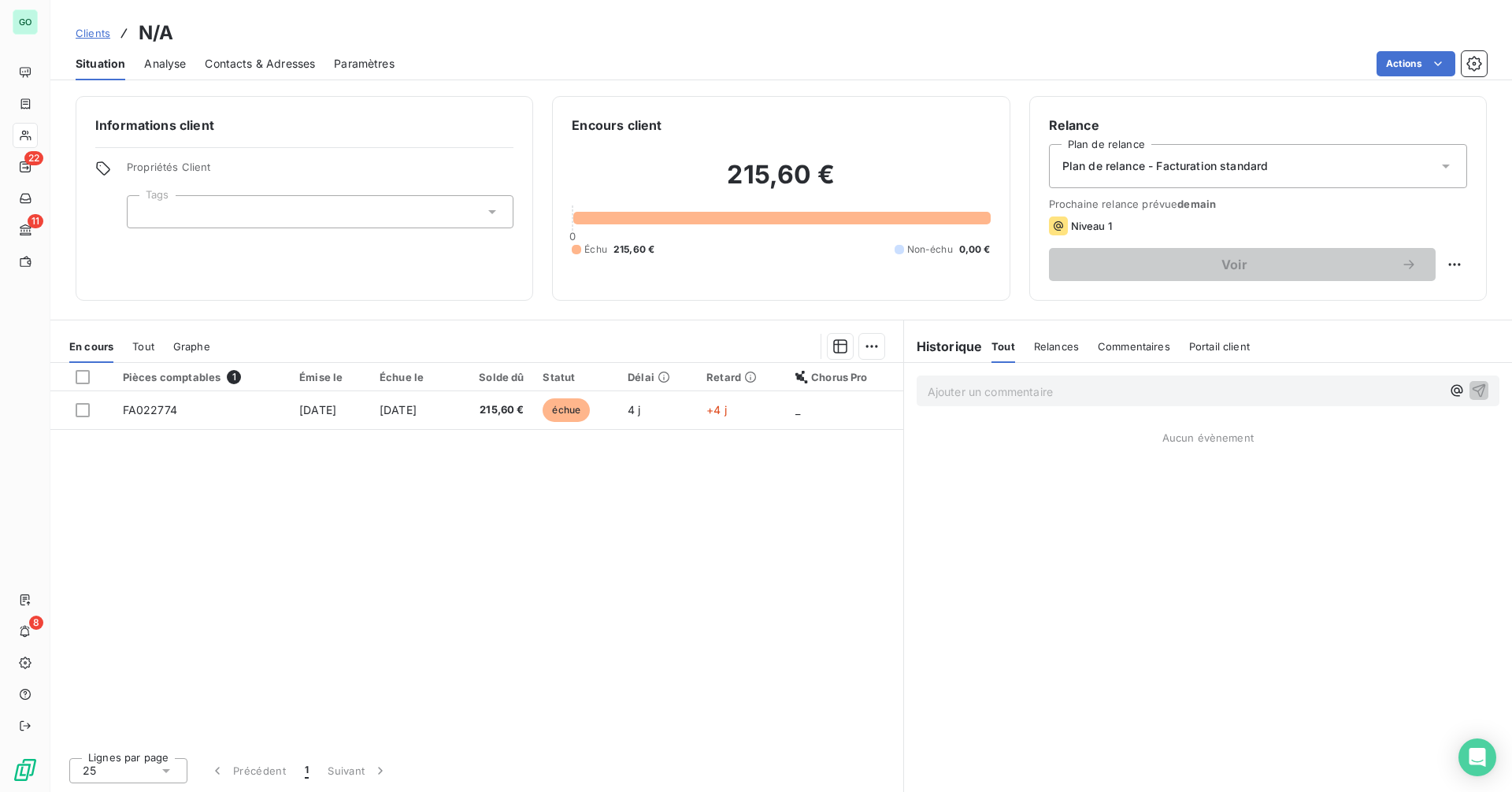
click at [169, 68] on span "Analyse" at bounding box center [165, 64] width 42 height 16
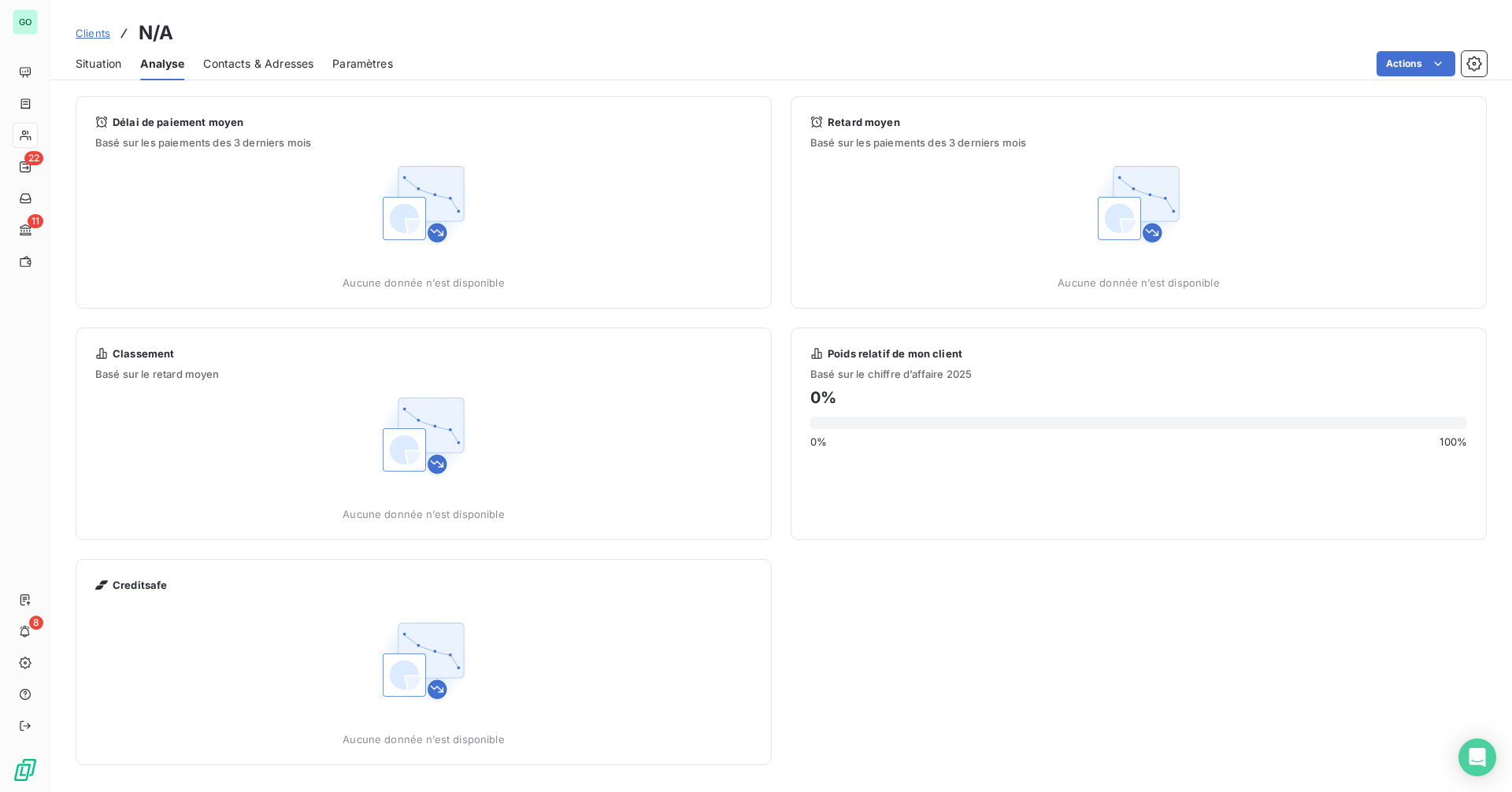
click at [119, 68] on span "Situation" at bounding box center [98, 64] width 45 height 16
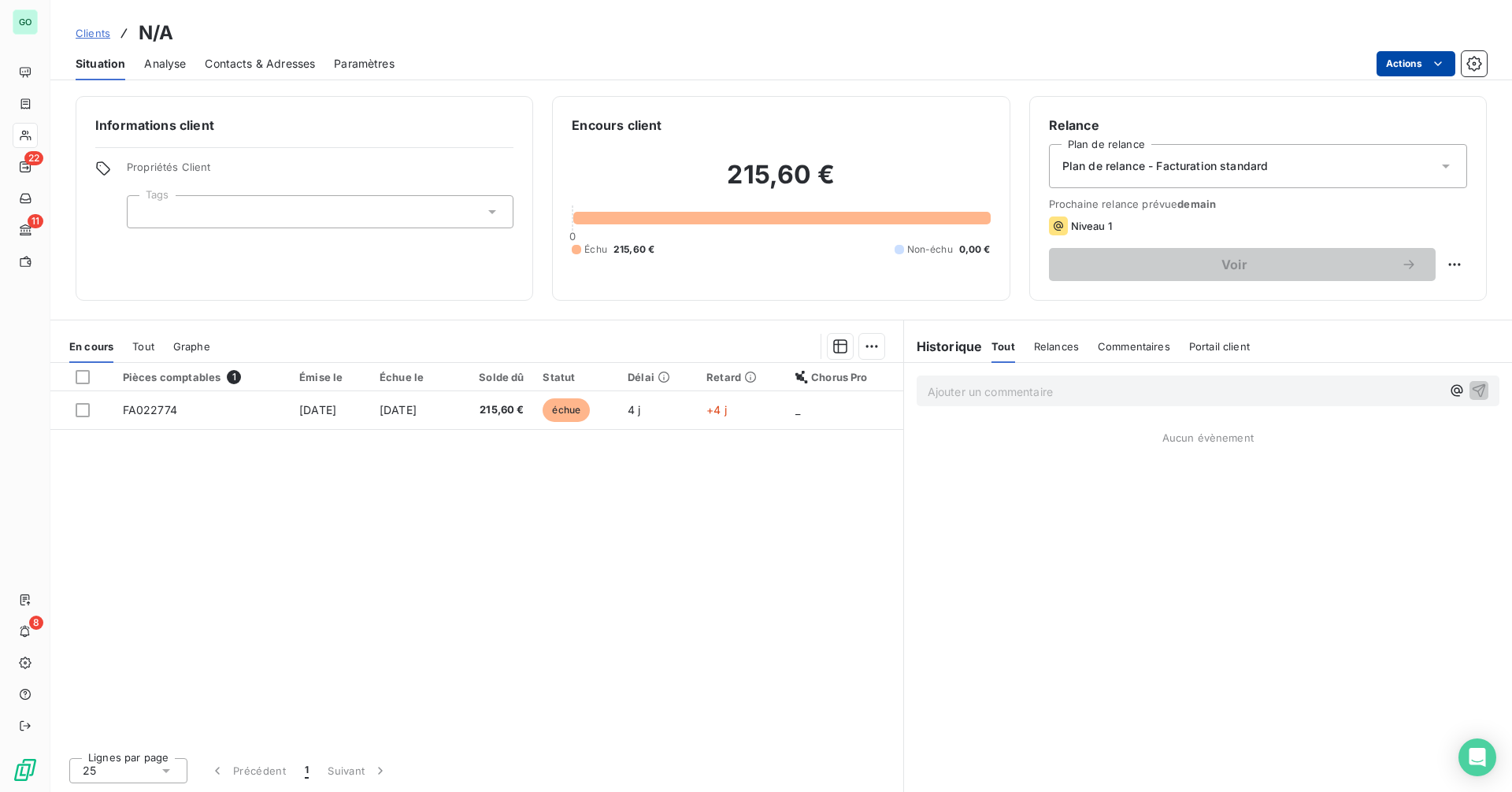
click at [1399, 66] on html "GO 22 11 8 Clients N/A Situation Analyse Contacts & Adresses Paramètres Actions…" at bounding box center [756, 396] width 1512 height 792
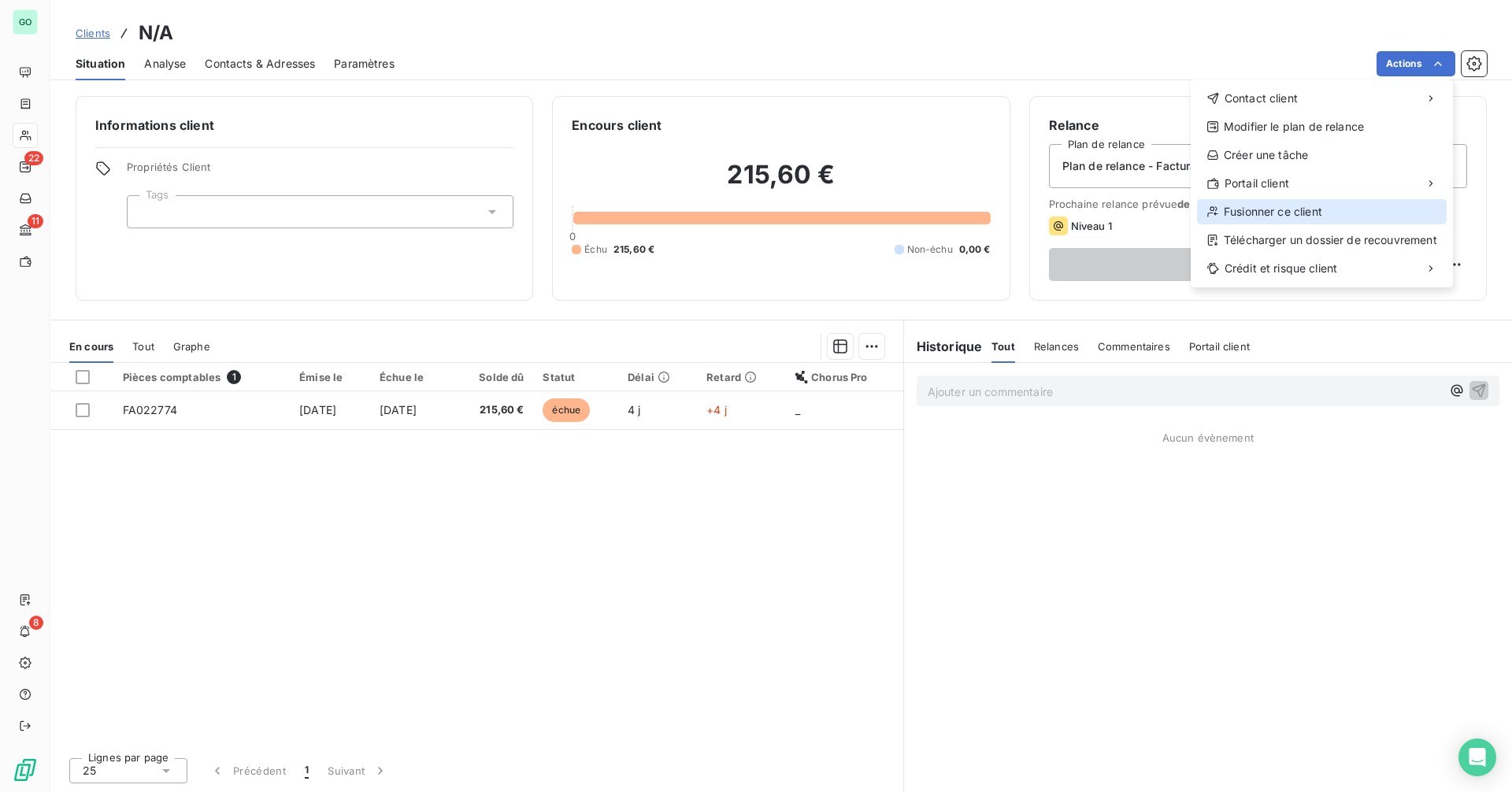
click at [1297, 205] on div "Fusionner ce client" at bounding box center [1322, 212] width 250 height 25
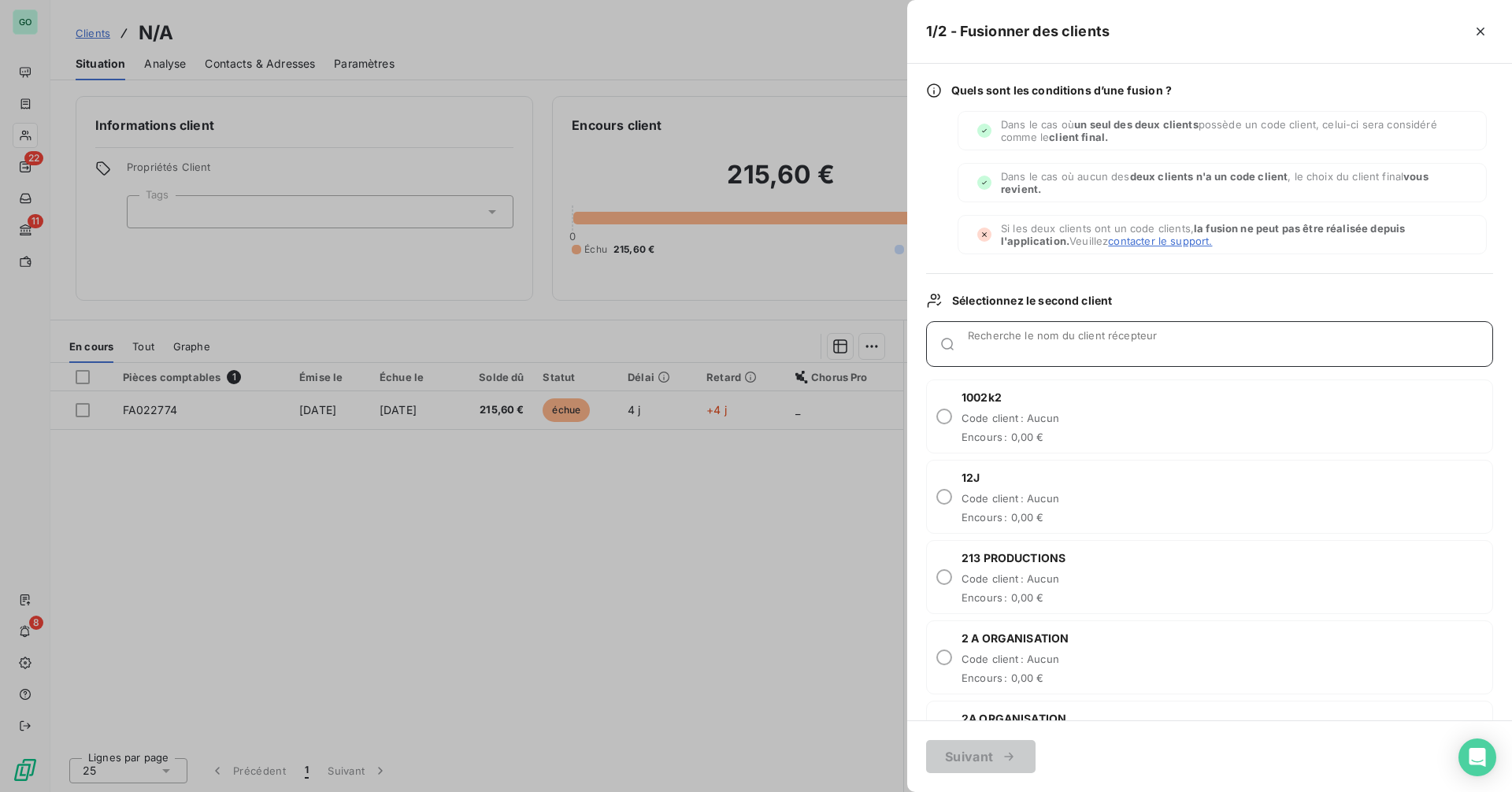
click at [990, 346] on input "Recherche le nom du client récepteur" at bounding box center [1230, 351] width 524 height 16
type input "PARTI"
click at [1007, 574] on span "Code client : Aucun" at bounding box center [1011, 578] width 98 height 12
radio input "true"
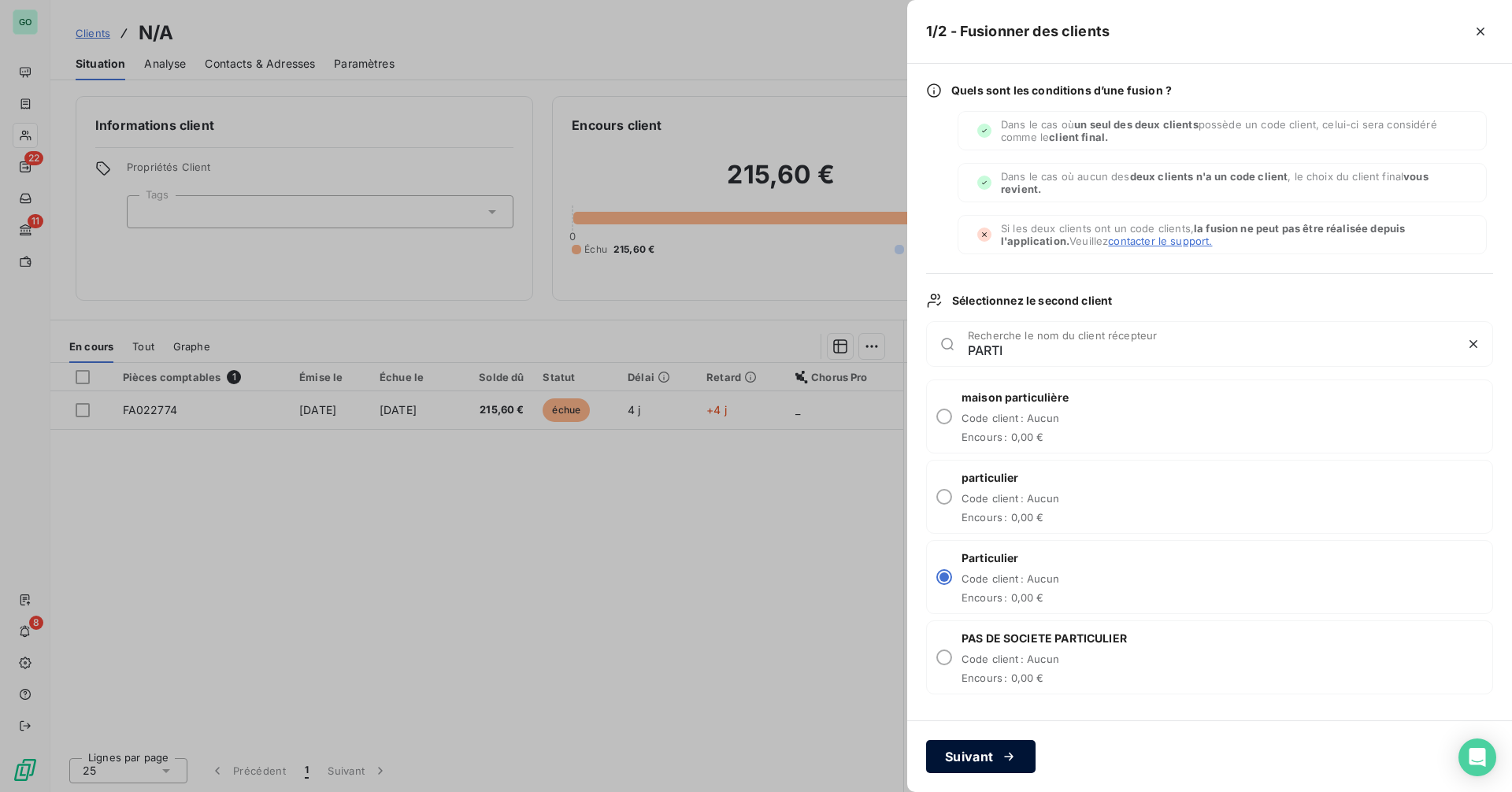
click at [1013, 756] on icon "button" at bounding box center [1009, 756] width 9 height 8
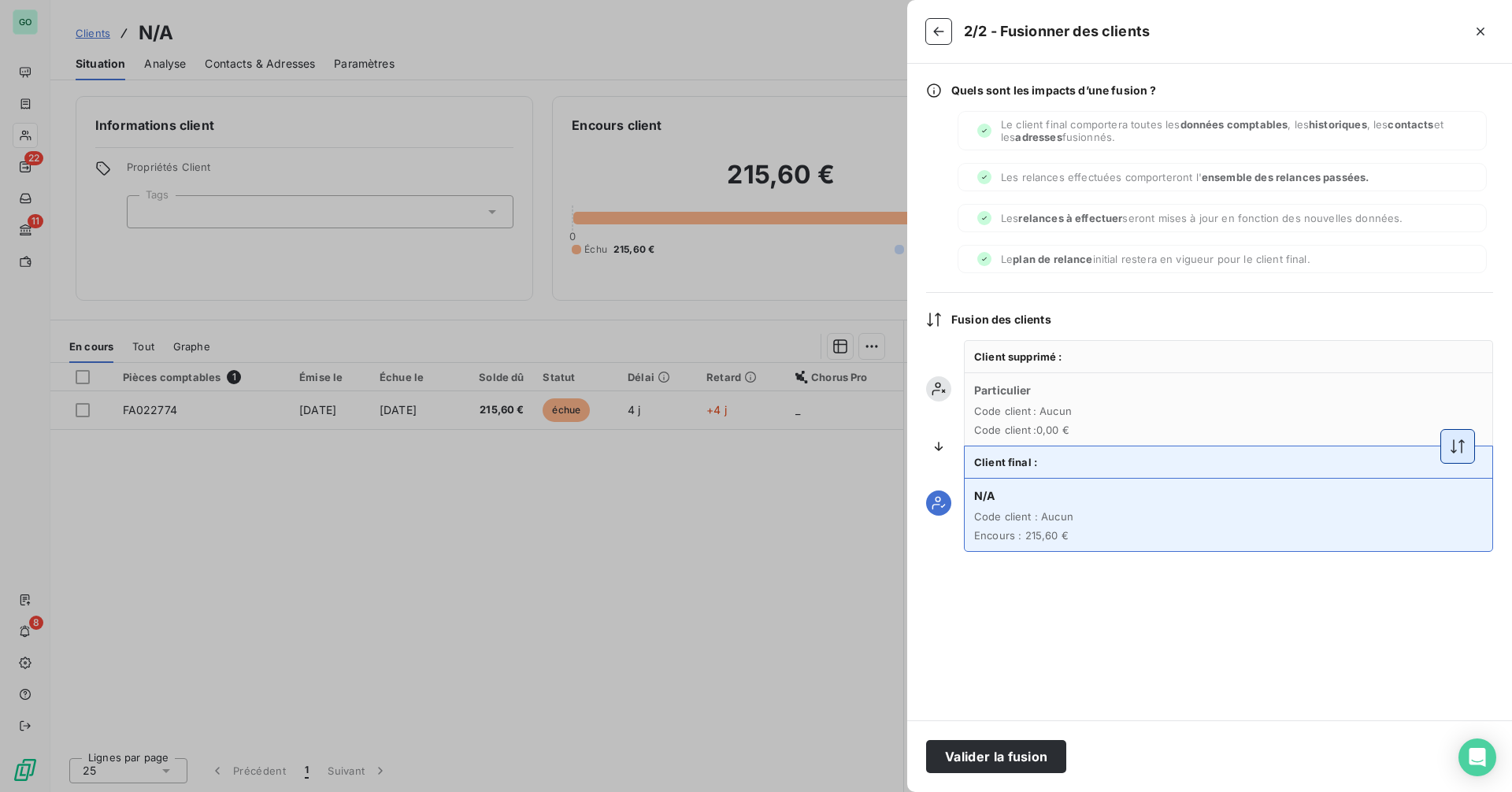
click at [1463, 449] on icon "button" at bounding box center [1458, 447] width 16 height 16
click at [1028, 760] on button "Valider la fusion" at bounding box center [997, 756] width 141 height 33
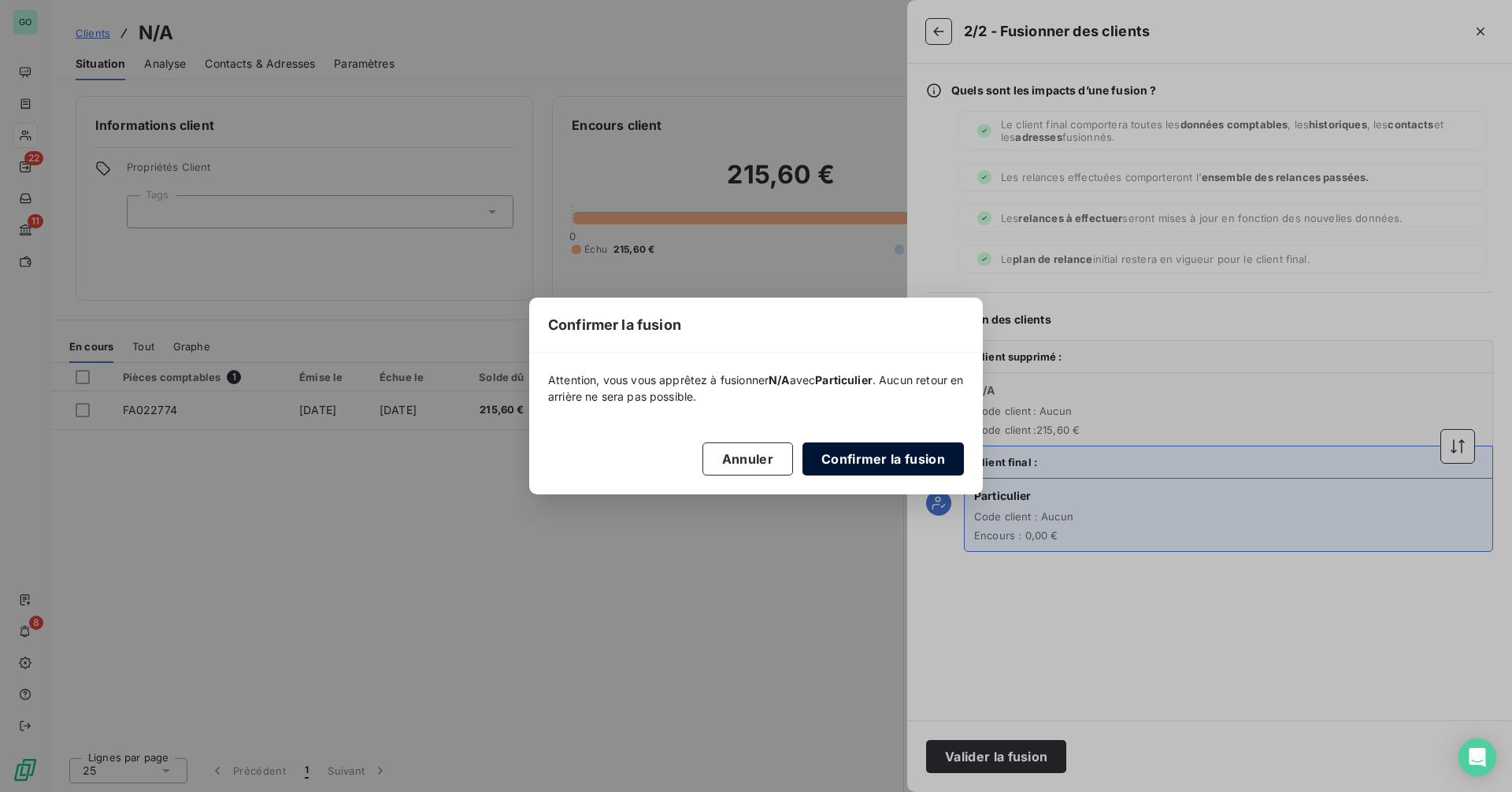
click at [854, 445] on button "Confirmer la fusion" at bounding box center [883, 458] width 161 height 33
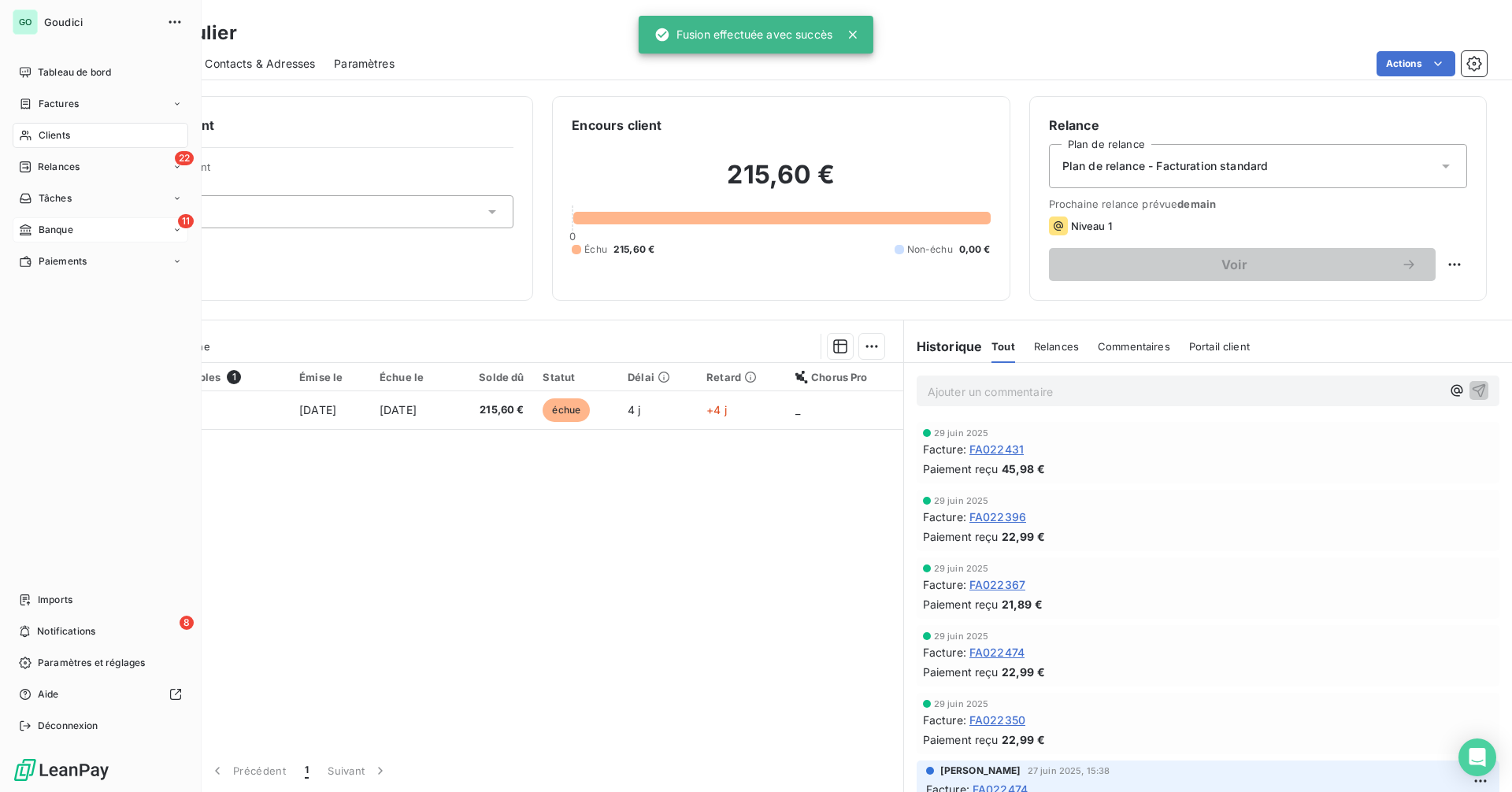
click at [83, 224] on div "11 Banque" at bounding box center [100, 230] width 175 height 25
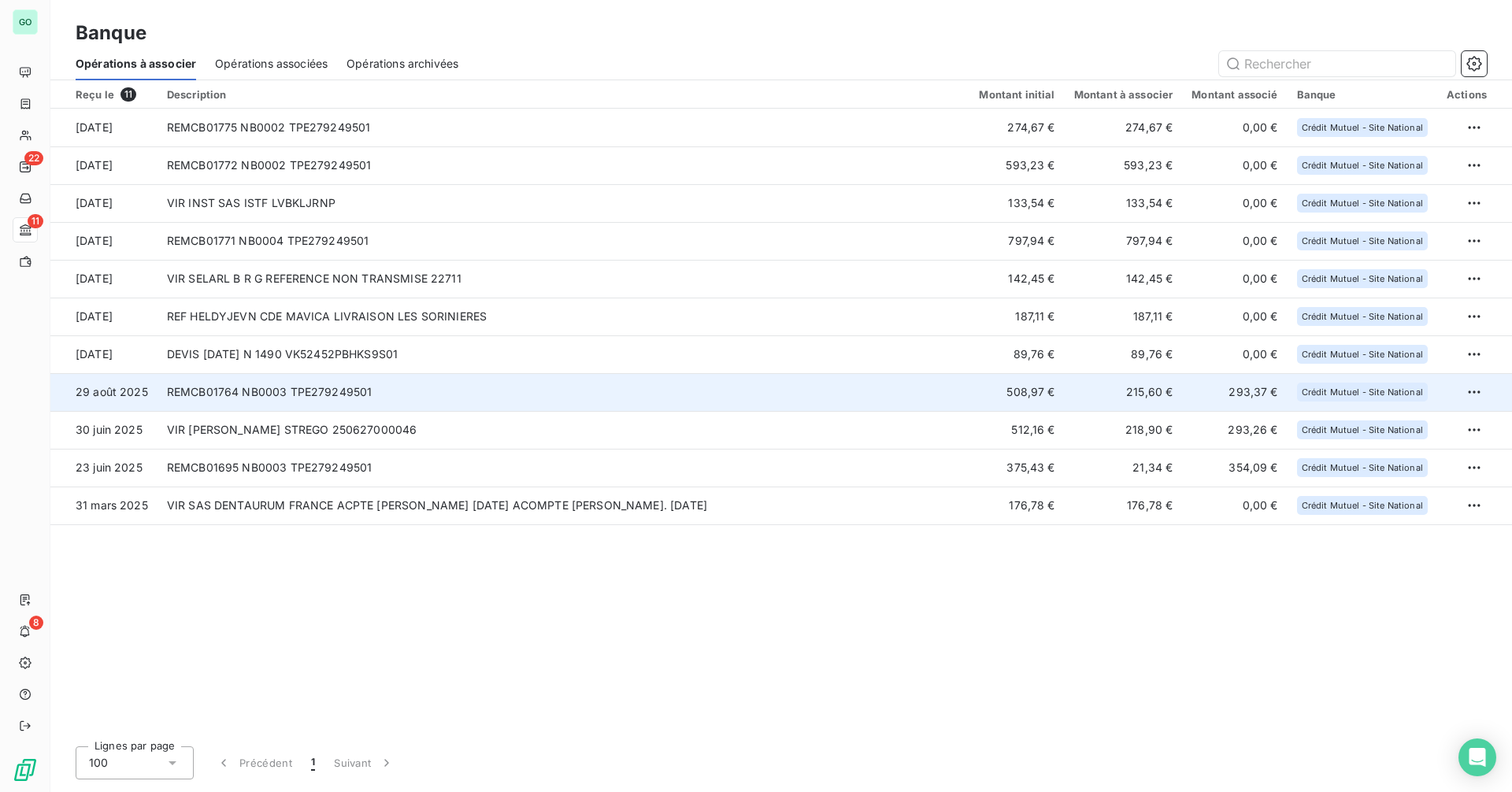
click at [715, 384] on td "REMCB01764 NB0003 TPE279249501" at bounding box center [563, 392] width 813 height 37
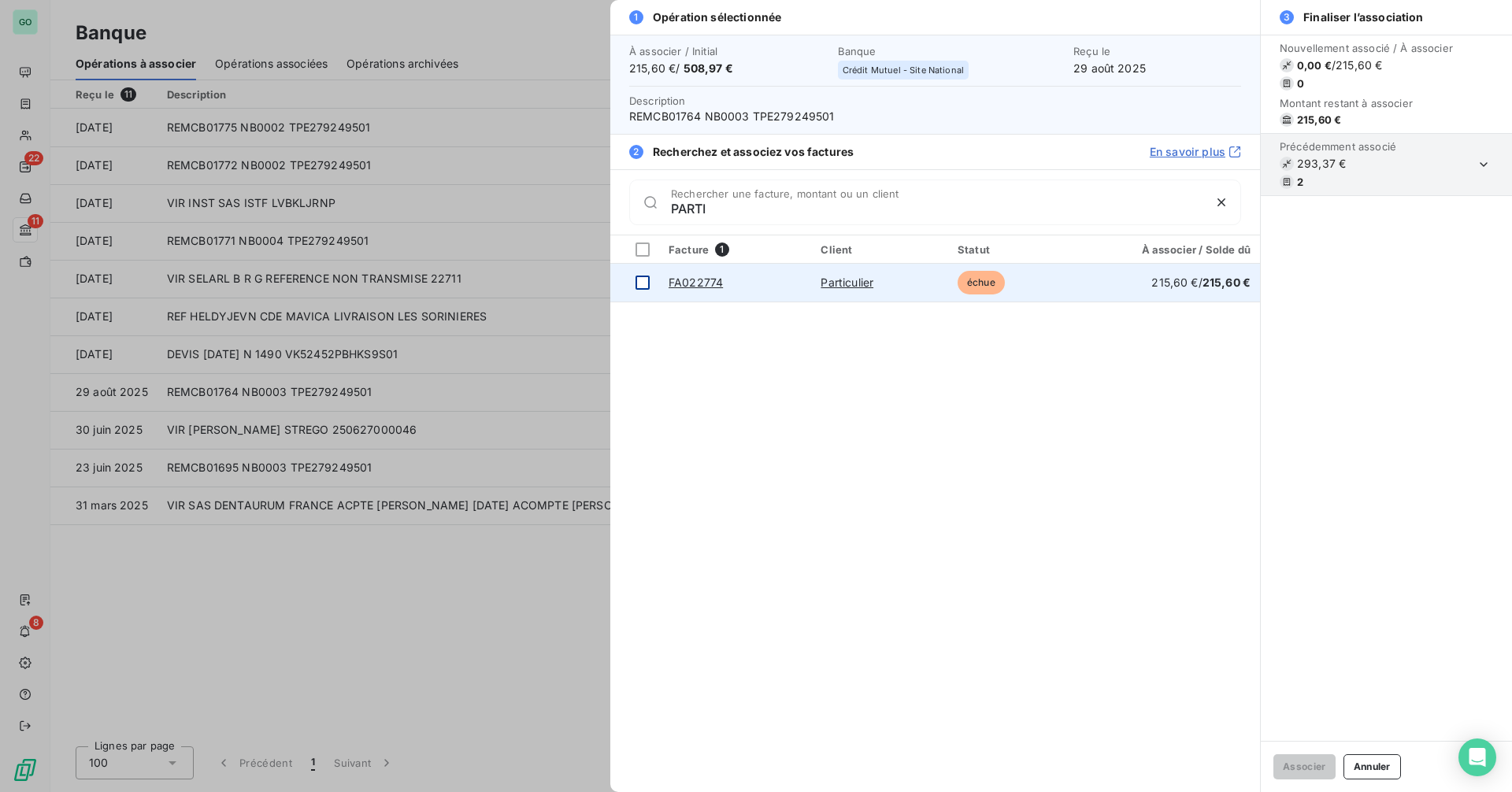
type input "PARTI"
click at [644, 281] on div at bounding box center [643, 283] width 14 height 14
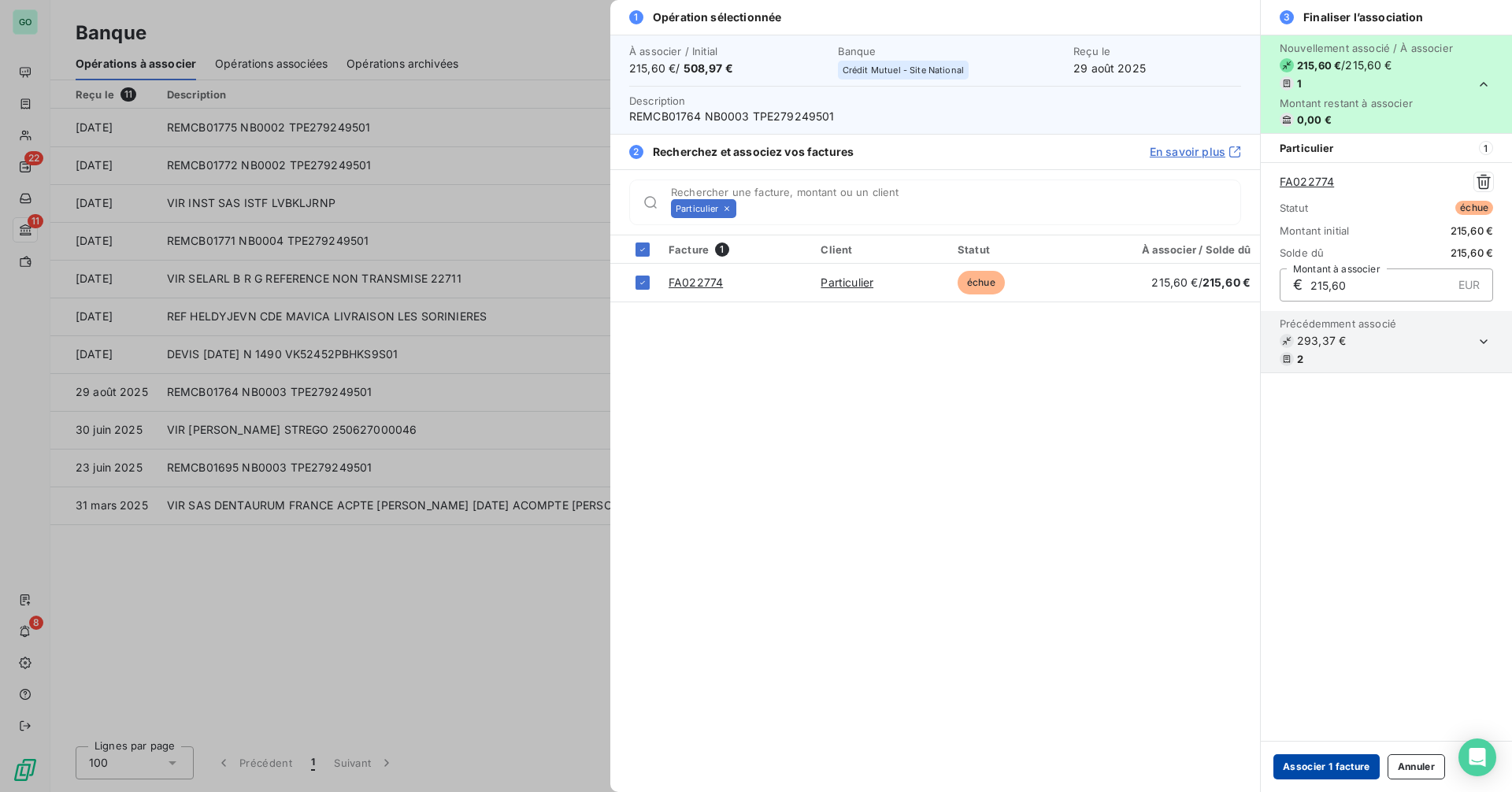
click at [1330, 769] on button "Associer 1 facture" at bounding box center [1326, 767] width 106 height 25
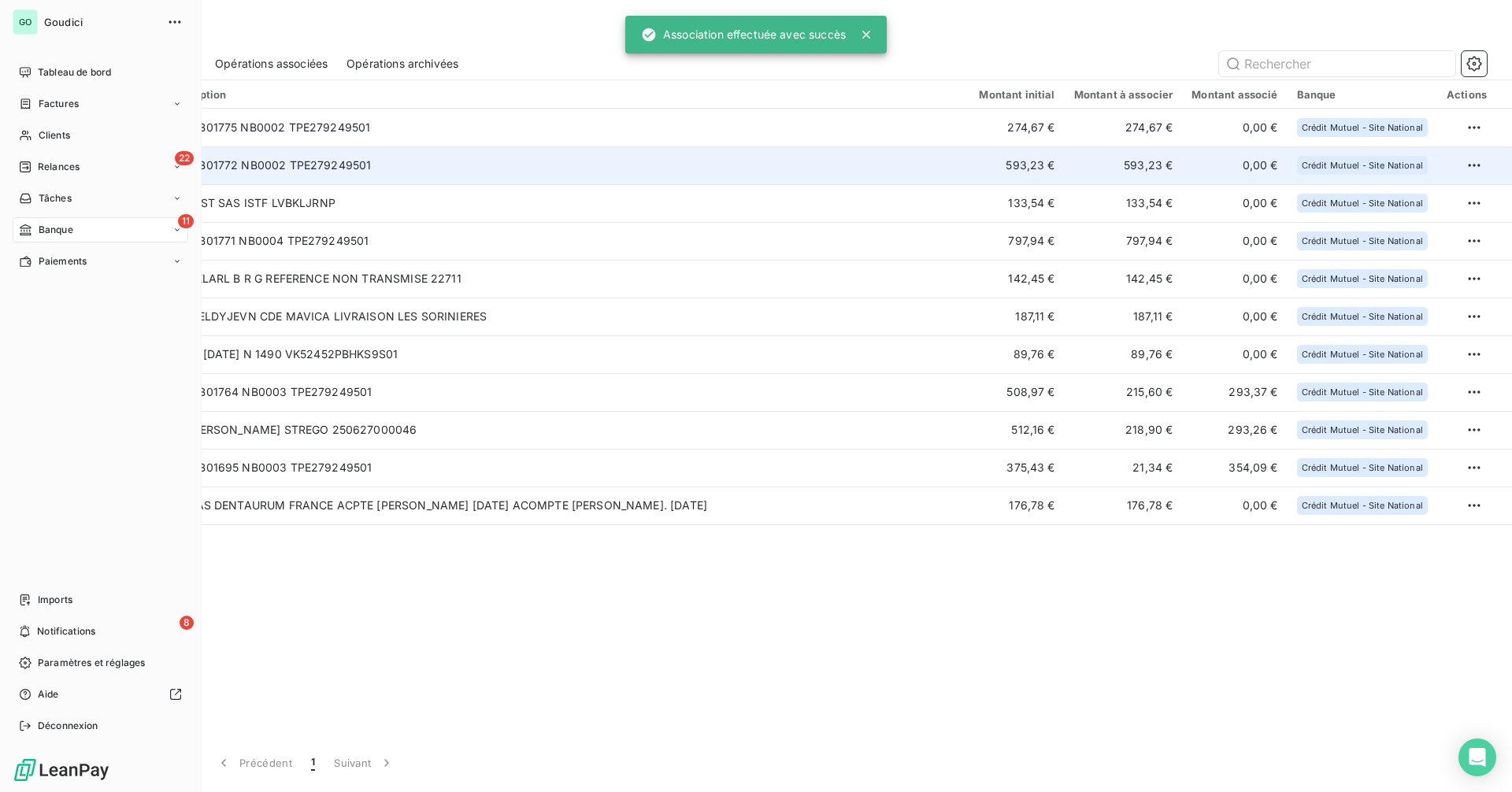
drag, startPoint x: 54, startPoint y: 104, endPoint x: 796, endPoint y: 147, distance: 743.2
click at [54, 104] on span "Factures" at bounding box center [58, 104] width 40 height 14
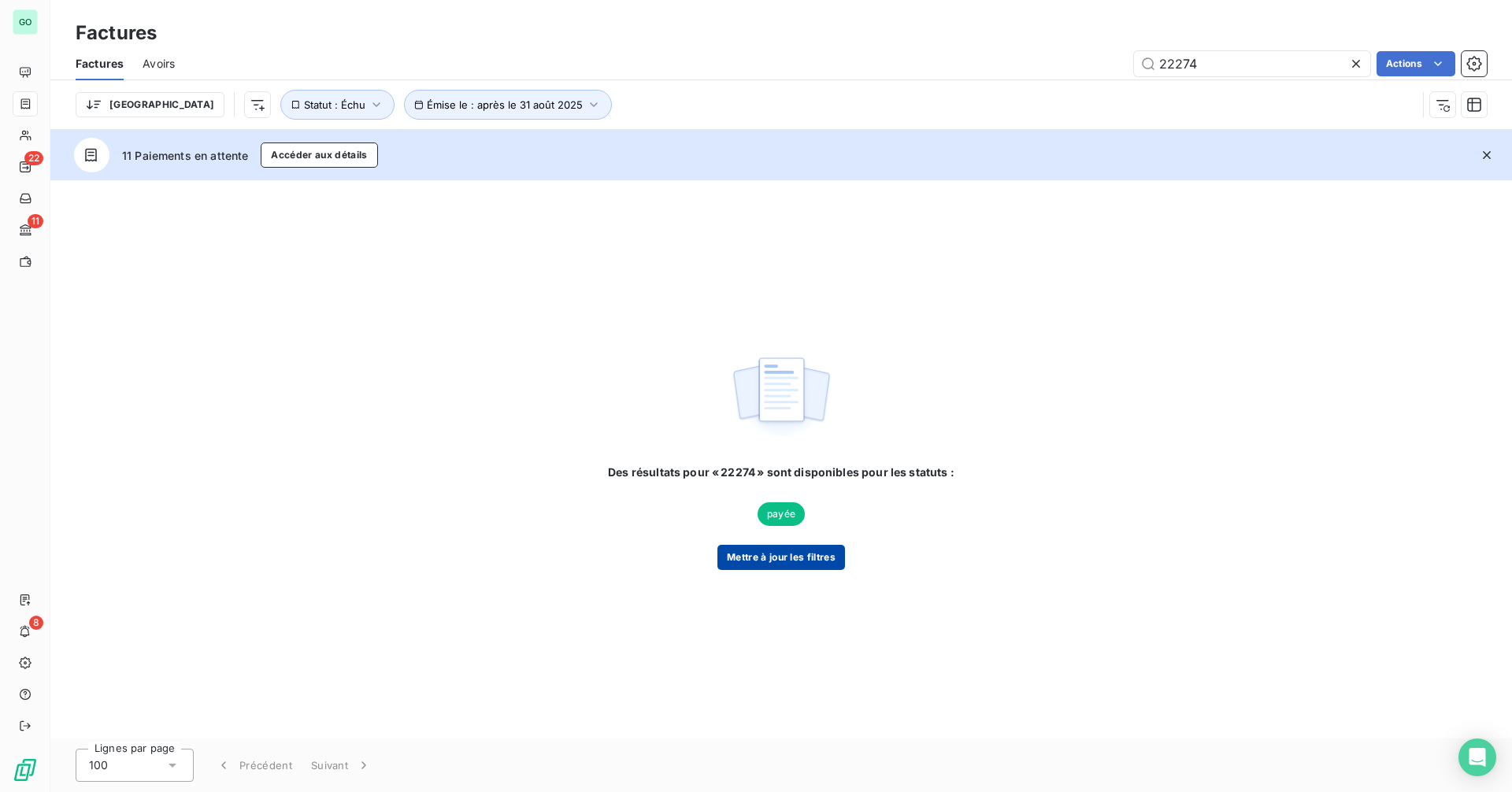
click at [756, 562] on button "Mettre à jour les filtres" at bounding box center [780, 557] width 127 height 25
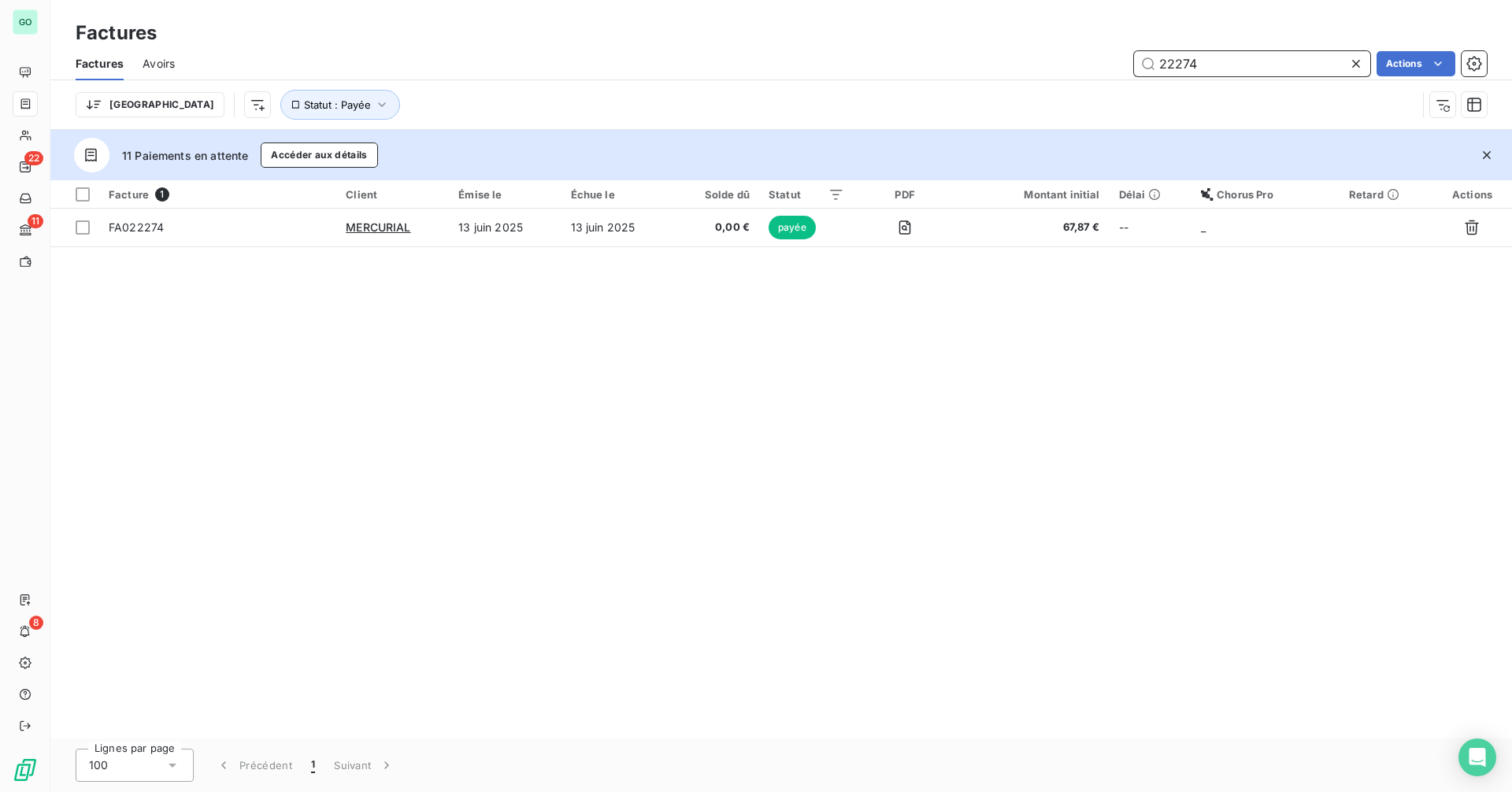
drag, startPoint x: 1222, startPoint y: 61, endPoint x: 1027, endPoint y: 68, distance: 195.1
click at [1027, 68] on div "22274 Actions" at bounding box center [840, 64] width 1293 height 25
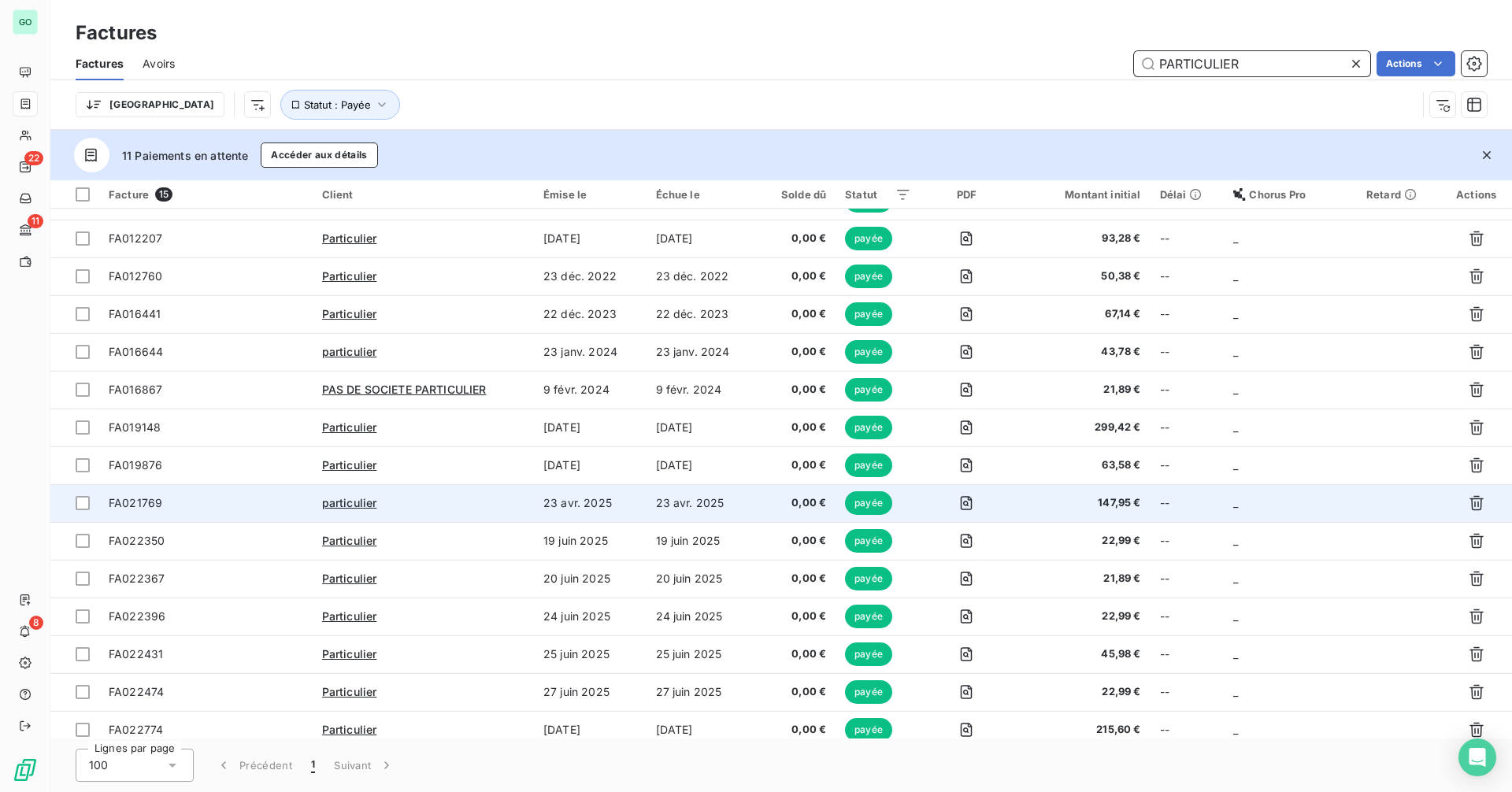
scroll to position [37, 0]
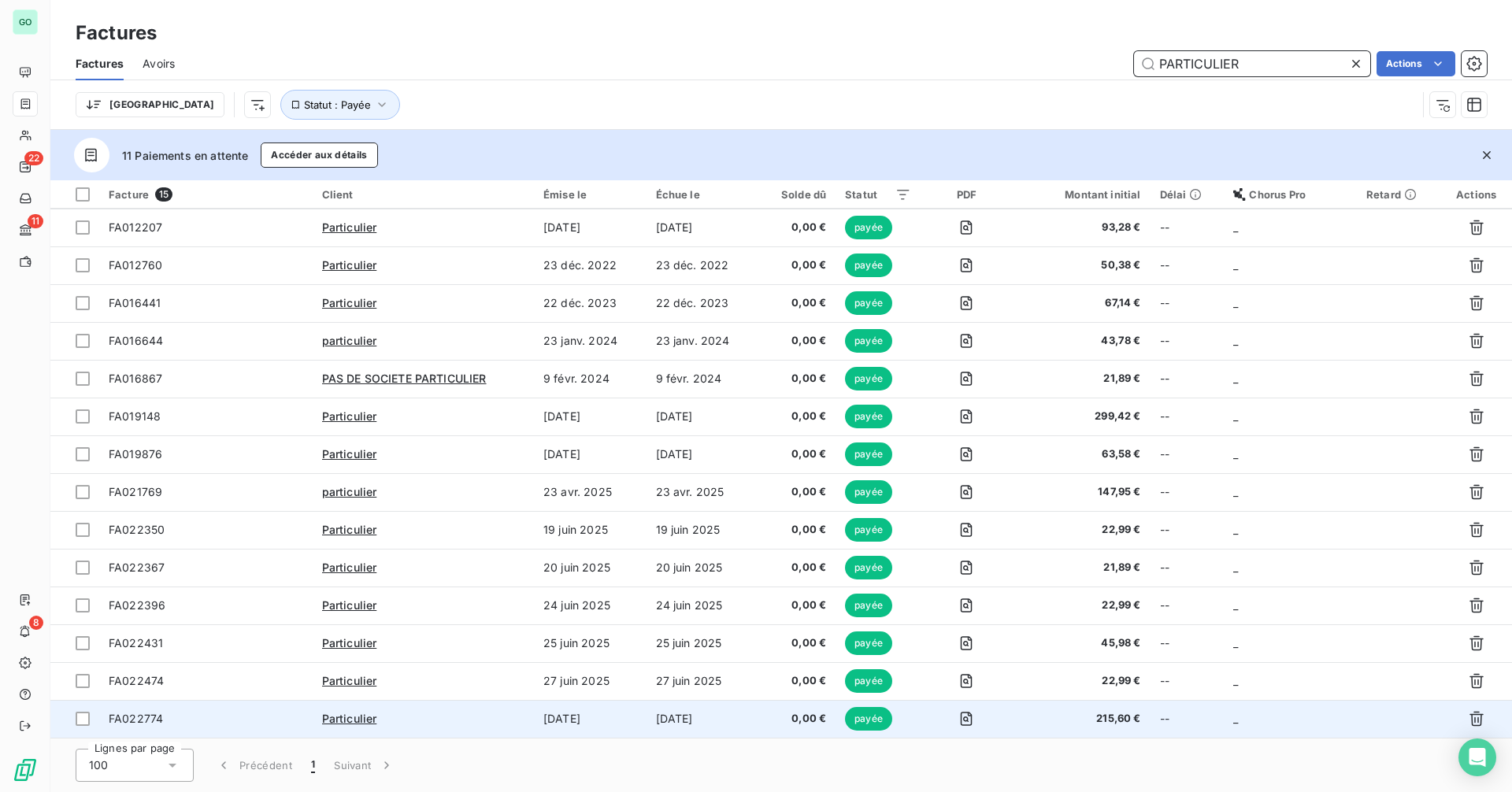
type input "PARTICULIER"
click at [562, 721] on td "[DATE]" at bounding box center [590, 719] width 113 height 37
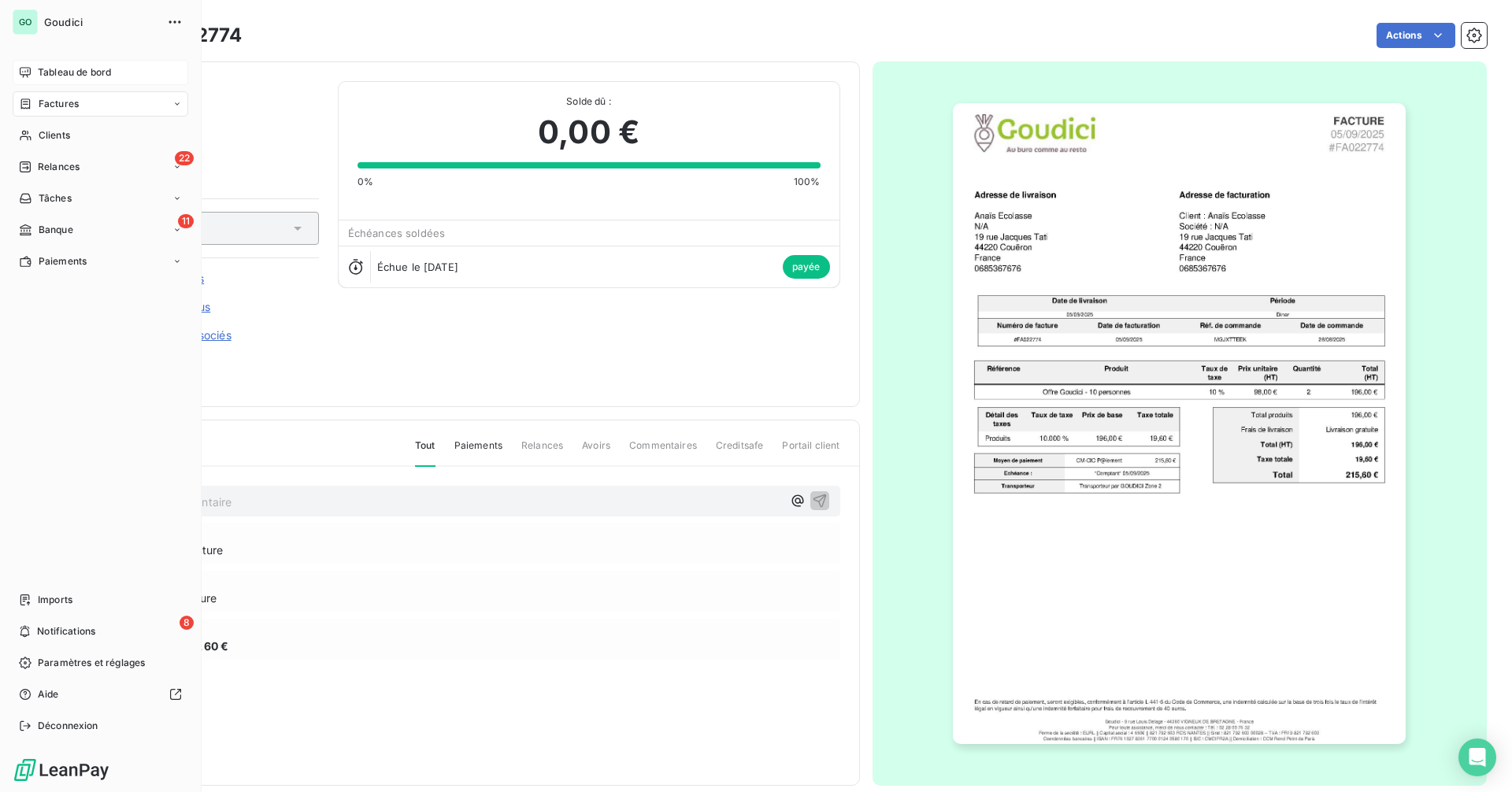
click at [53, 67] on span "Tableau de bord" at bounding box center [74, 72] width 73 height 14
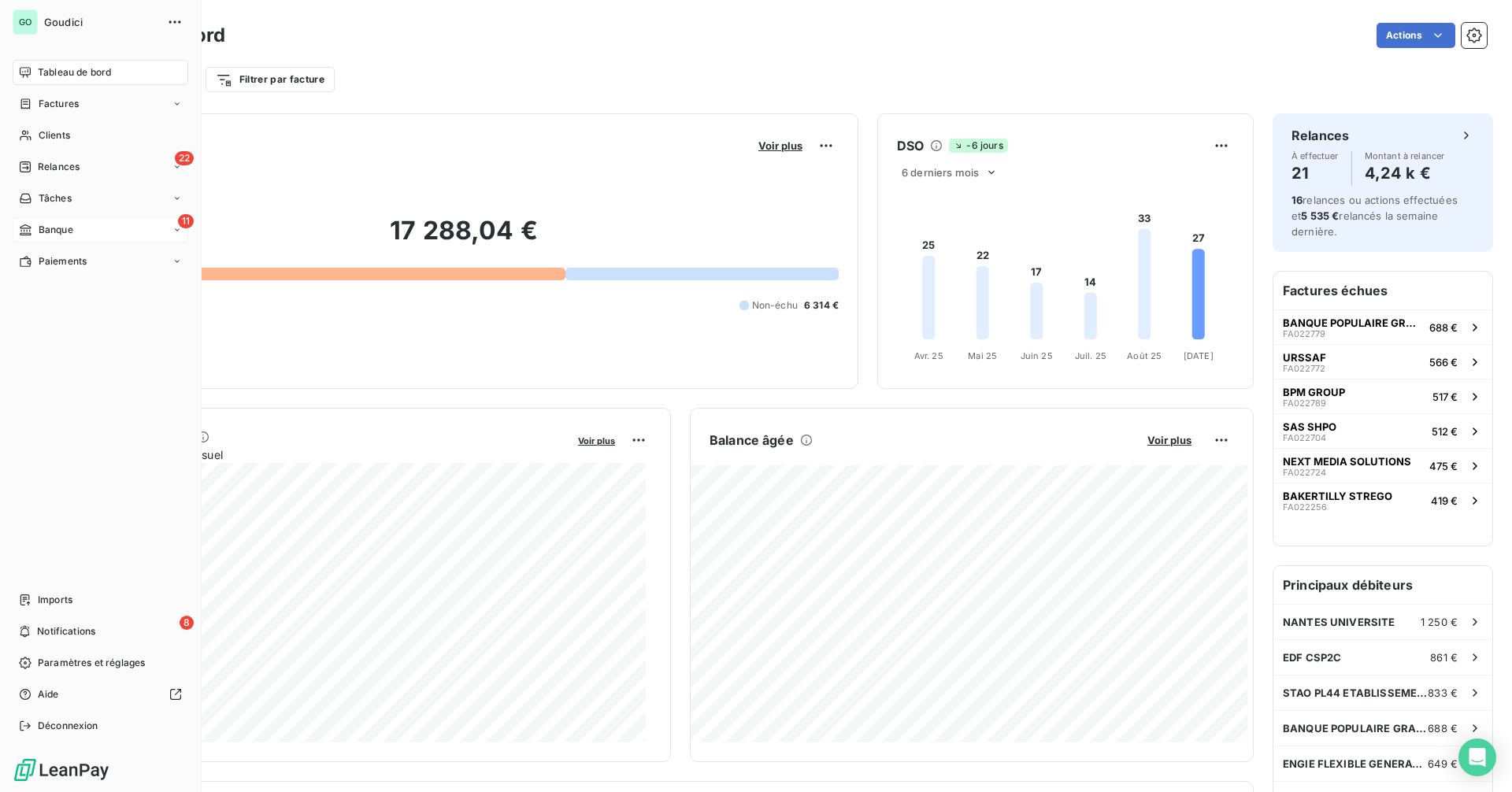
click at [86, 226] on div "11 Banque" at bounding box center [100, 230] width 175 height 25
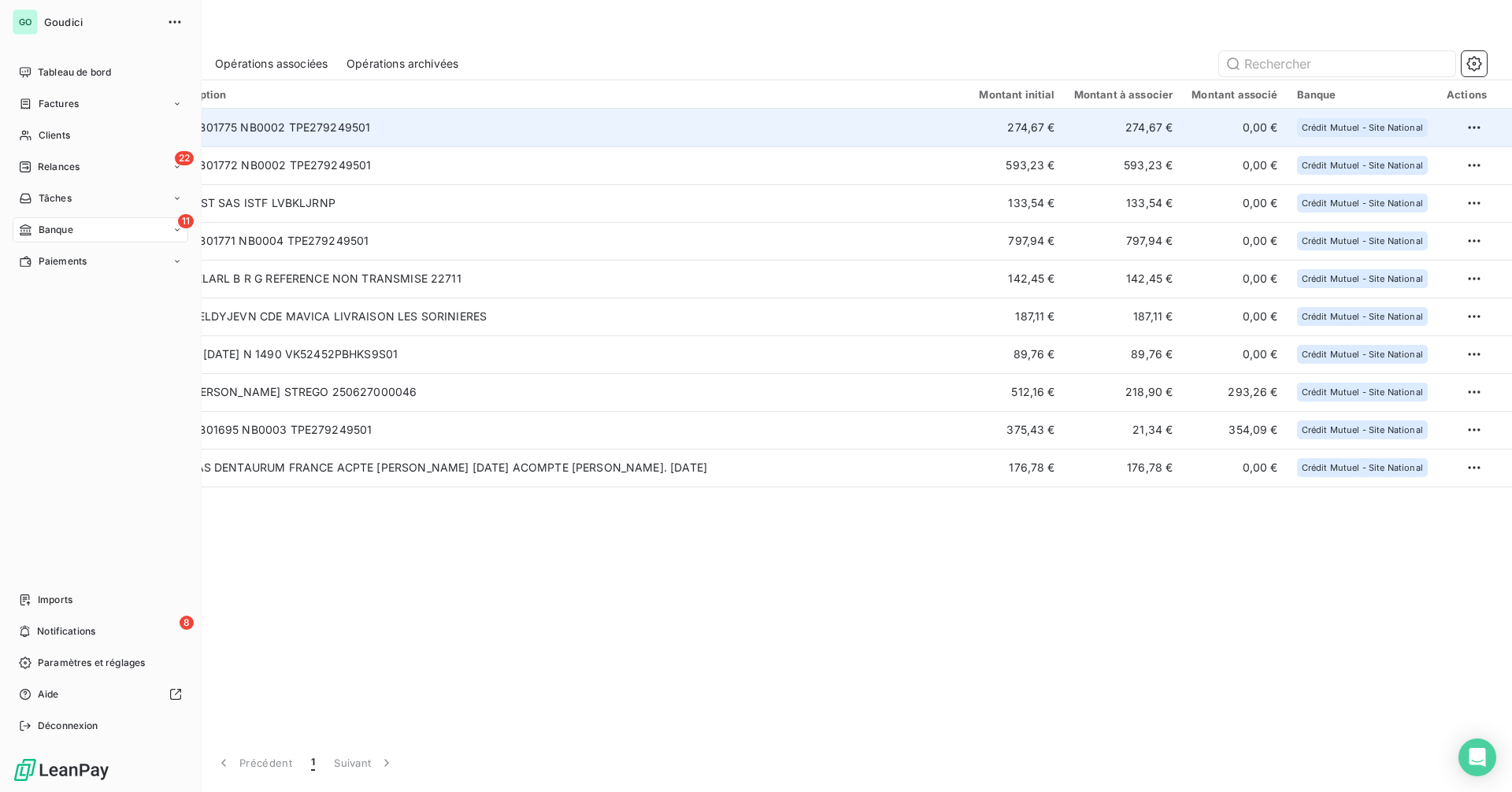
drag, startPoint x: 69, startPoint y: 109, endPoint x: 417, endPoint y: 131, distance: 348.7
click at [69, 109] on span "Factures" at bounding box center [58, 104] width 40 height 14
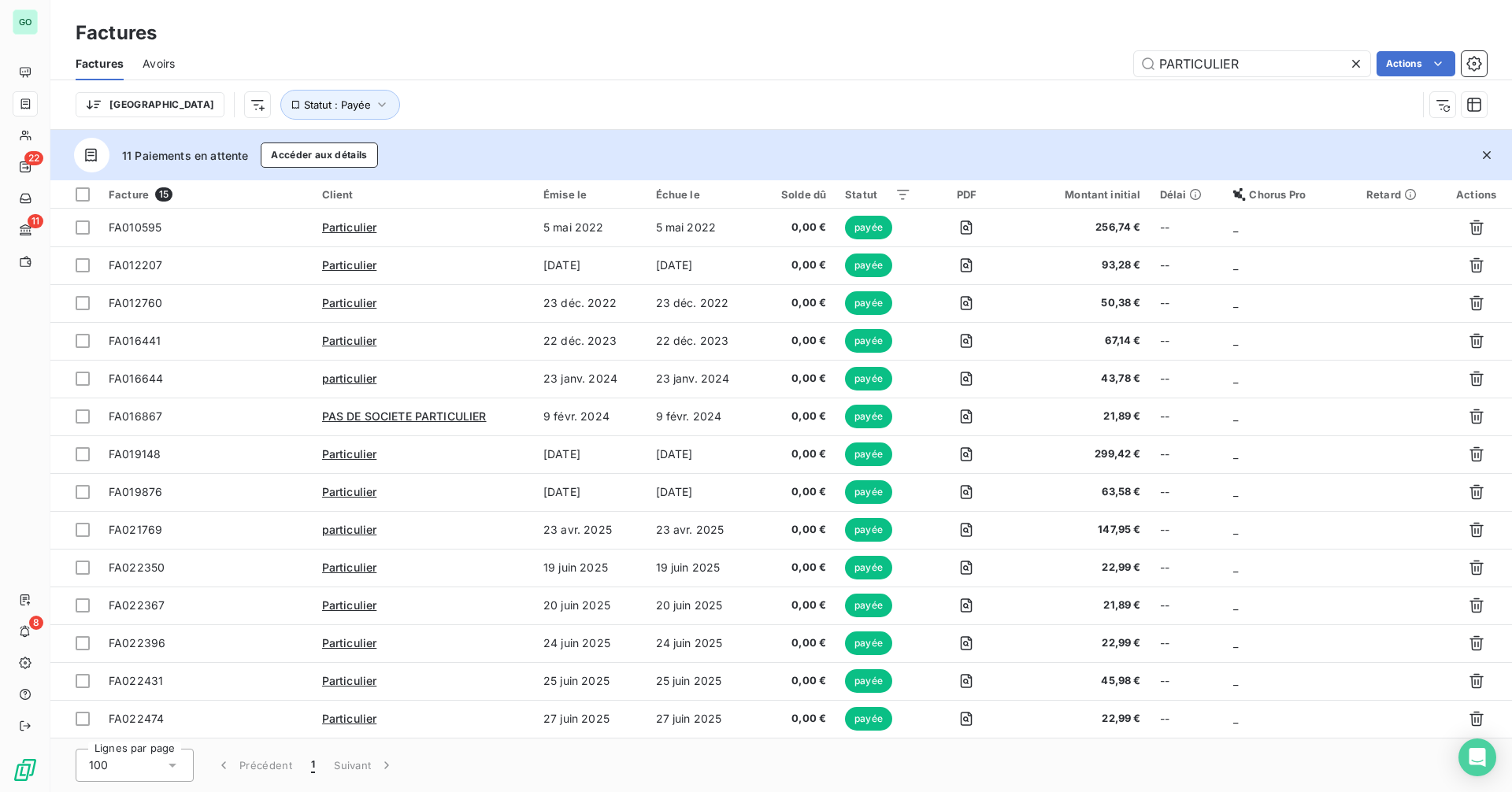
drag, startPoint x: 1283, startPoint y: 51, endPoint x: 1085, endPoint y: 61, distance: 198.3
click at [1085, 61] on div "PARTICULIER Actions" at bounding box center [840, 64] width 1293 height 25
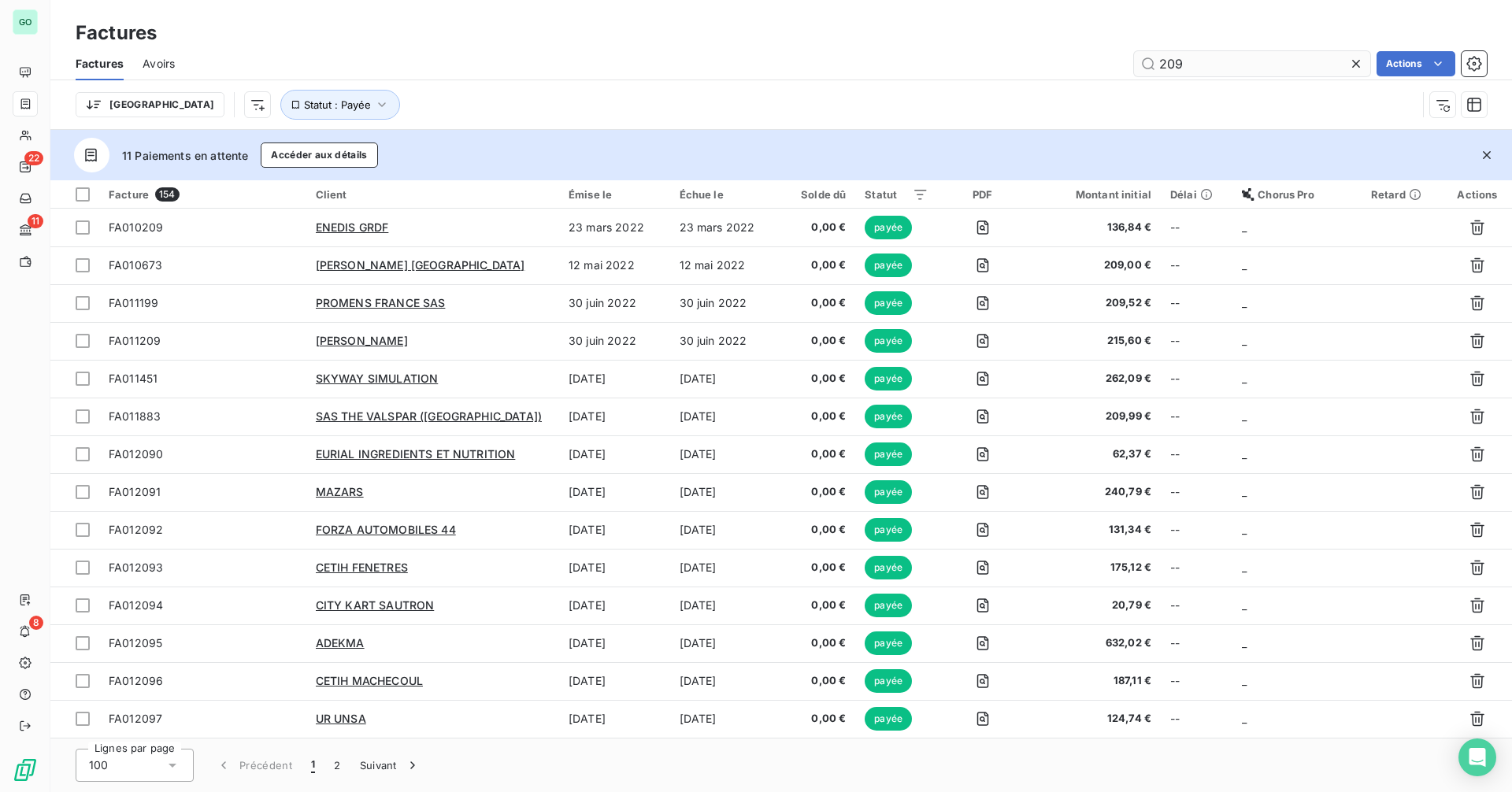
click at [1170, 64] on input "209" at bounding box center [1251, 64] width 236 height 25
type input "209"
click at [1224, 37] on div "Factures" at bounding box center [781, 33] width 1462 height 28
click at [1166, 62] on input "209" at bounding box center [1251, 64] width 236 height 25
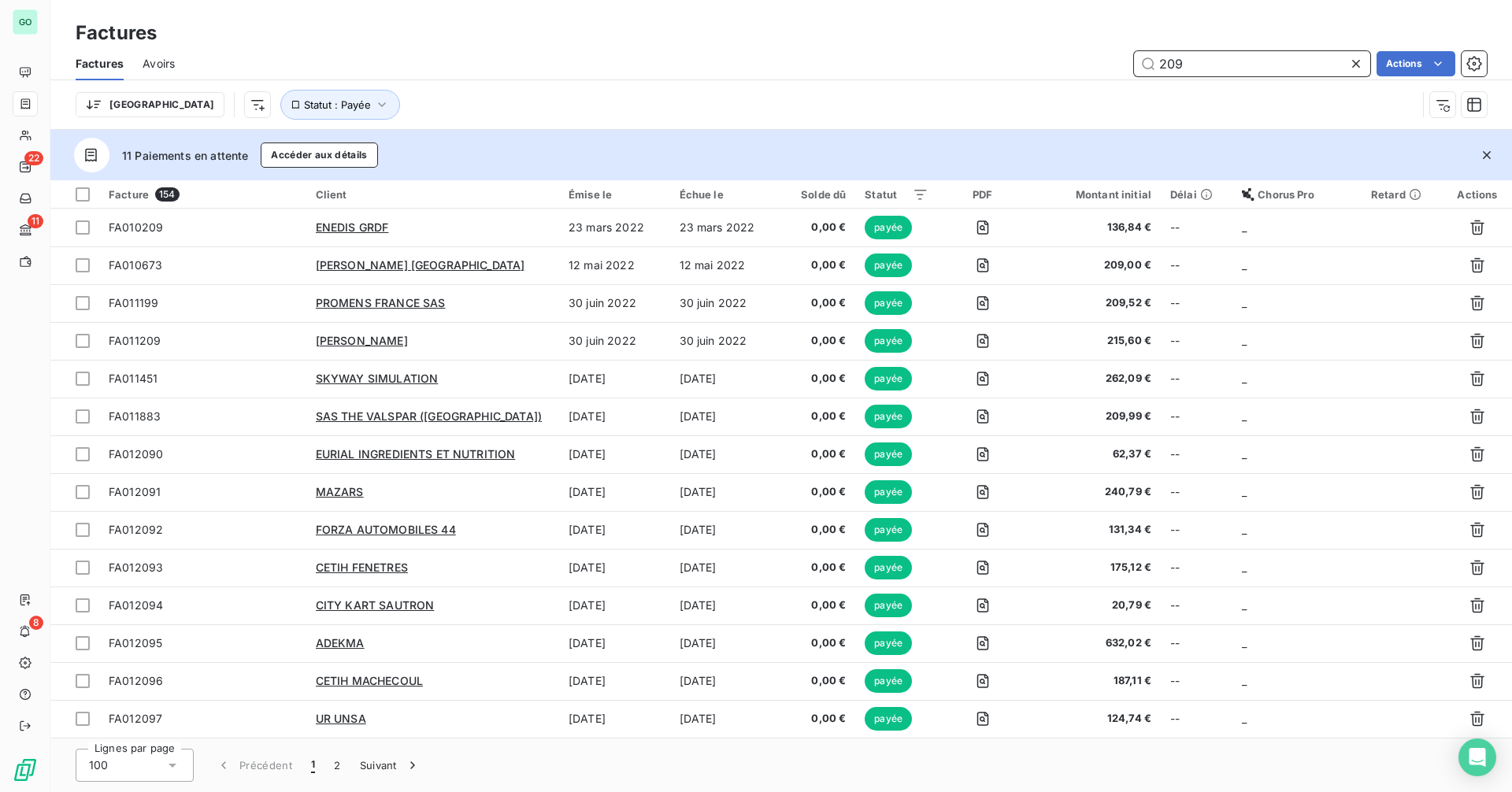
click at [1166, 62] on input "209" at bounding box center [1251, 64] width 236 height 25
click at [1071, 22] on div "Factures" at bounding box center [781, 33] width 1462 height 28
click at [1194, 64] on input "209" at bounding box center [1251, 64] width 236 height 25
click at [1168, 66] on input "209" at bounding box center [1251, 64] width 236 height 25
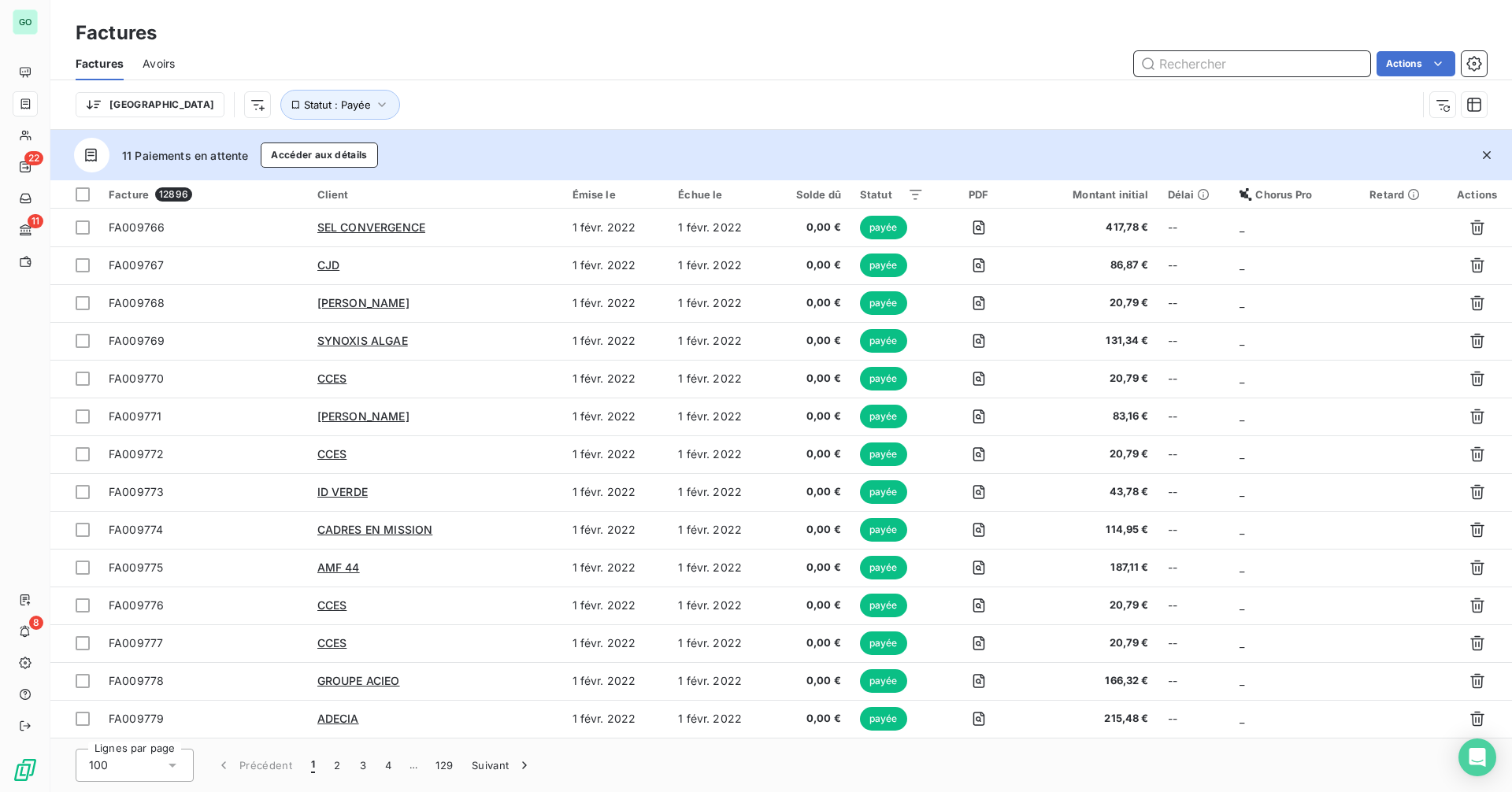
click at [1265, 67] on input "text" at bounding box center [1251, 64] width 236 height 25
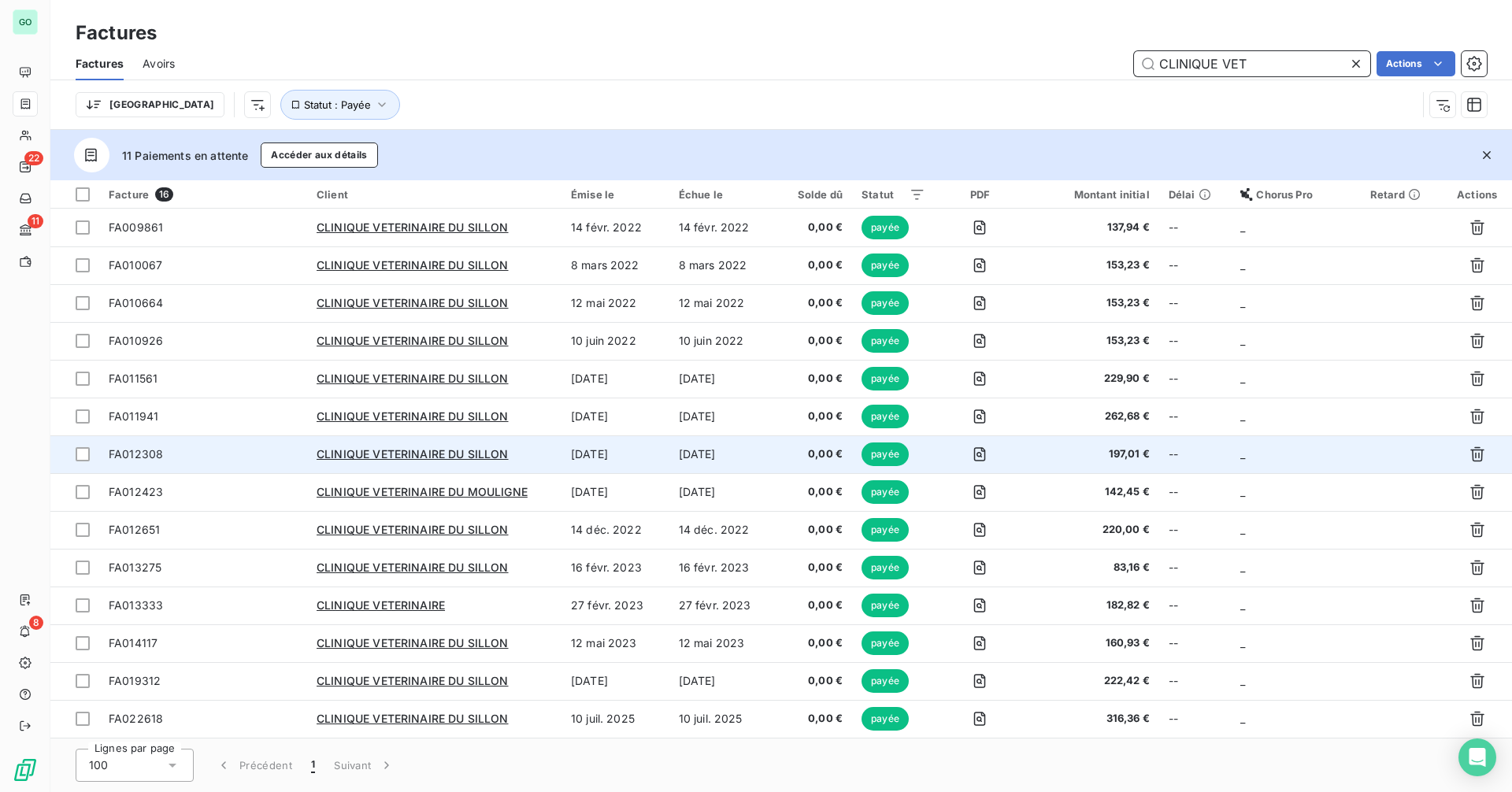
scroll to position [76, 0]
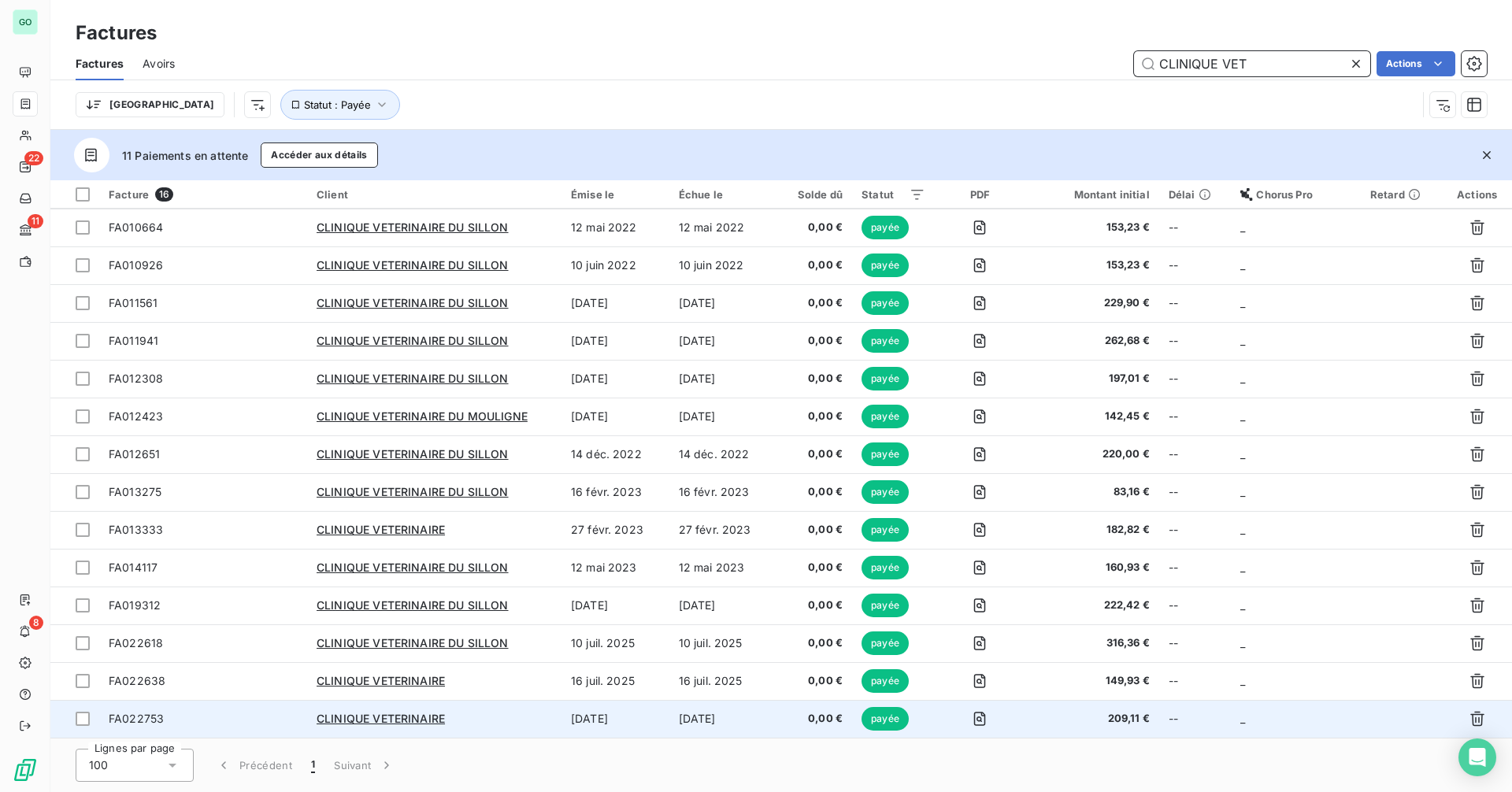
type input "CLINIQUE VET"
click at [505, 721] on div "CLINIQUE VETERINAIRE" at bounding box center [434, 719] width 236 height 16
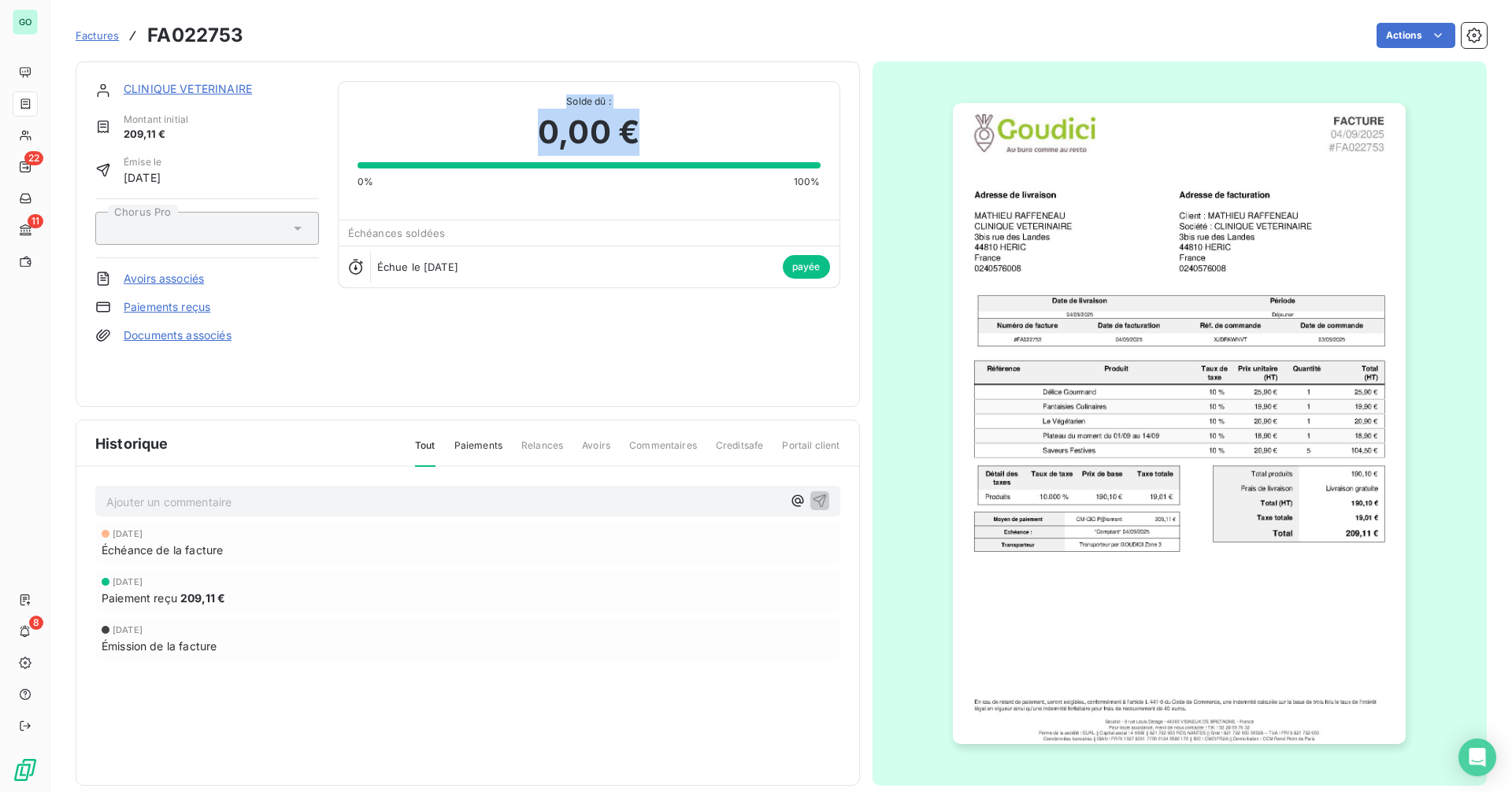
drag, startPoint x: 565, startPoint y: 102, endPoint x: 642, endPoint y: 142, distance: 86.8
click at [642, 142] on div "Solde dû : 0,00 € 0% 100%" at bounding box center [589, 135] width 463 height 107
click at [642, 142] on div "0,00 €" at bounding box center [589, 132] width 463 height 47
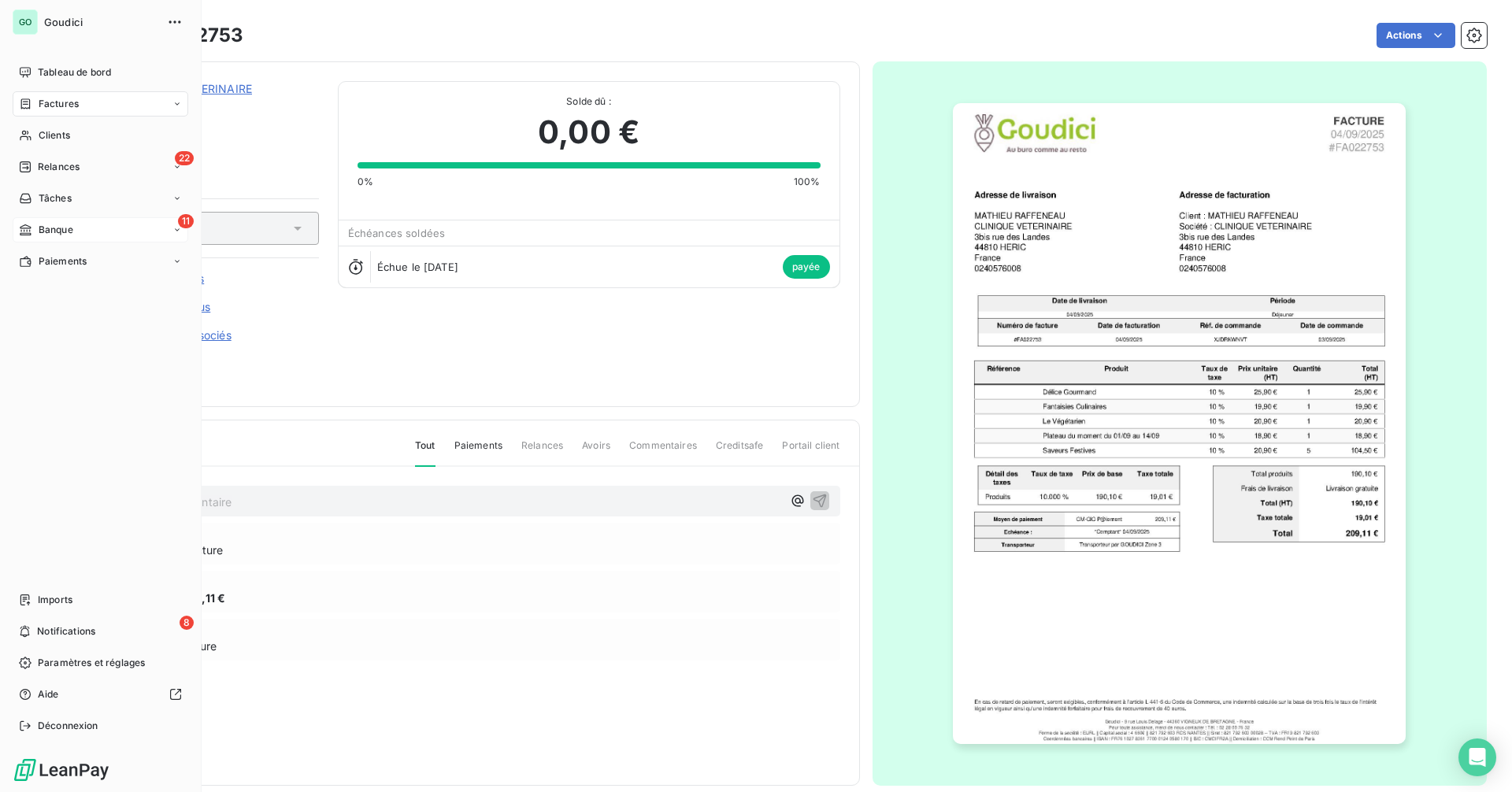
click at [78, 230] on div "11 Banque" at bounding box center [100, 230] width 175 height 25
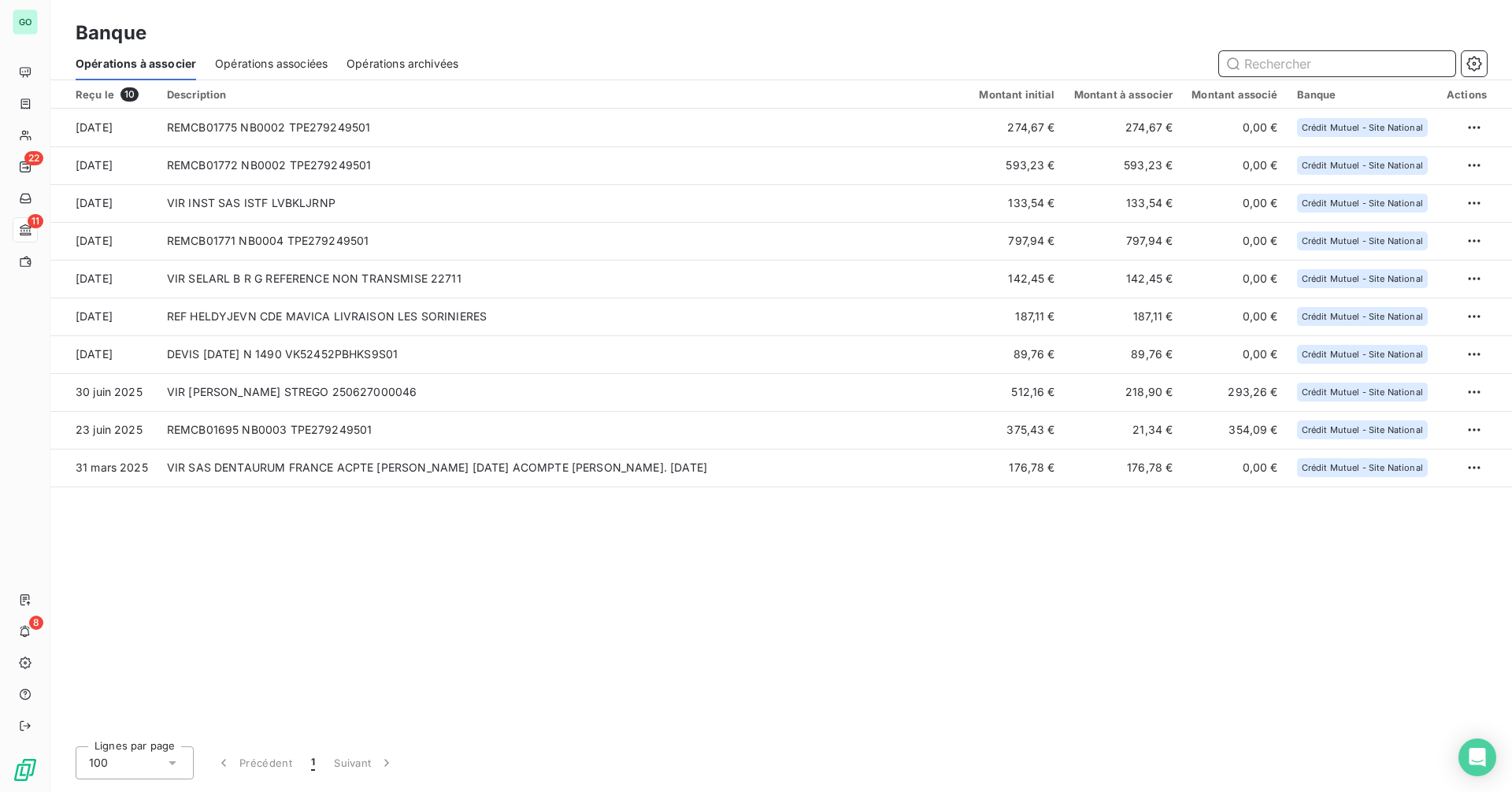
click at [256, 66] on span "Opérations associées" at bounding box center [271, 64] width 113 height 16
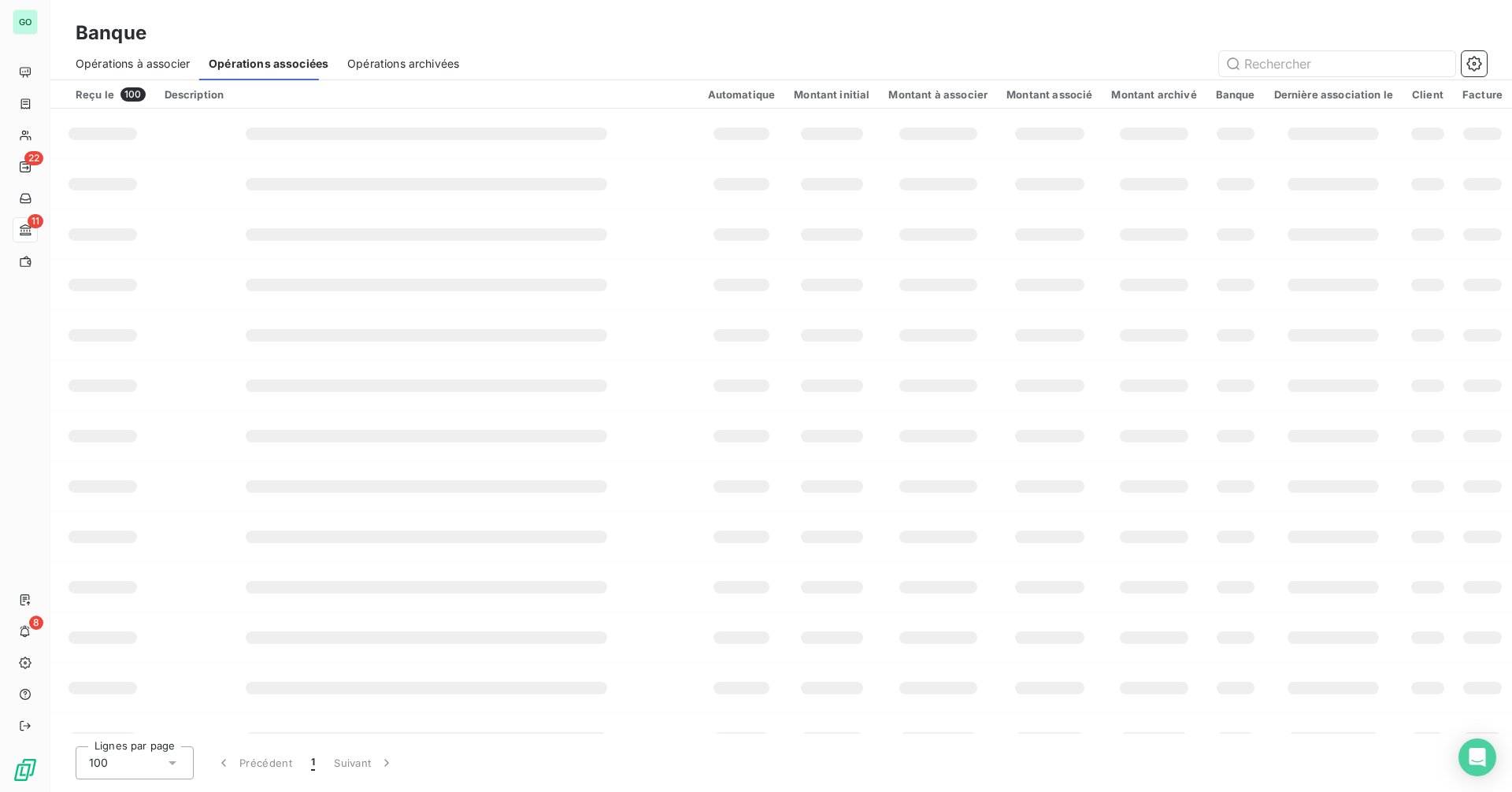
click at [144, 65] on span "Opérations à associer" at bounding box center [133, 64] width 114 height 16
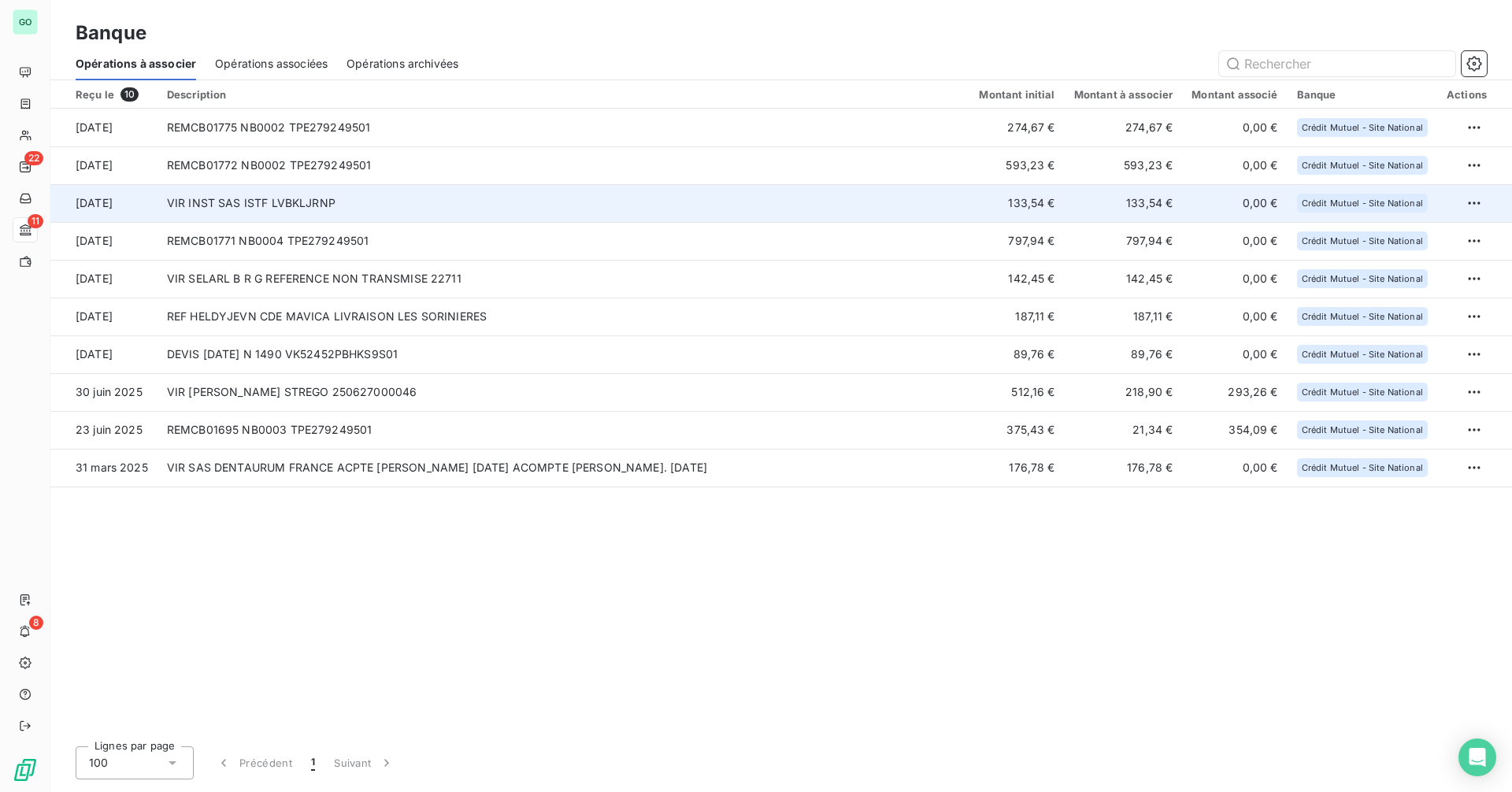
click at [414, 217] on td "VIR INST SAS ISTF LVBKLJRNP" at bounding box center [563, 203] width 813 height 37
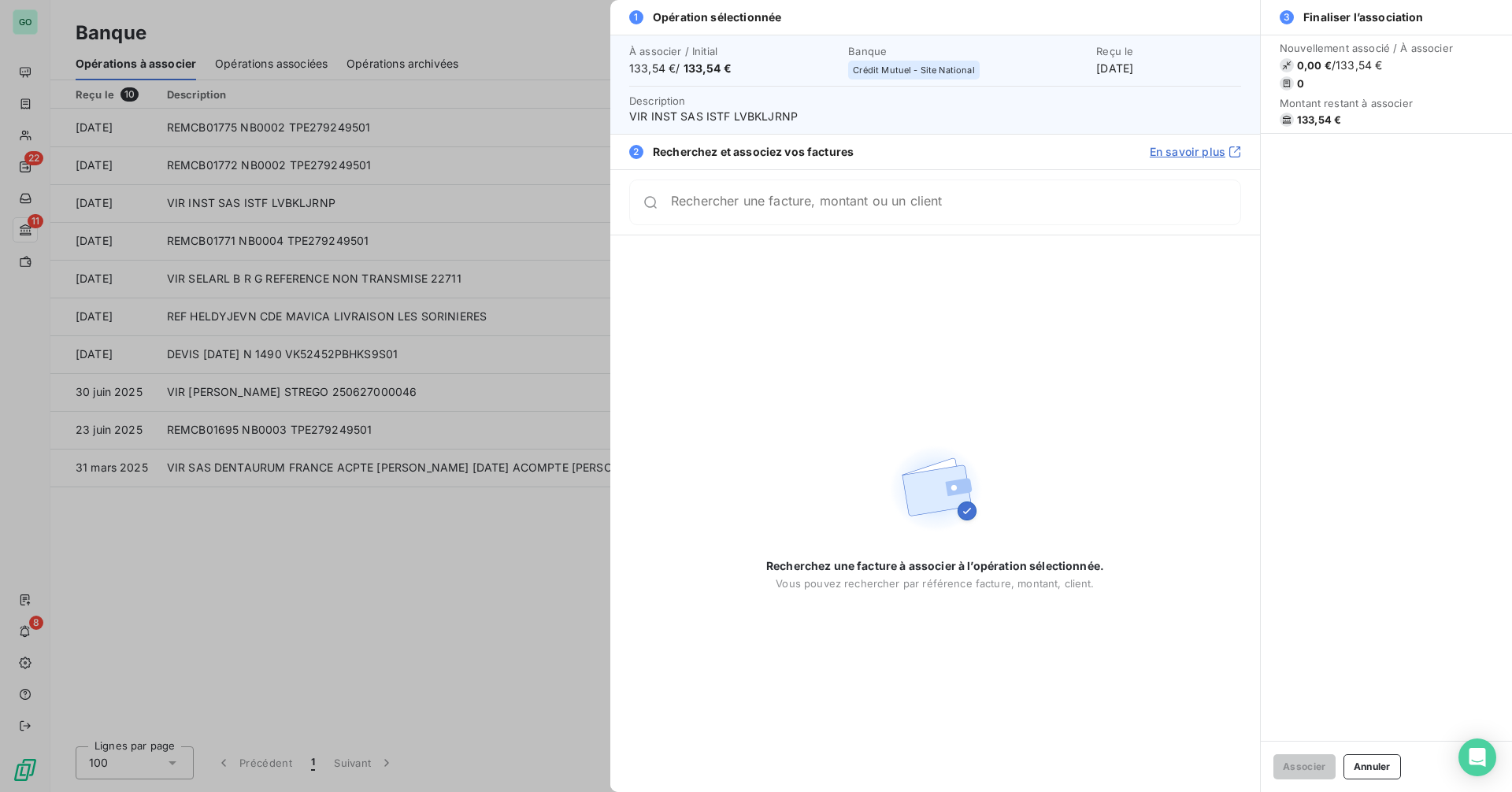
click at [758, 117] on span "VIR INST SAS ISTF LVBKLJRNP" at bounding box center [935, 117] width 612 height 16
copy span "LVBKLJRNP"
click at [456, 262] on div at bounding box center [756, 396] width 1512 height 792
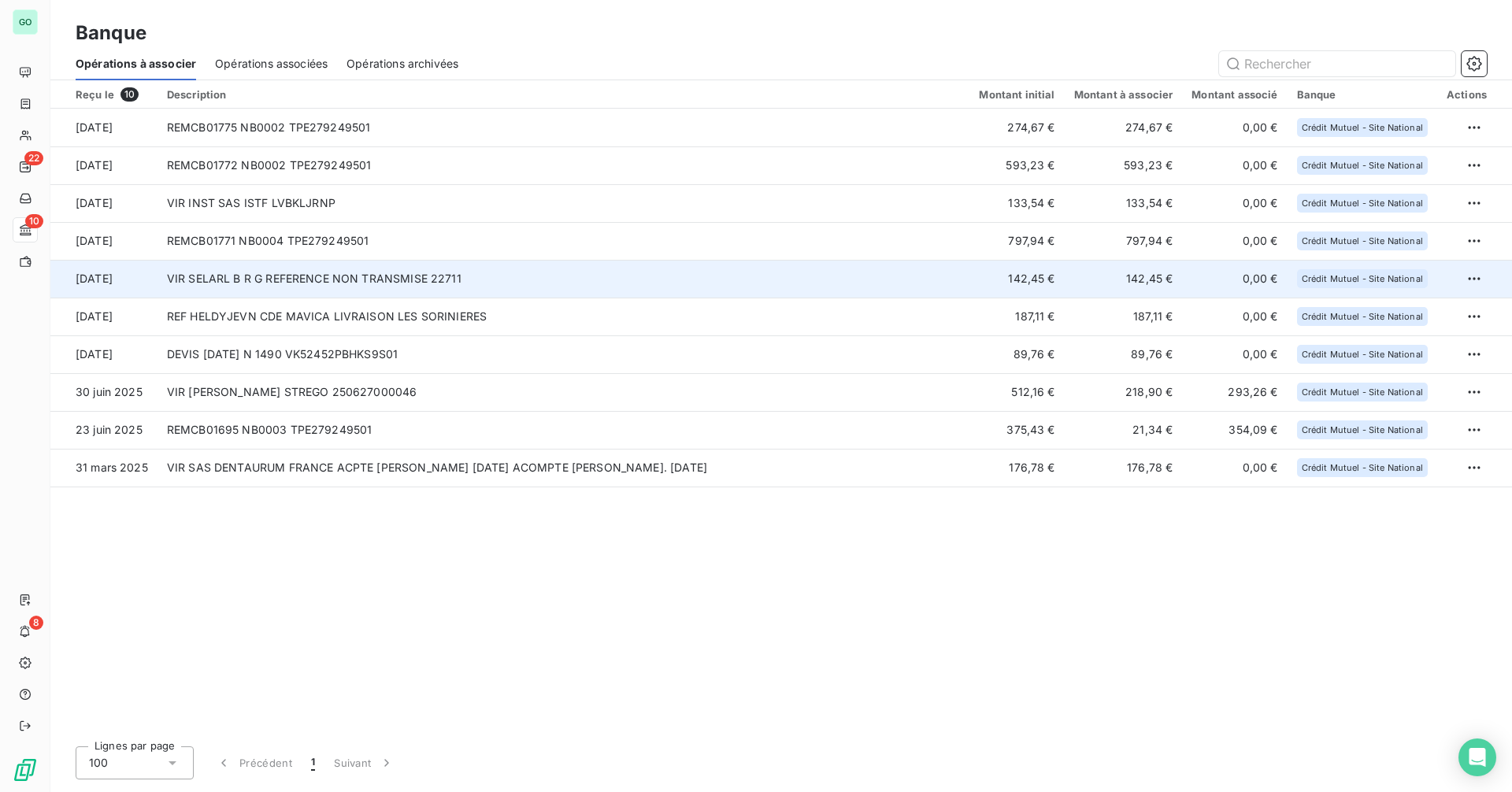
click at [462, 275] on td "VIR SELARL B R G REFERENCE NON TRANSMISE 22711" at bounding box center [563, 279] width 813 height 37
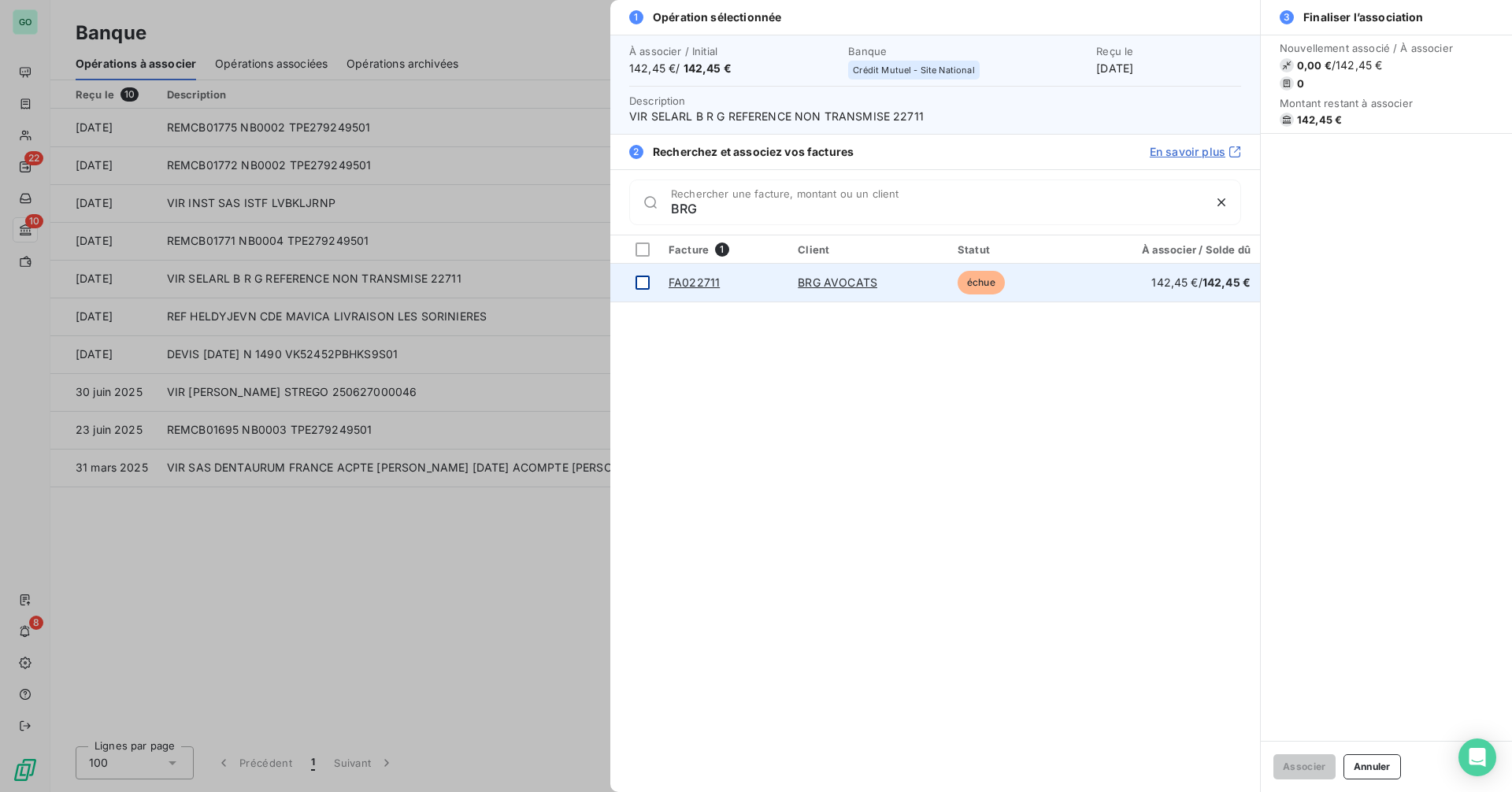
type input "BRG"
click at [640, 282] on div at bounding box center [643, 283] width 14 height 14
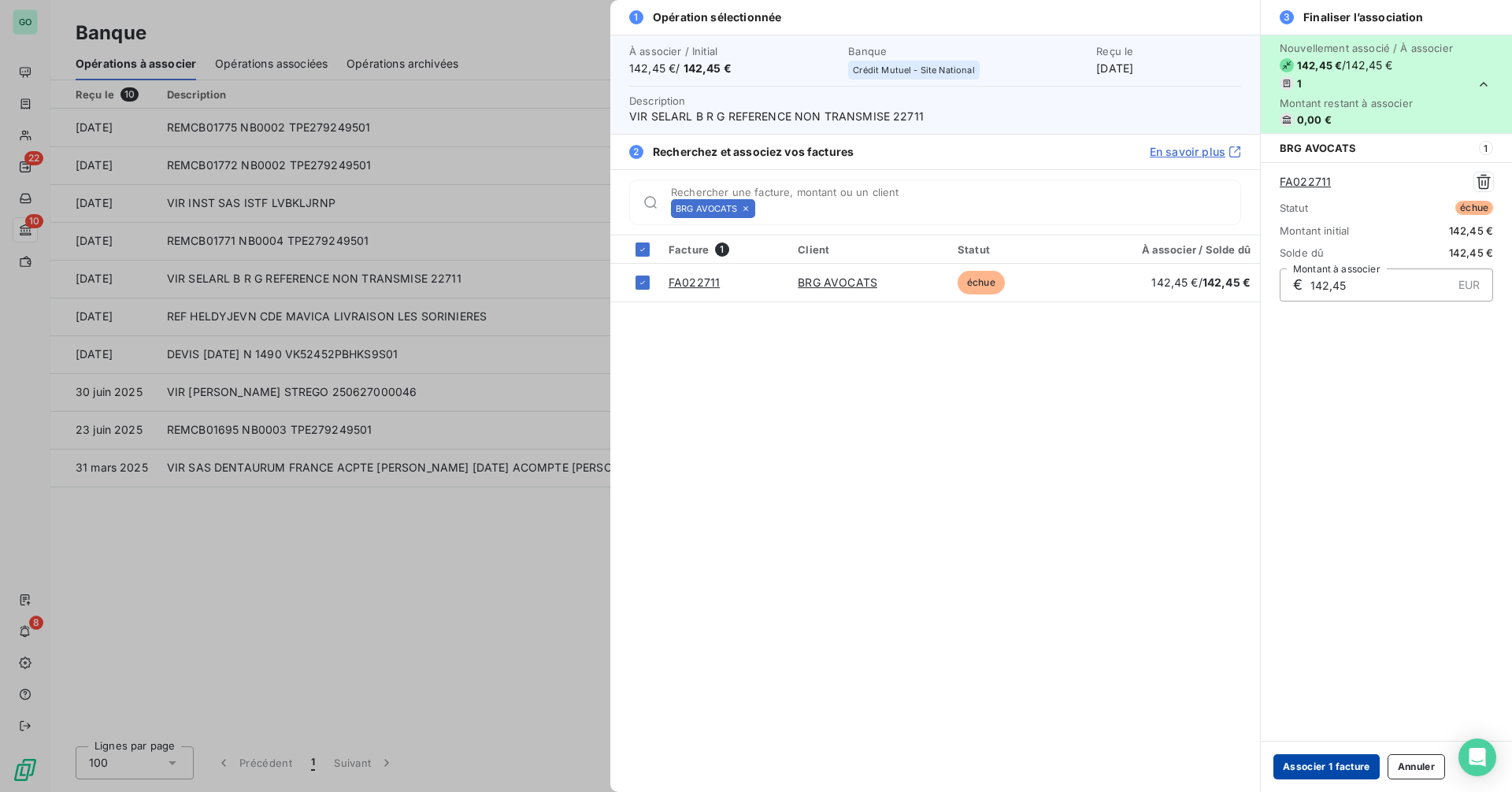
click at [1317, 771] on button "Associer 1 facture" at bounding box center [1326, 767] width 106 height 25
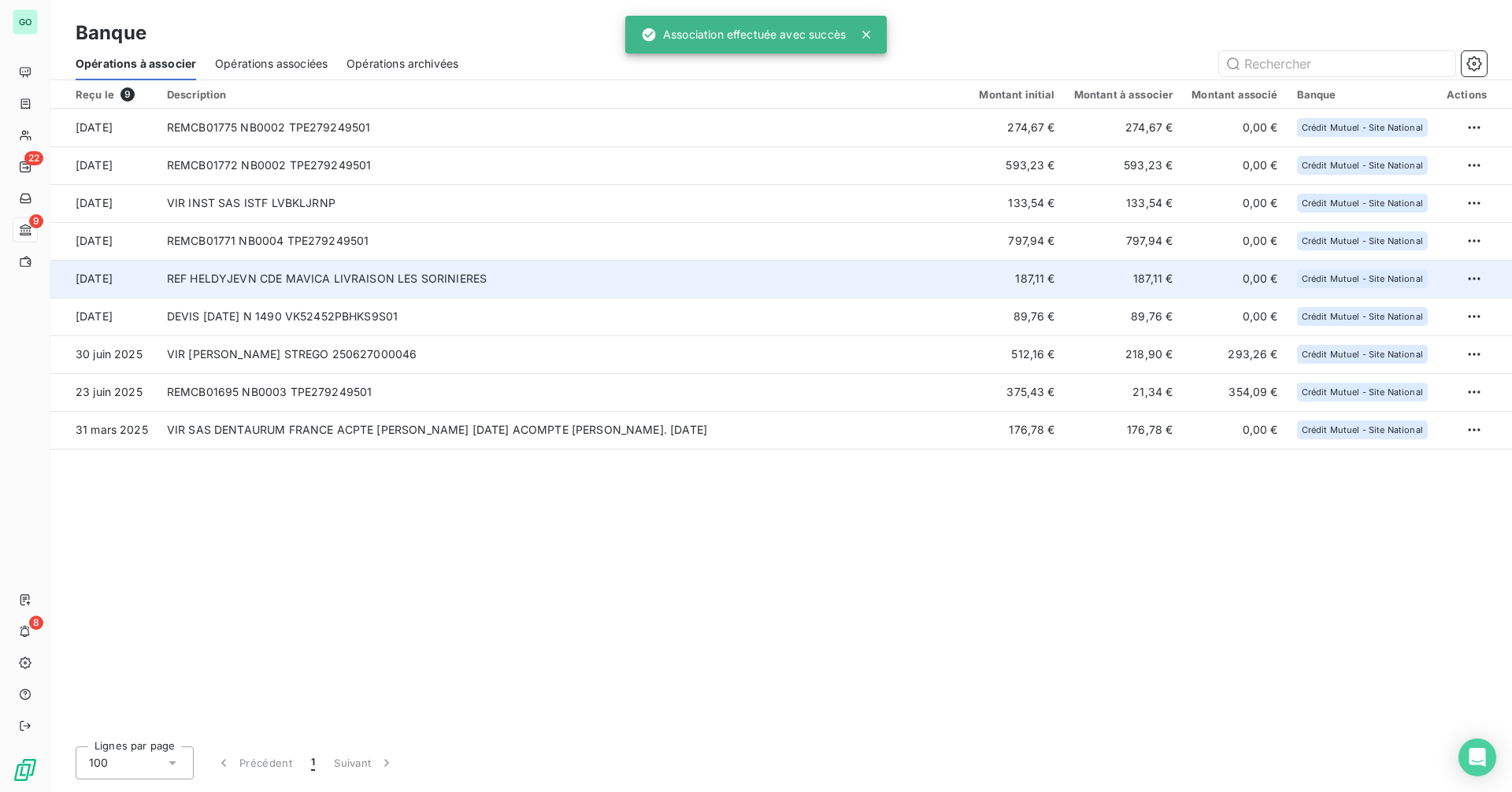
click at [375, 278] on td "REF HELDYJEVN CDE MAVICA LIVRAISON LES SORINIERES" at bounding box center [563, 279] width 813 height 37
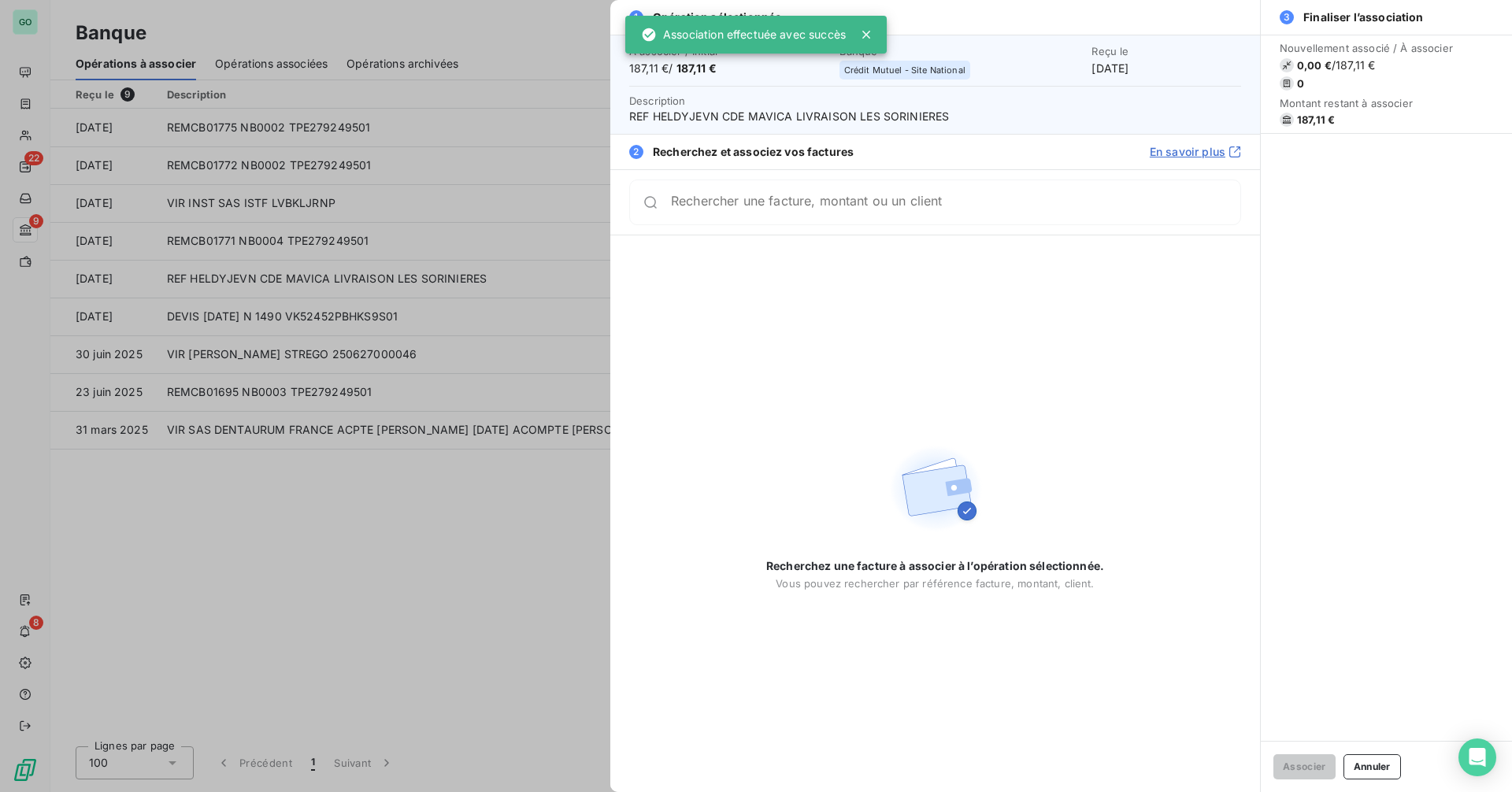
click at [697, 115] on span "REF HELDYJEVN CDE MAVICA LIVRAISON LES SORINIERES" at bounding box center [935, 117] width 612 height 16
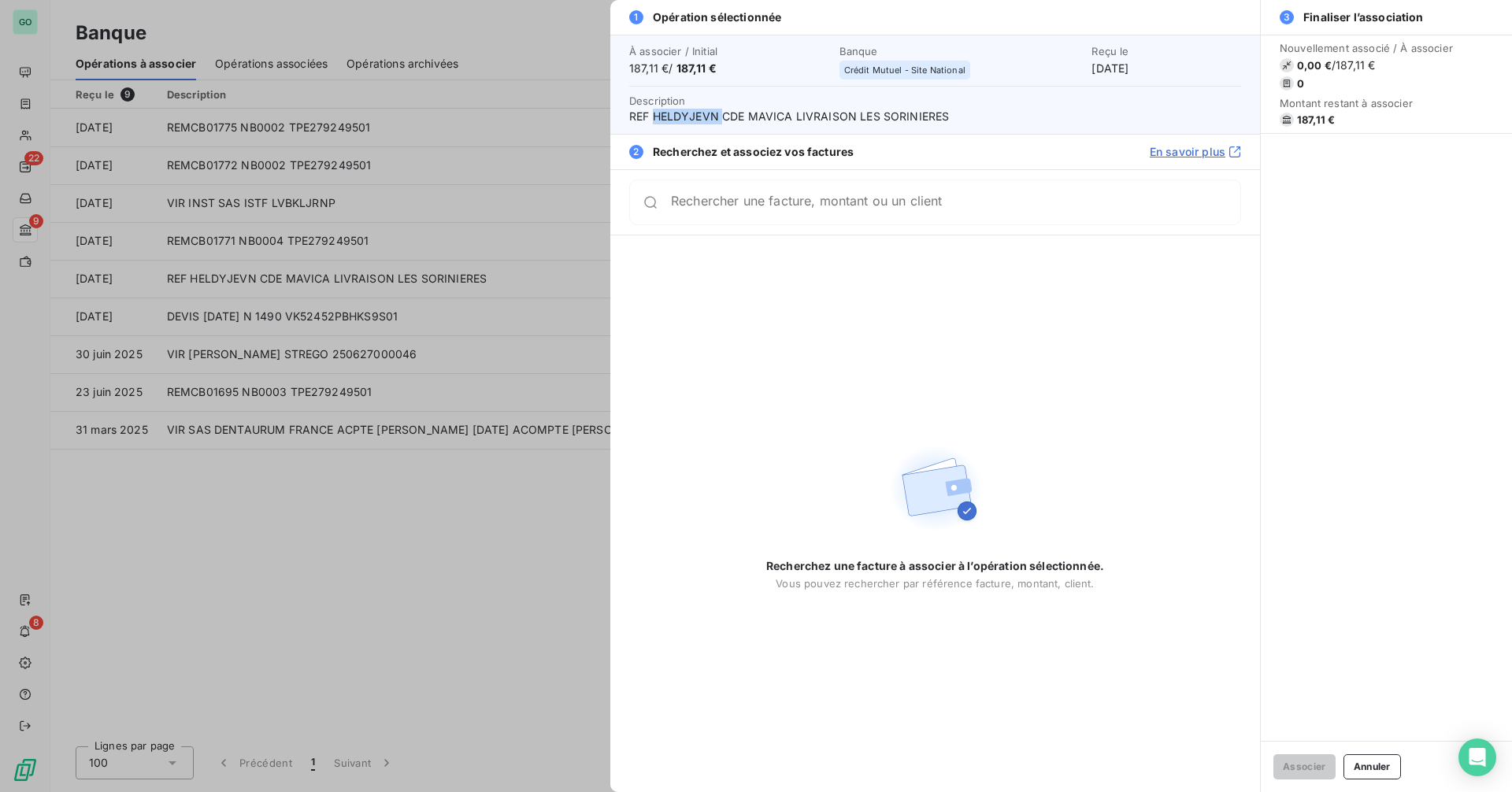
click at [697, 115] on span "REF HELDYJEVN CDE MAVICA LIVRAISON LES SORINIERES" at bounding box center [935, 117] width 612 height 16
copy span "HELDYJEVN"
click at [434, 484] on div at bounding box center [756, 396] width 1512 height 792
